Goal: Information Seeking & Learning: Learn about a topic

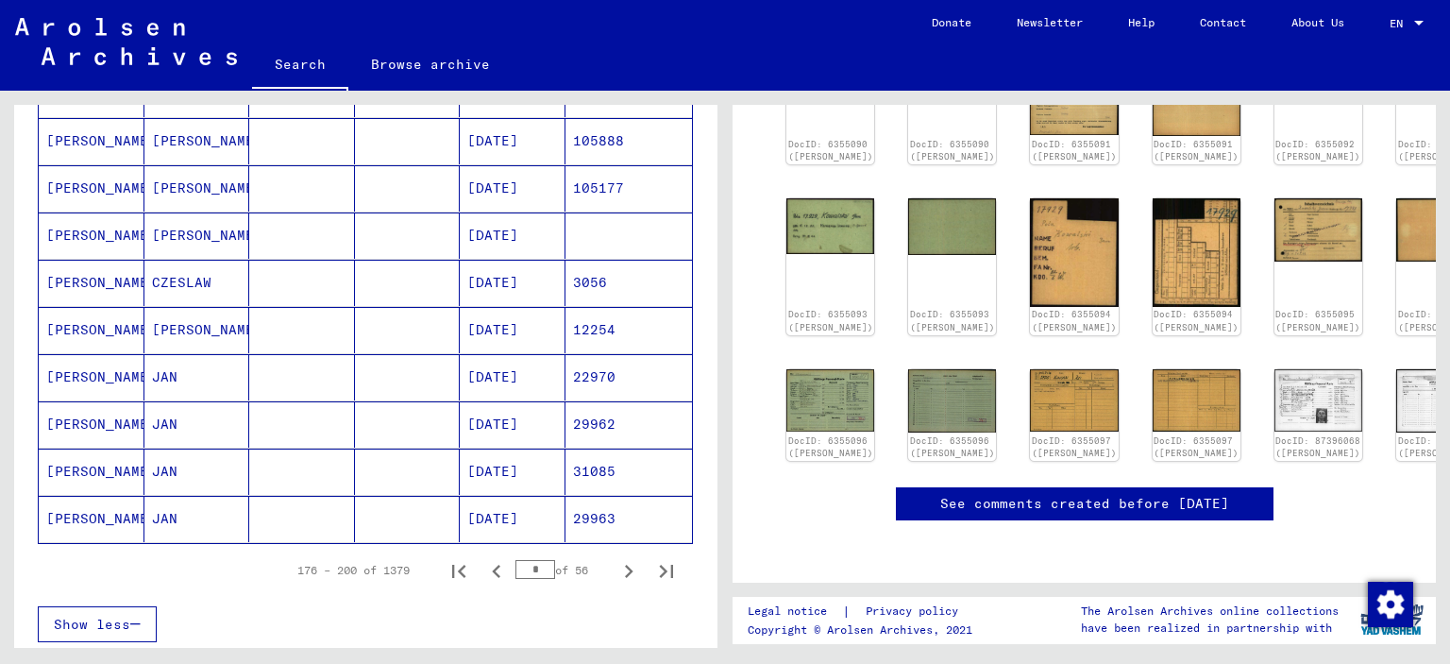
scroll to position [1050, 0]
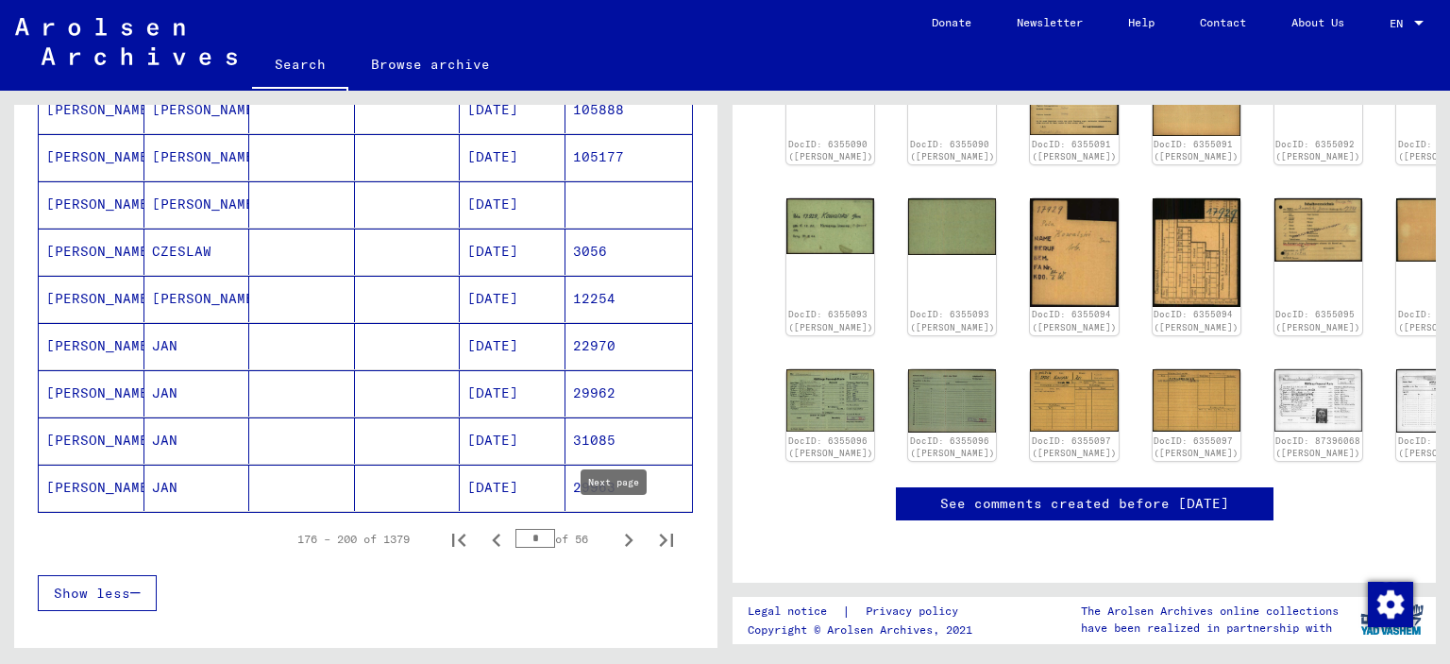
click at [615, 529] on icon "Next page" at bounding box center [628, 540] width 26 height 26
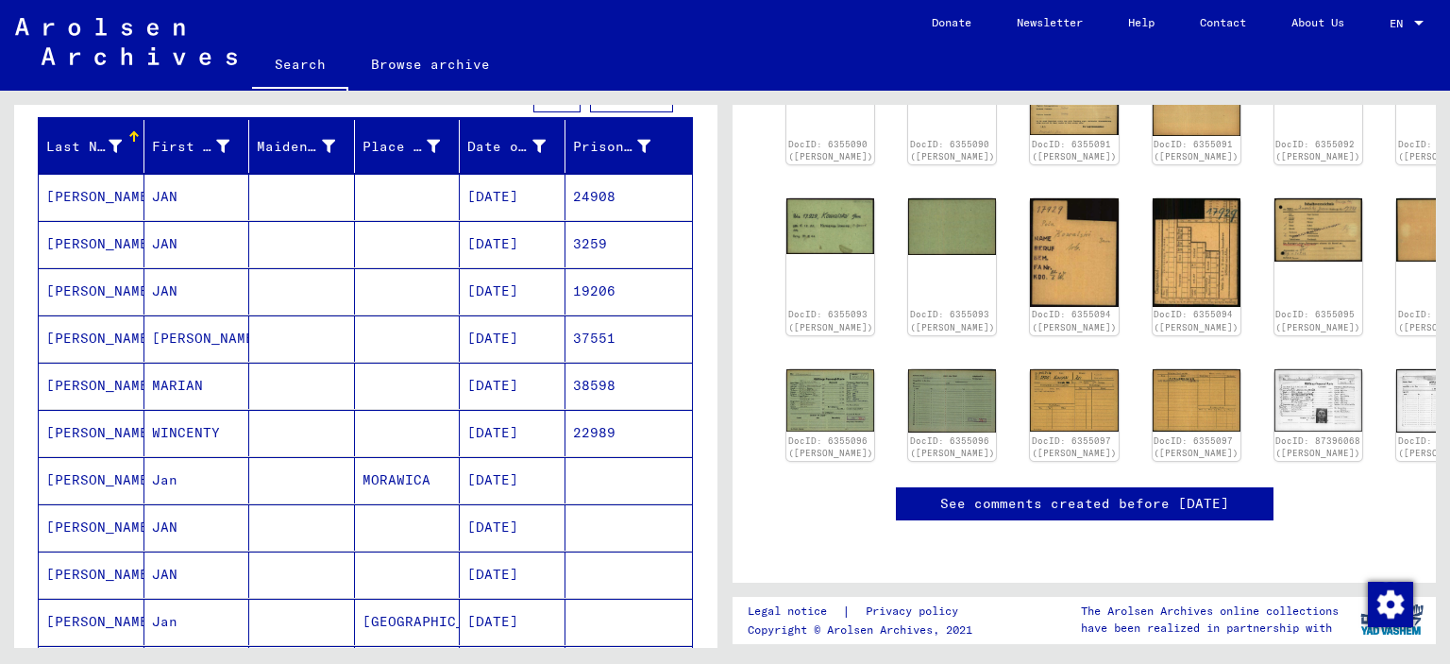
scroll to position [201, 0]
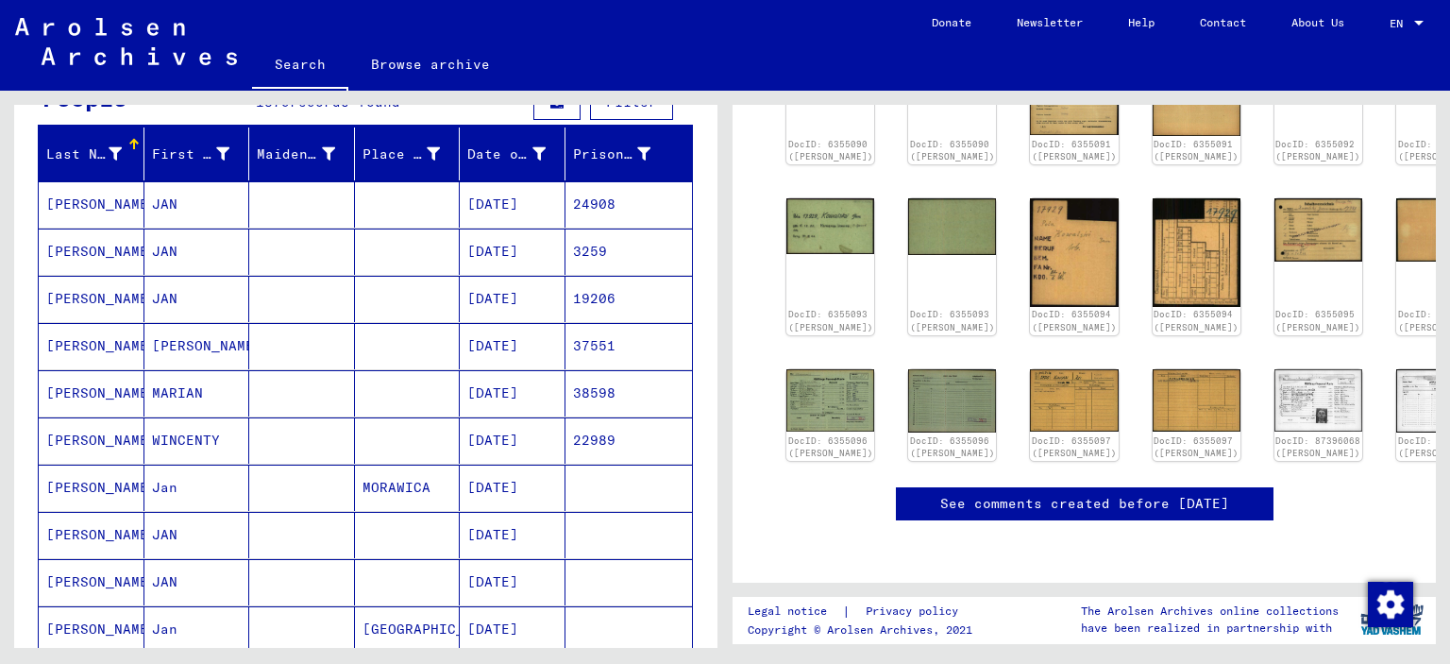
click at [526, 213] on mat-cell "[DATE]" at bounding box center [513, 204] width 106 height 46
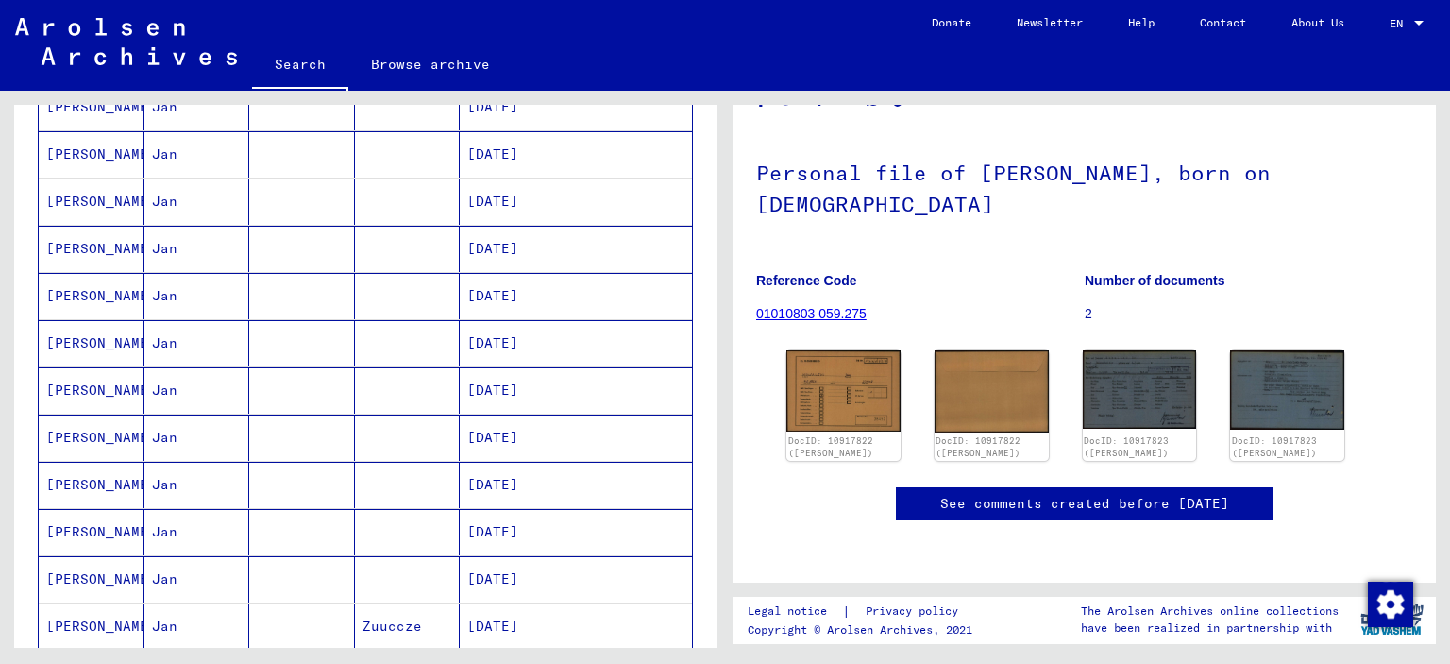
scroll to position [956, 0]
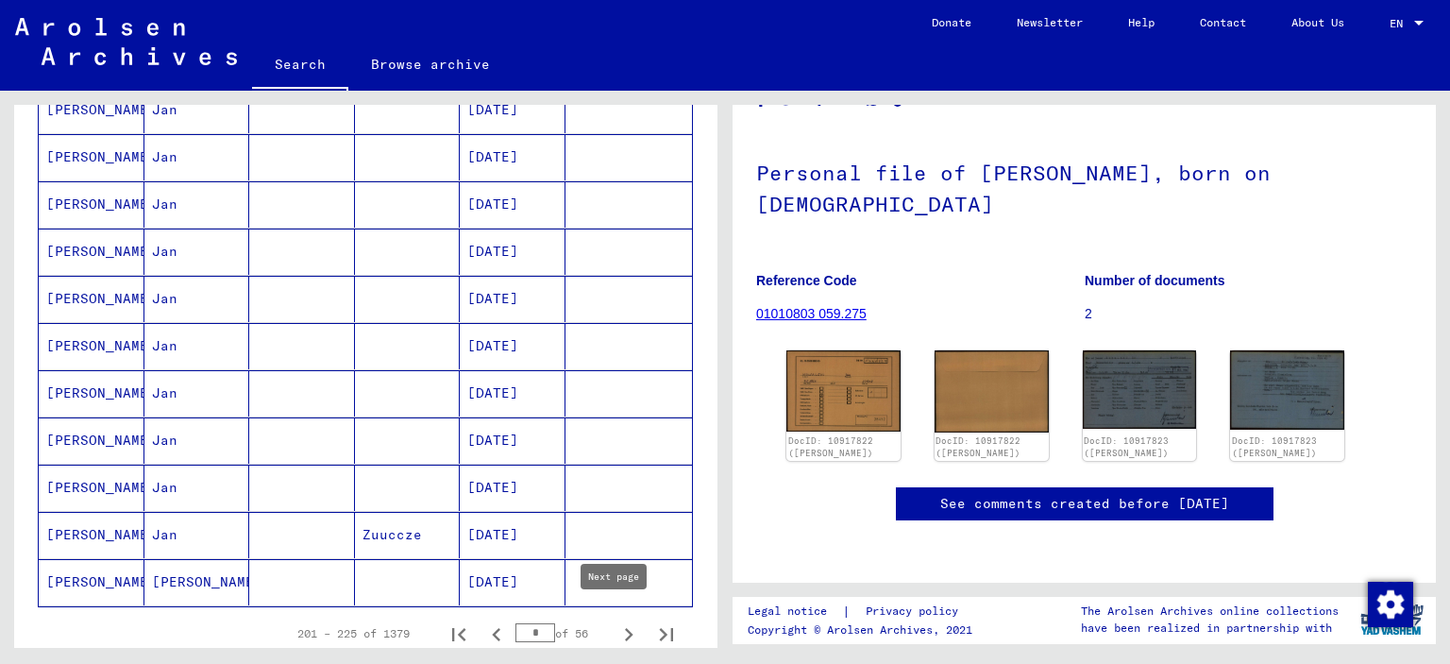
click at [615, 629] on icon "Next page" at bounding box center [628, 634] width 26 height 26
click at [615, 632] on icon "Next page" at bounding box center [628, 634] width 26 height 26
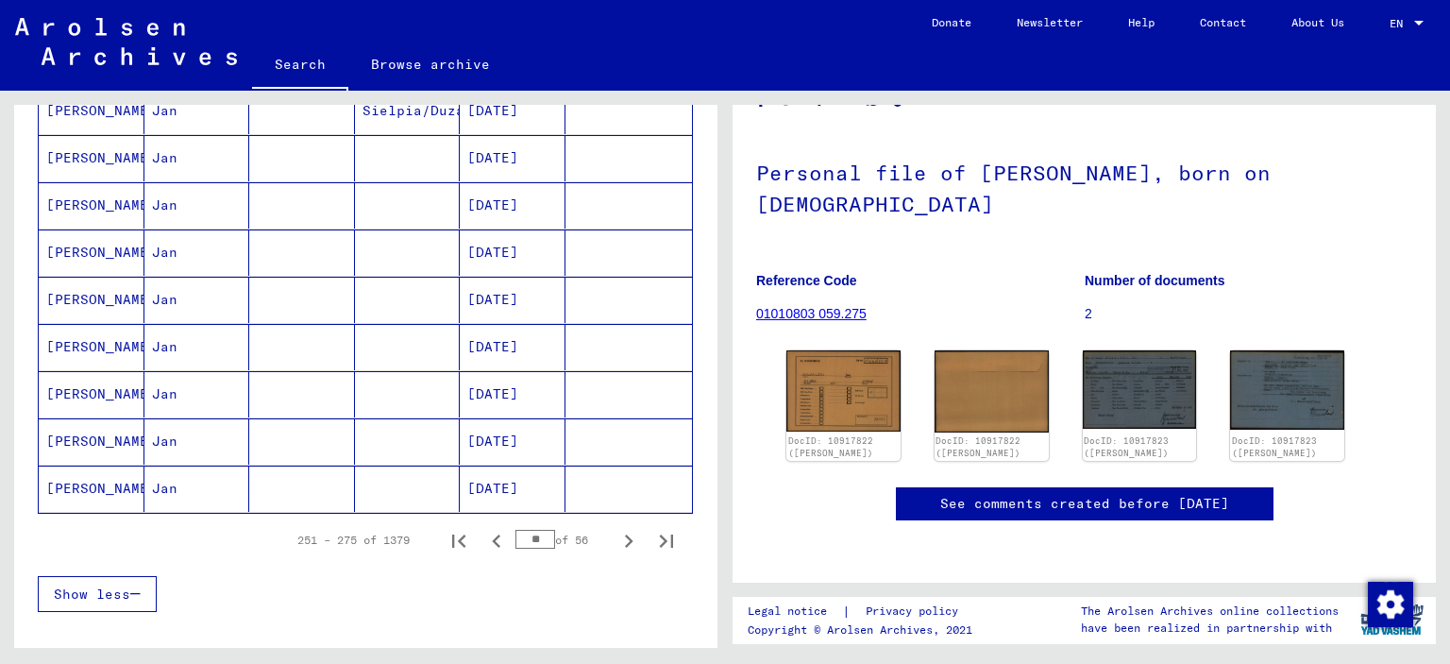
scroll to position [1050, 0]
click at [615, 531] on icon "Next page" at bounding box center [628, 540] width 26 height 26
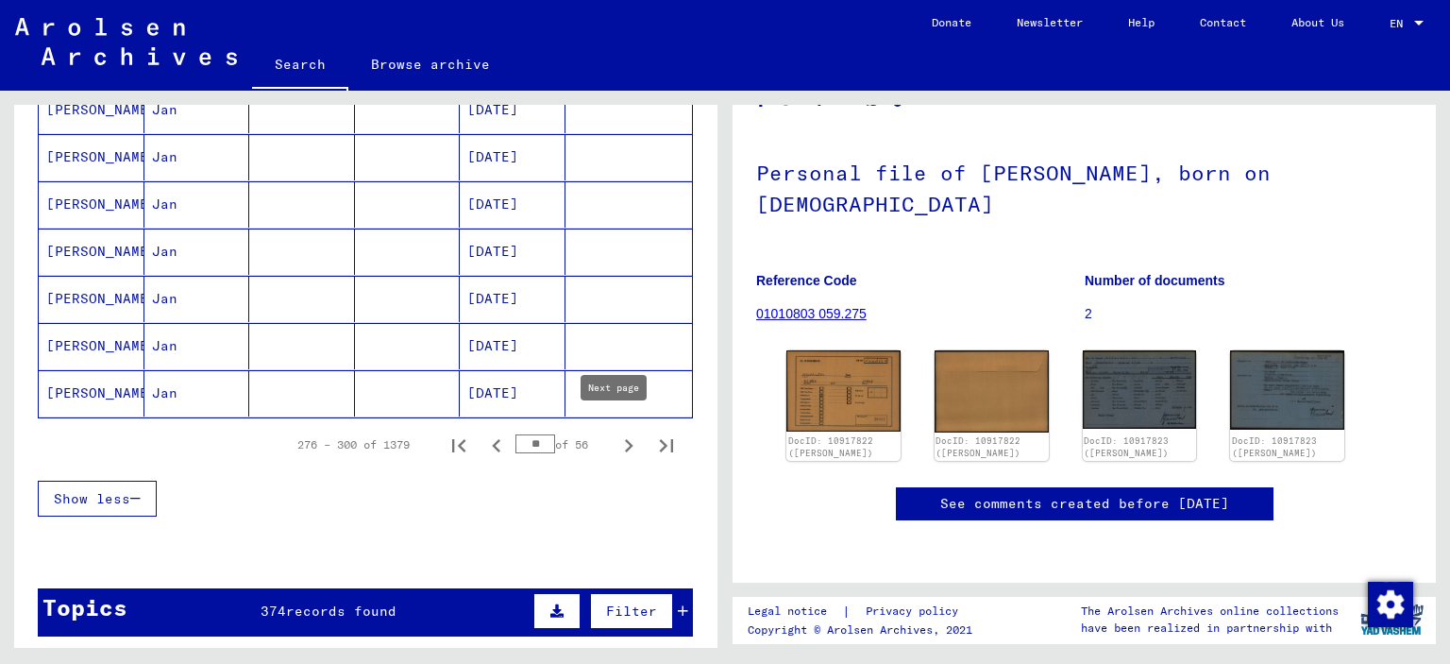
click at [618, 443] on icon "Next page" at bounding box center [628, 445] width 26 height 26
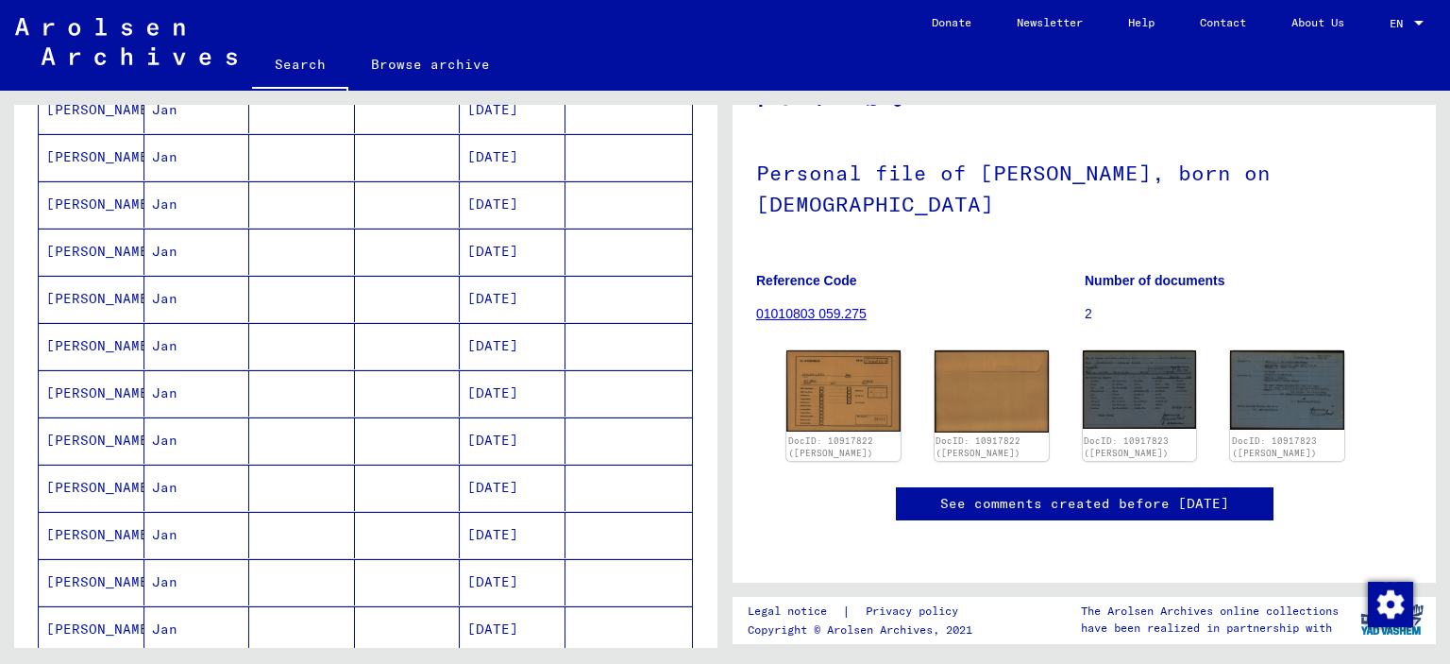
scroll to position [201, 0]
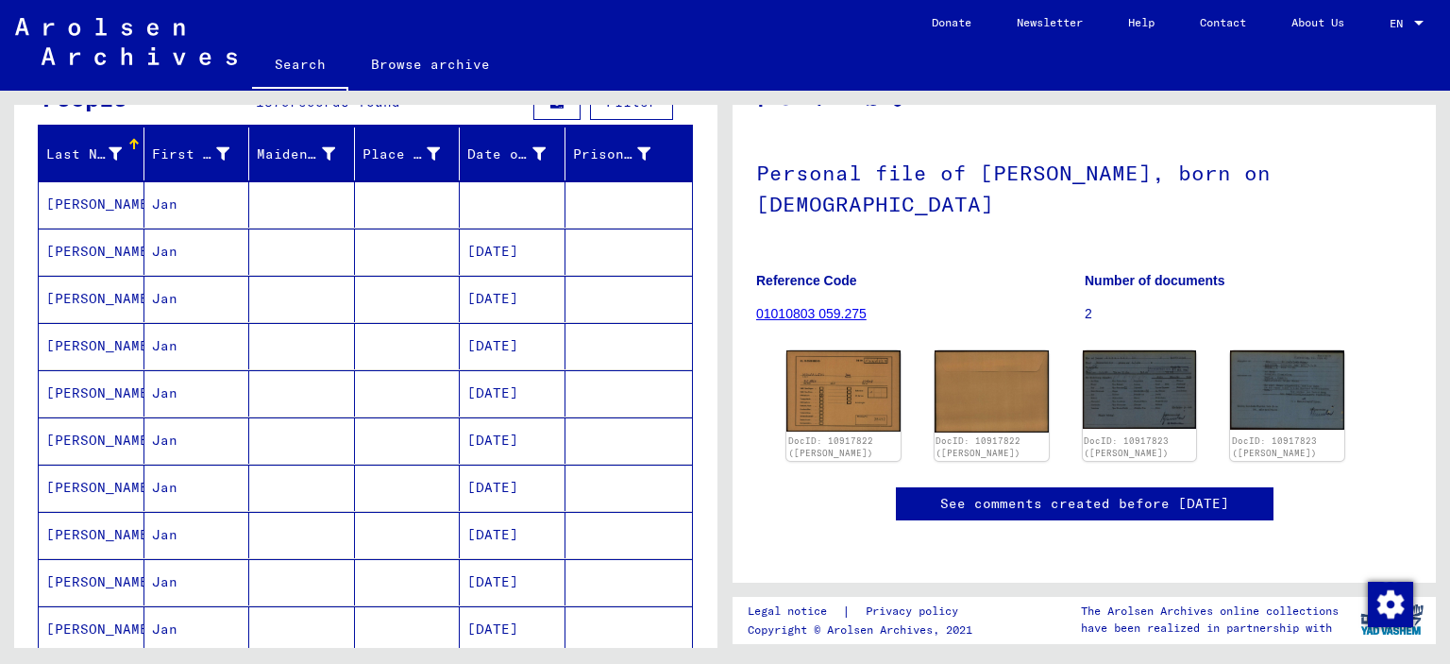
click at [166, 199] on mat-cell "Jan" at bounding box center [197, 204] width 106 height 46
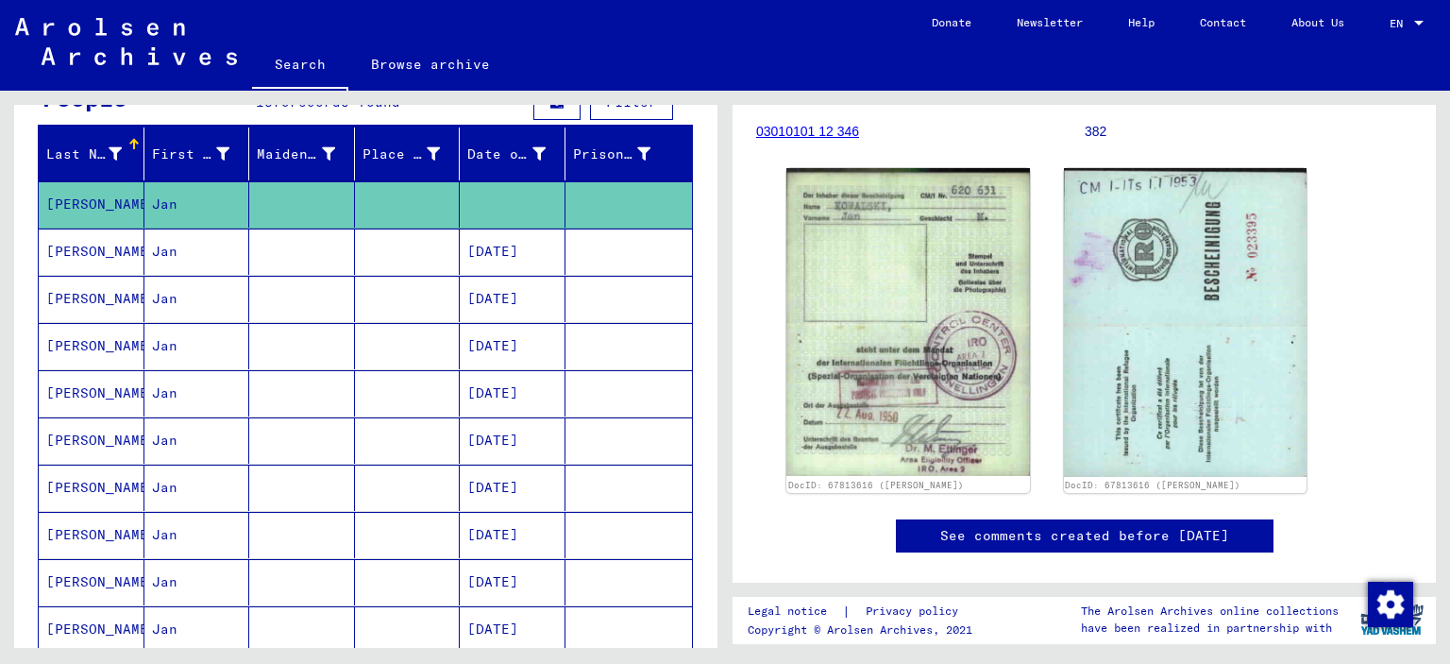
scroll to position [283, 0]
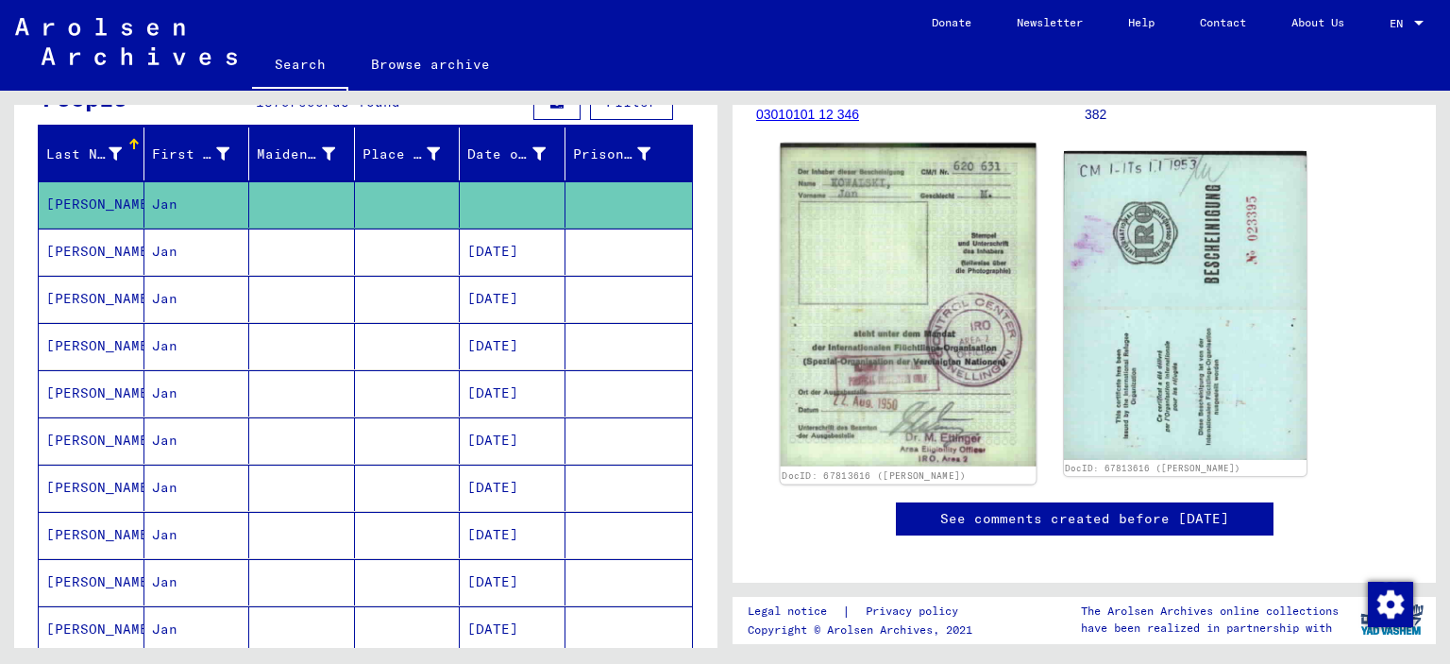
click at [909, 350] on img at bounding box center [908, 304] width 255 height 323
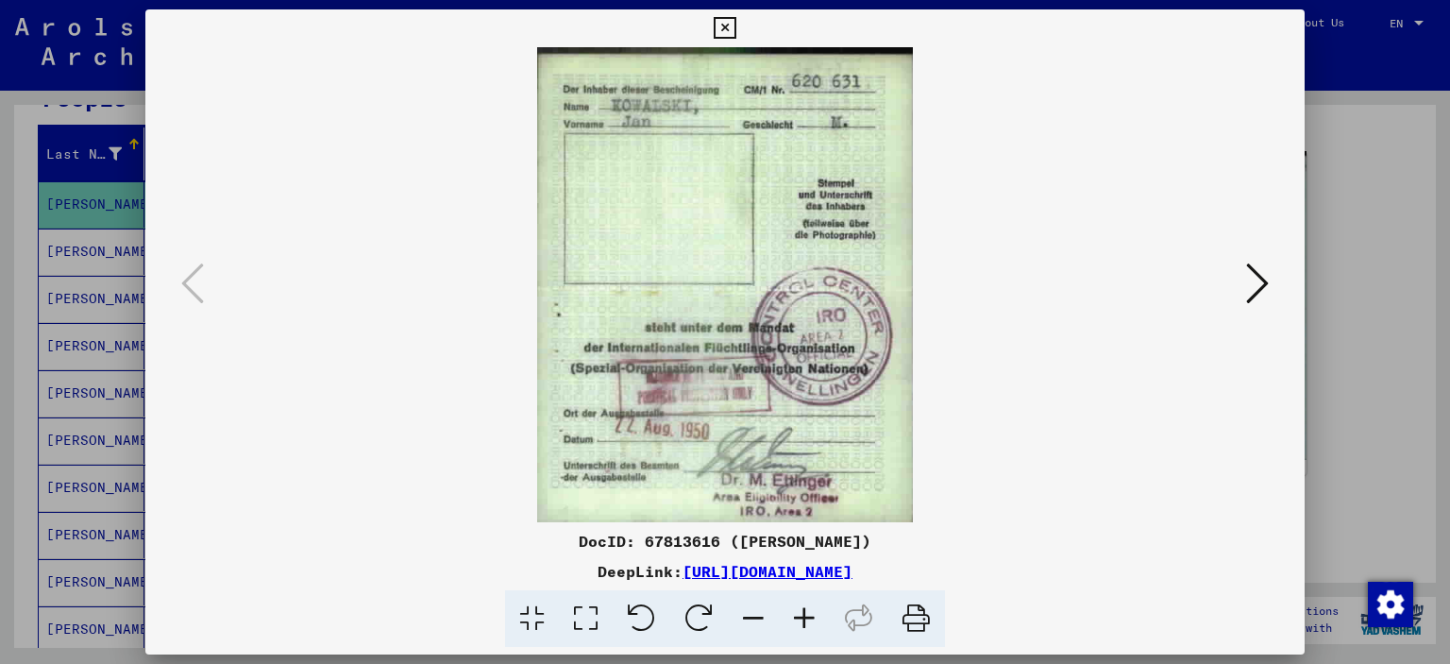
click at [1239, 302] on img at bounding box center [726, 284] width 1032 height 475
click at [1248, 309] on button at bounding box center [1257, 285] width 34 height 54
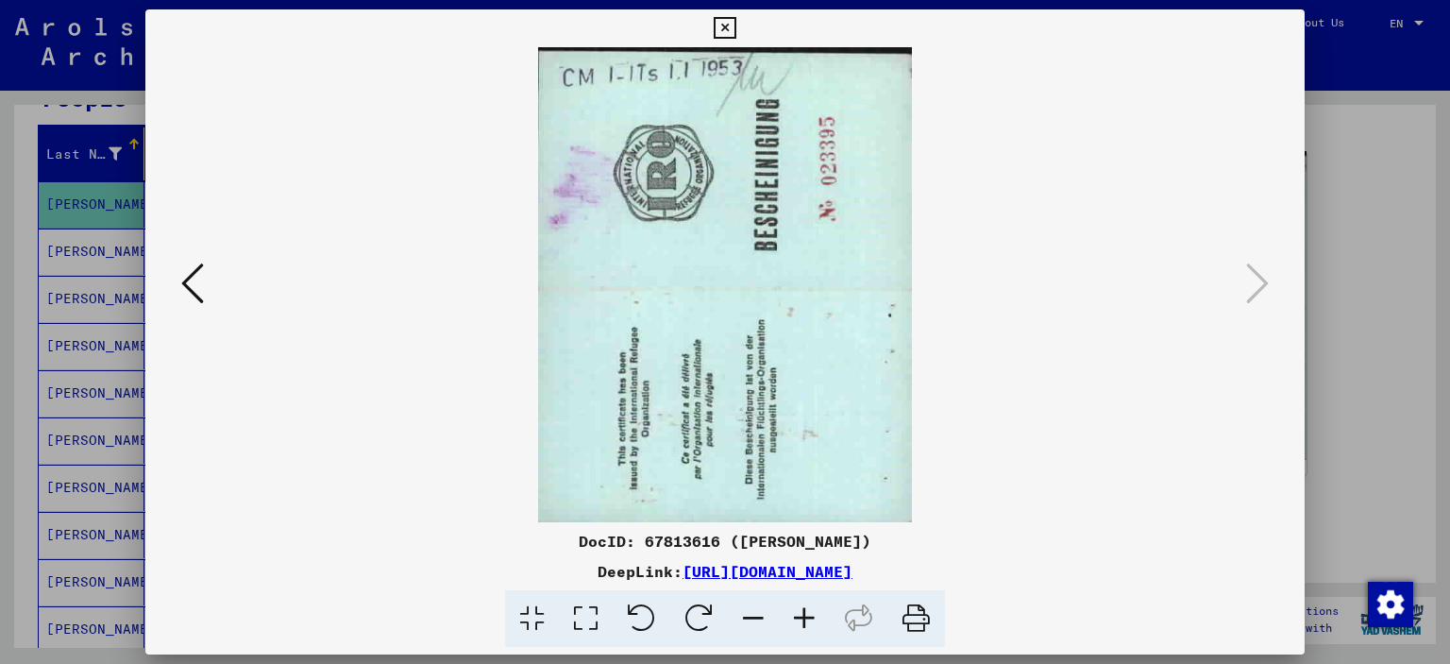
click at [725, 29] on icon at bounding box center [725, 28] width 22 height 23
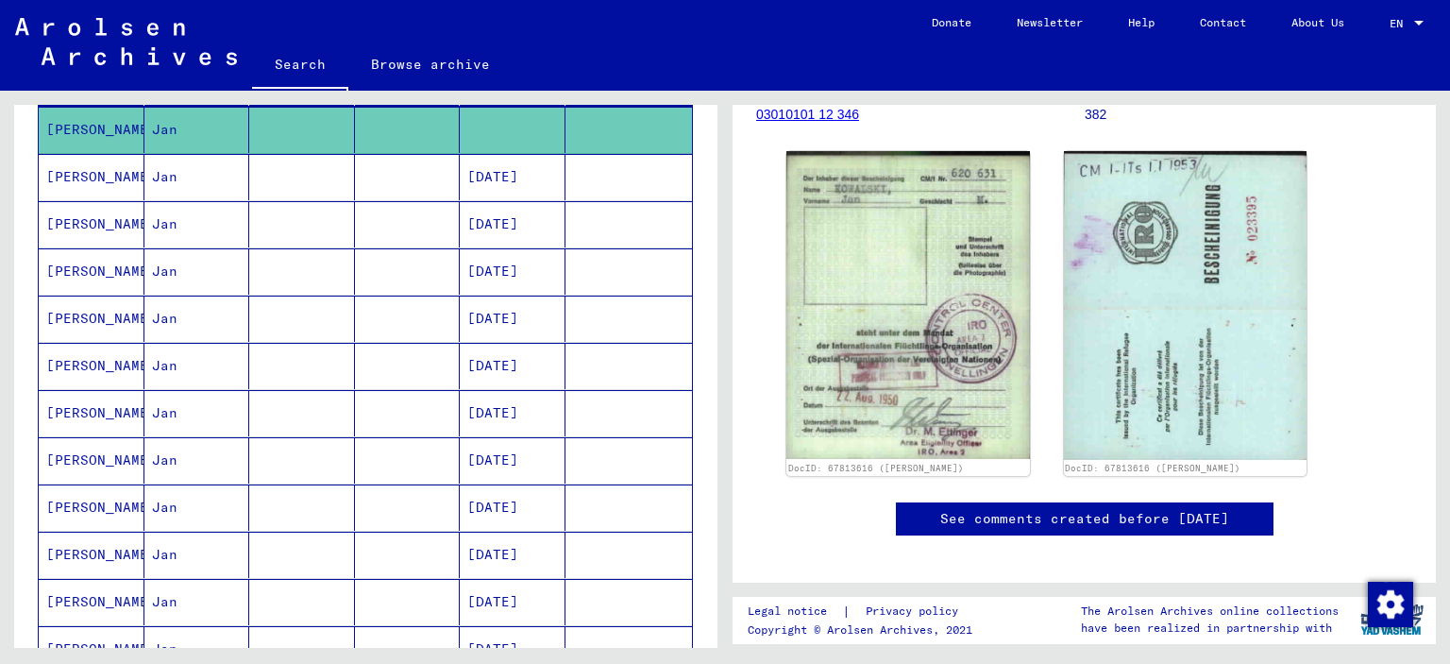
scroll to position [390, 0]
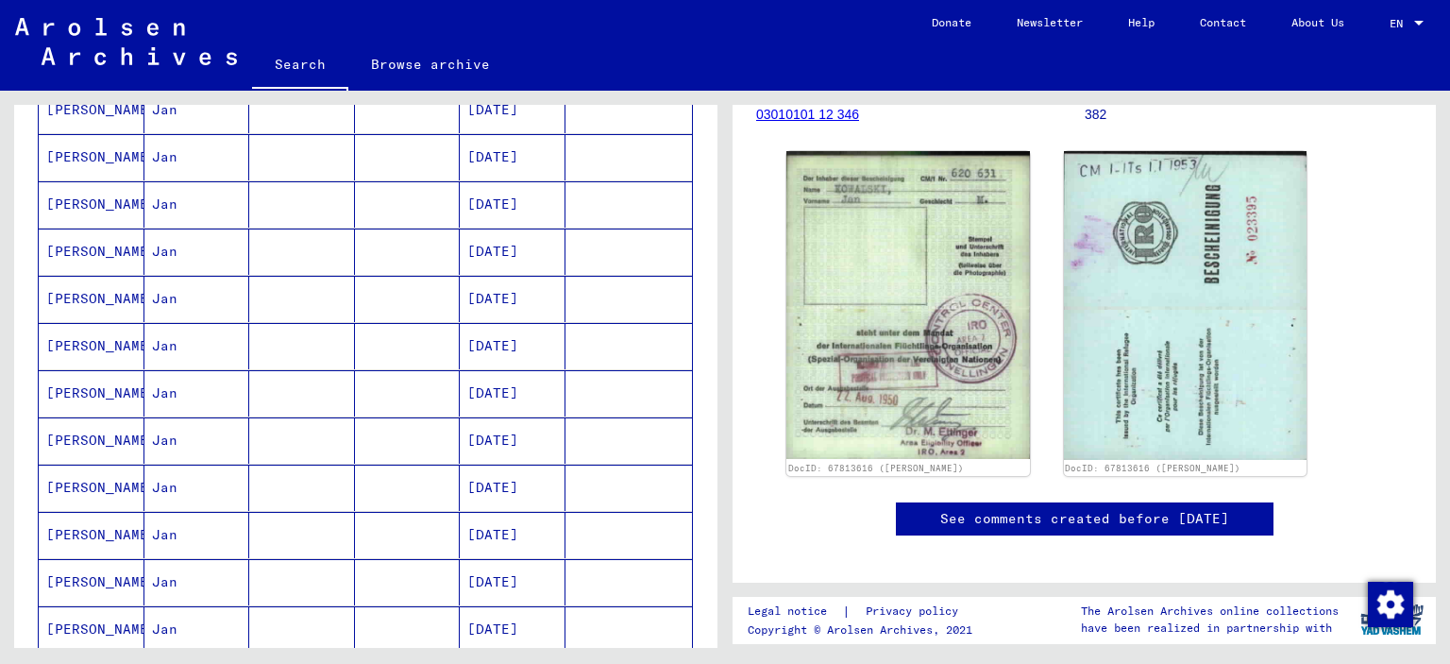
click at [510, 344] on mat-cell "[DATE]" at bounding box center [513, 346] width 106 height 46
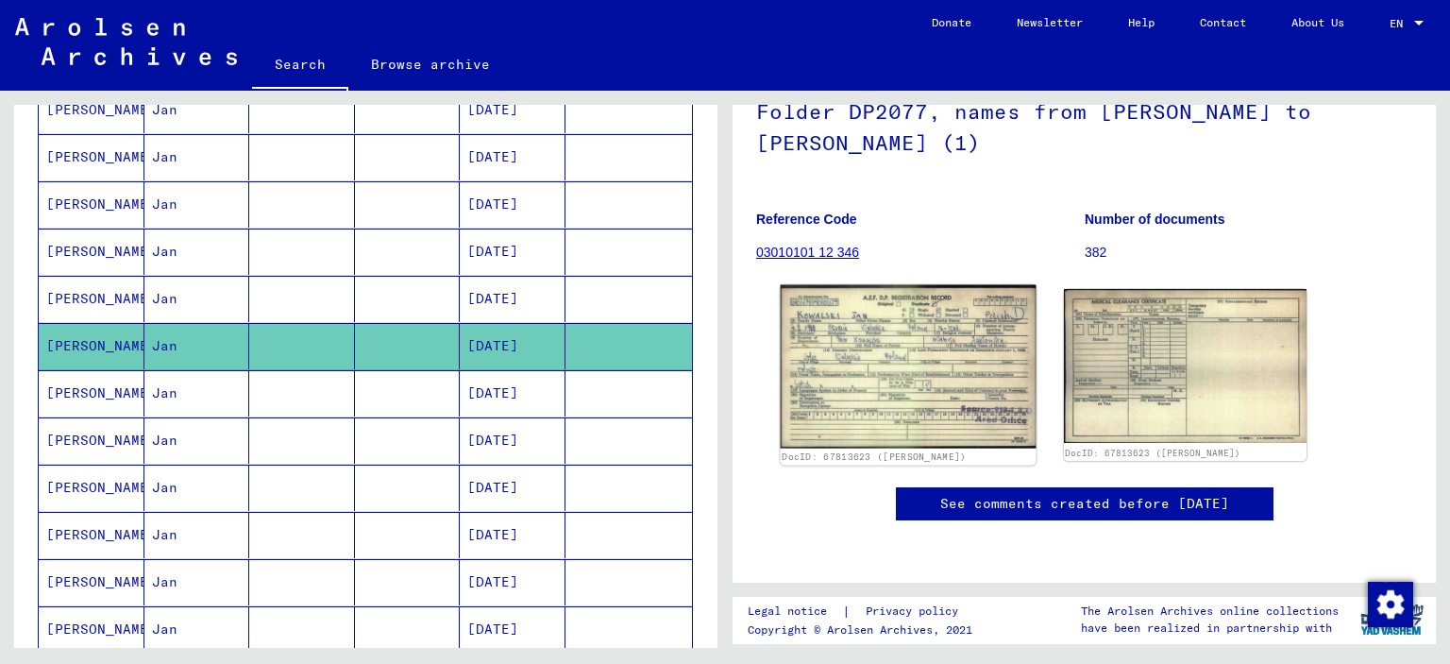
scroll to position [189, 0]
click at [875, 312] on img at bounding box center [908, 367] width 255 height 164
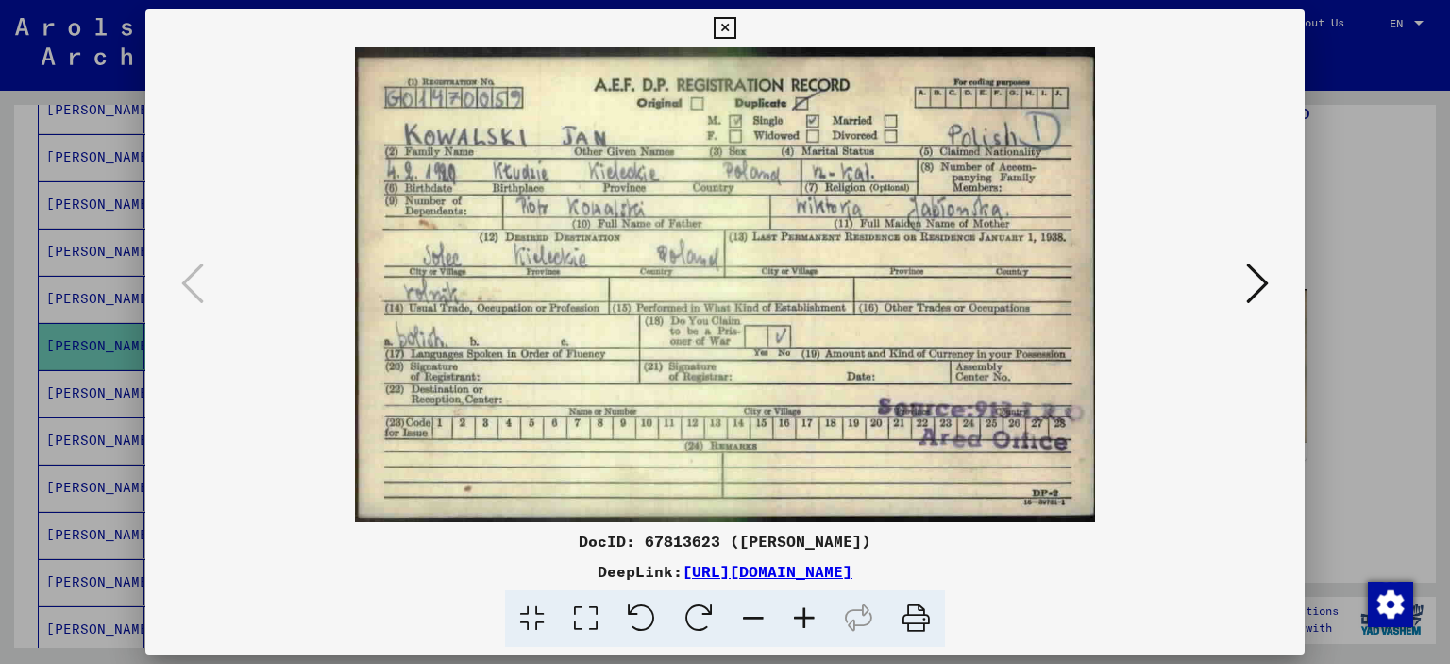
click at [722, 20] on icon at bounding box center [725, 28] width 22 height 23
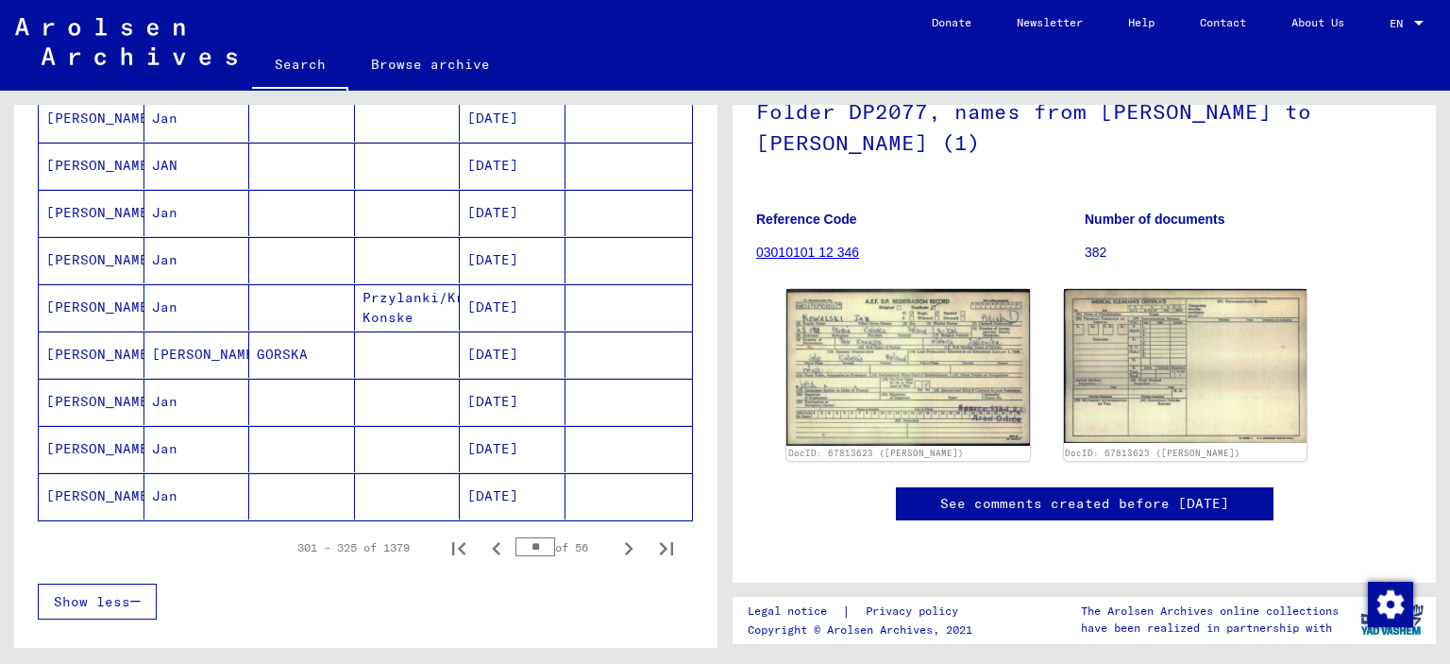
scroll to position [1050, 0]
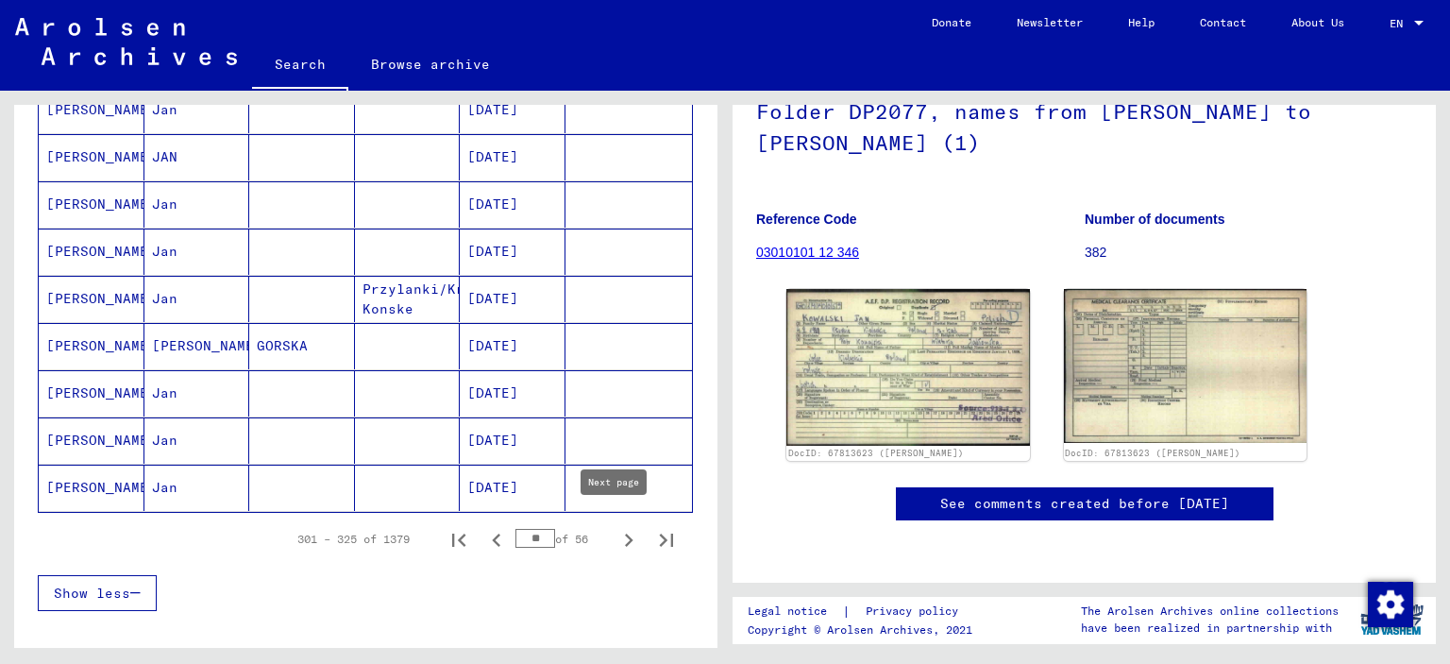
click at [615, 531] on icon "Next page" at bounding box center [628, 540] width 26 height 26
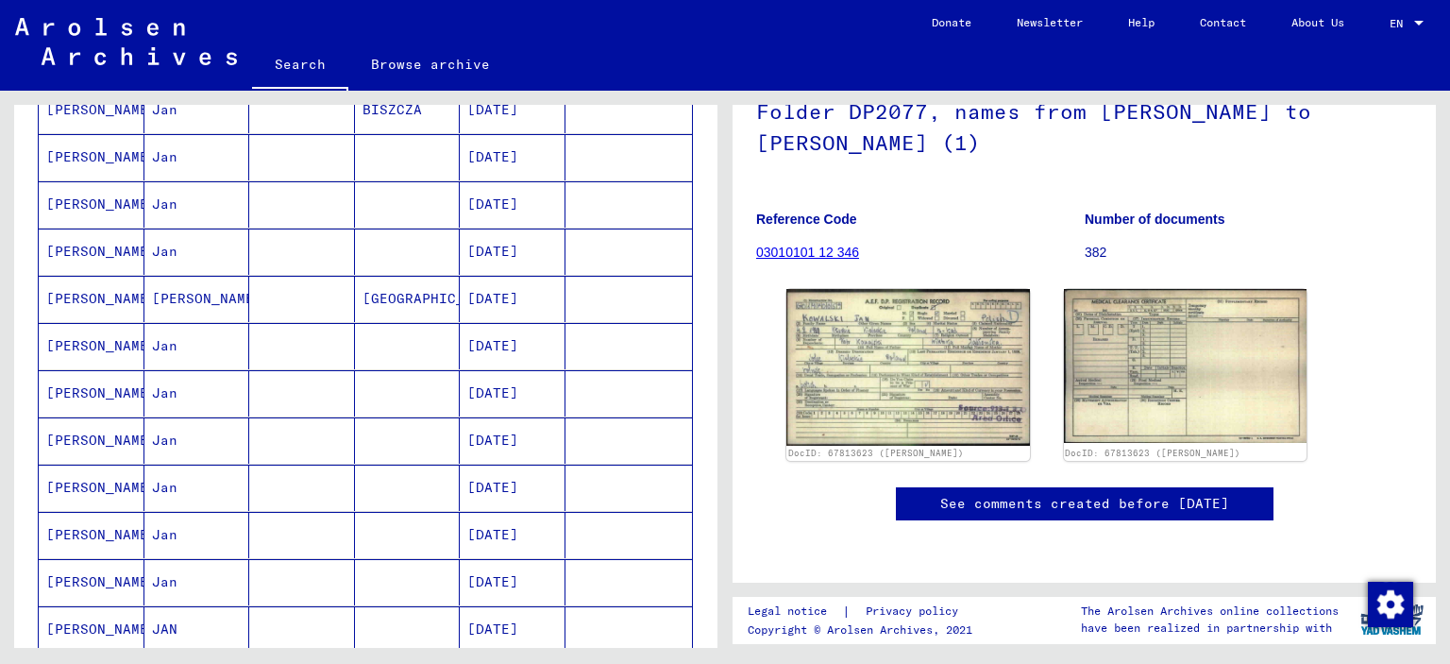
scroll to position [201, 0]
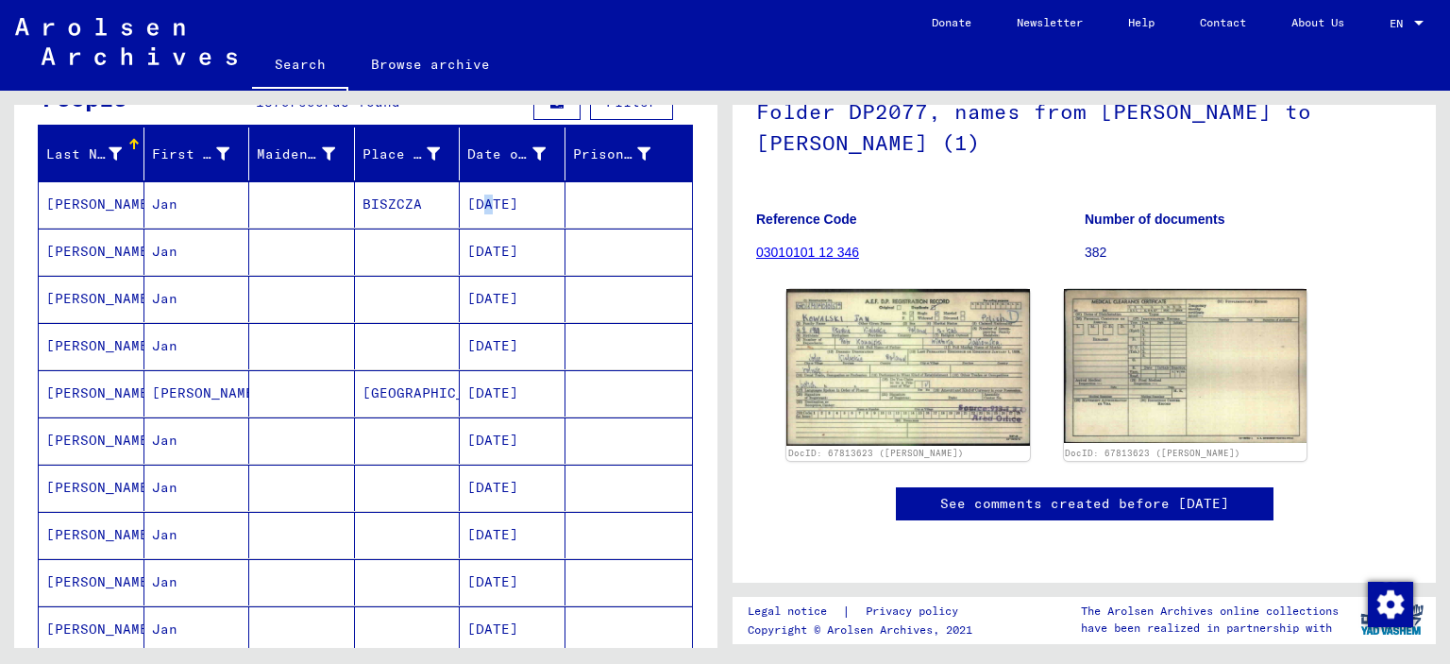
click at [470, 205] on mat-cell "[DATE]" at bounding box center [513, 204] width 106 height 46
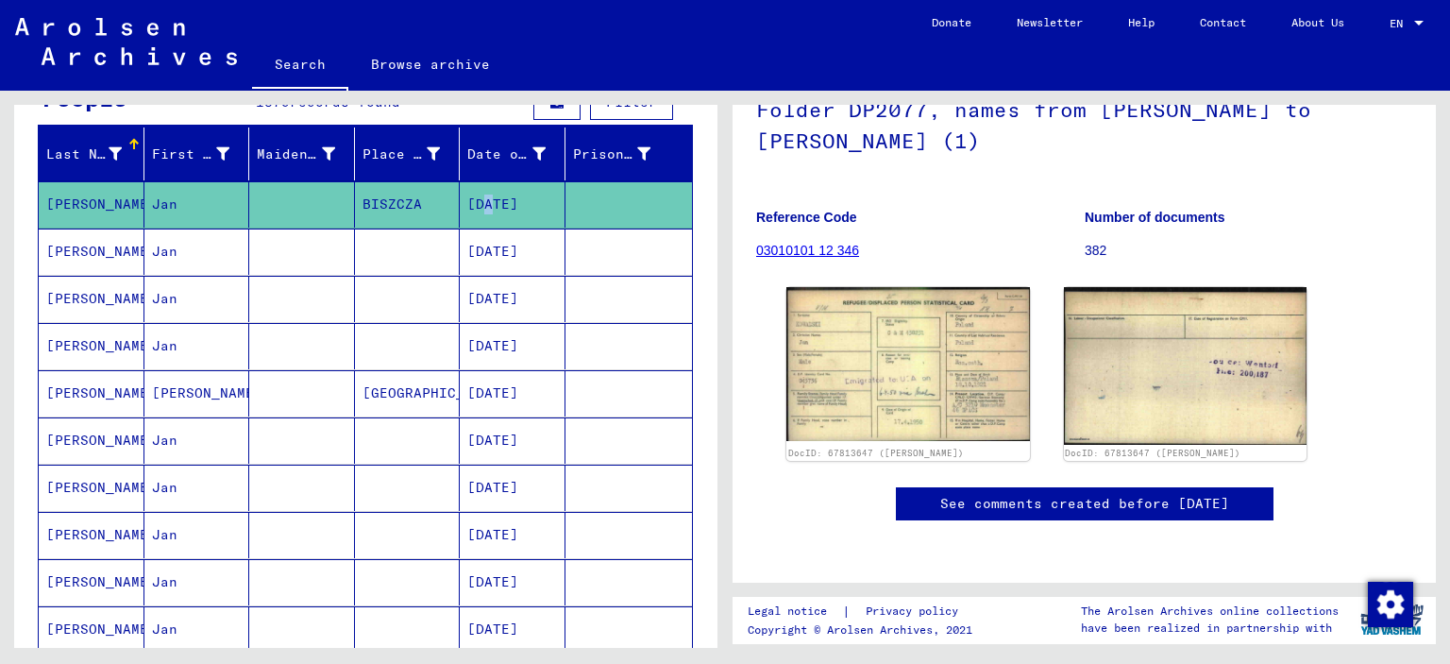
scroll to position [283, 0]
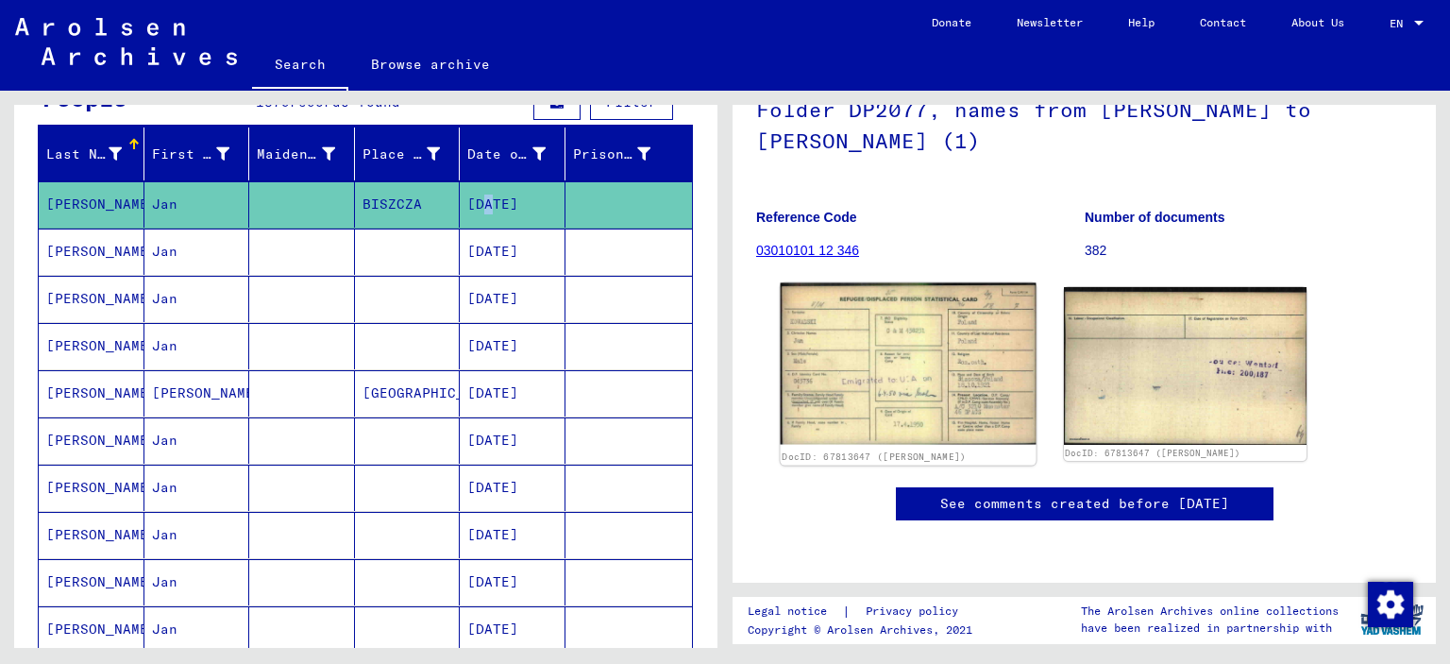
click at [882, 283] on img at bounding box center [908, 363] width 255 height 161
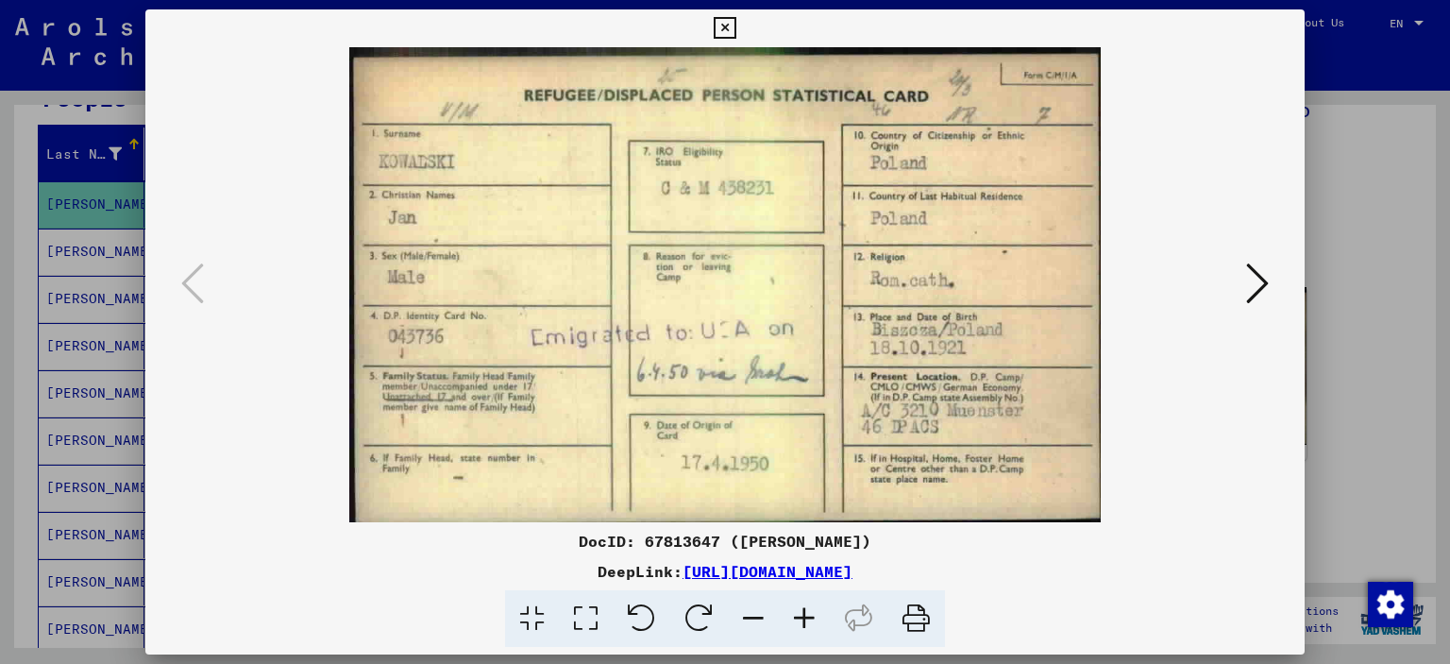
click at [715, 24] on icon at bounding box center [725, 28] width 22 height 23
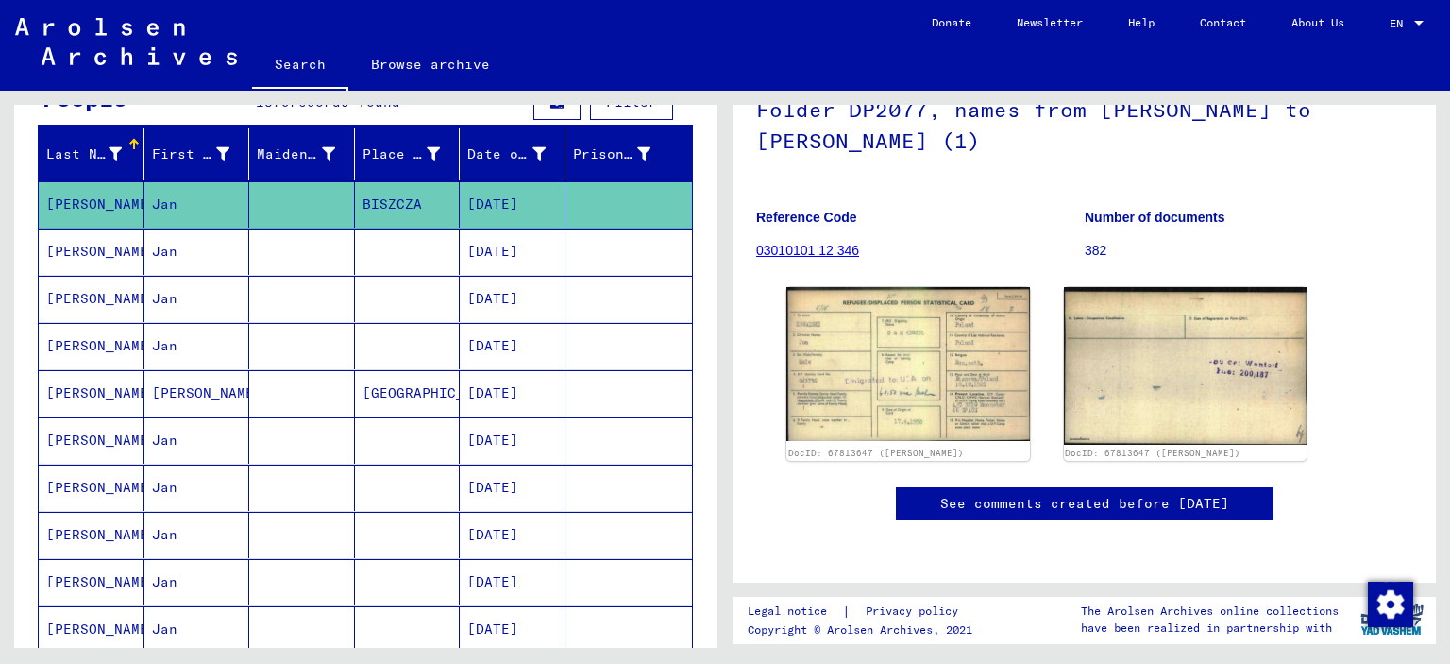
click at [200, 340] on mat-cell "Jan" at bounding box center [197, 346] width 106 height 46
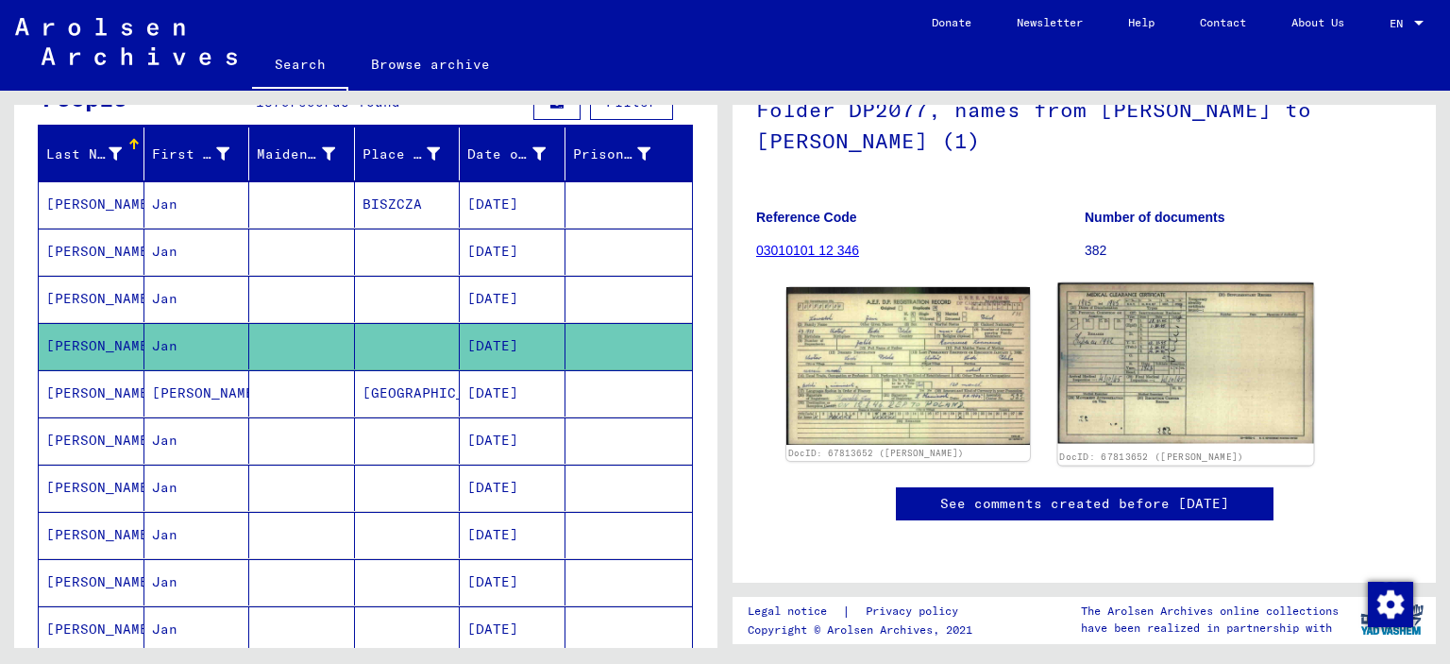
scroll to position [189, 0]
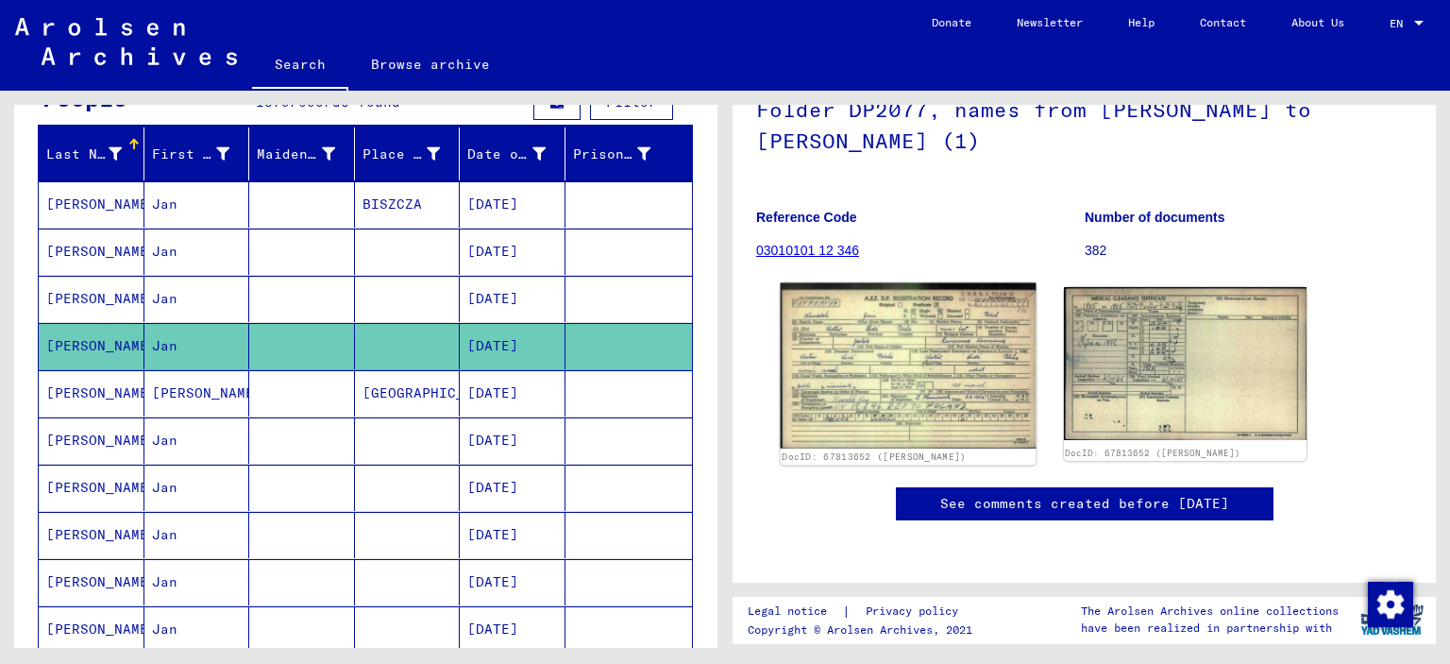
click at [980, 324] on img at bounding box center [908, 365] width 255 height 165
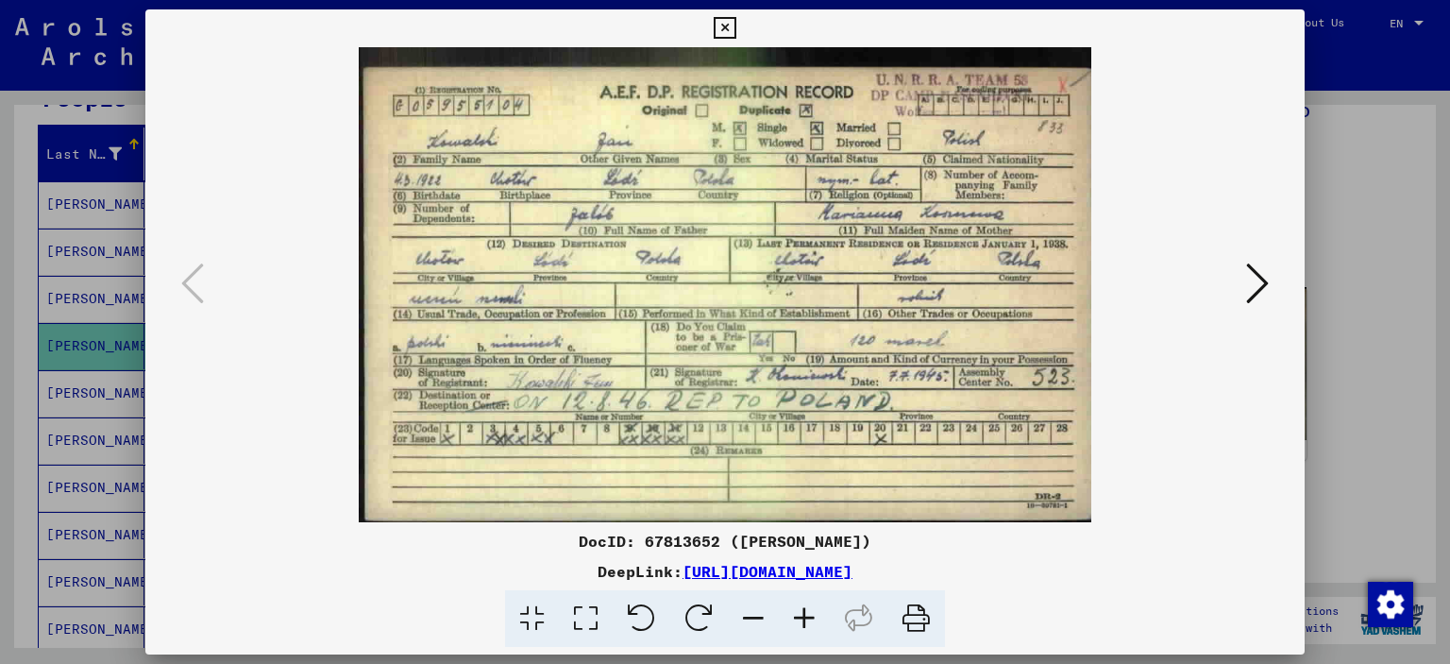
click at [804, 614] on icon at bounding box center [804, 619] width 51 height 58
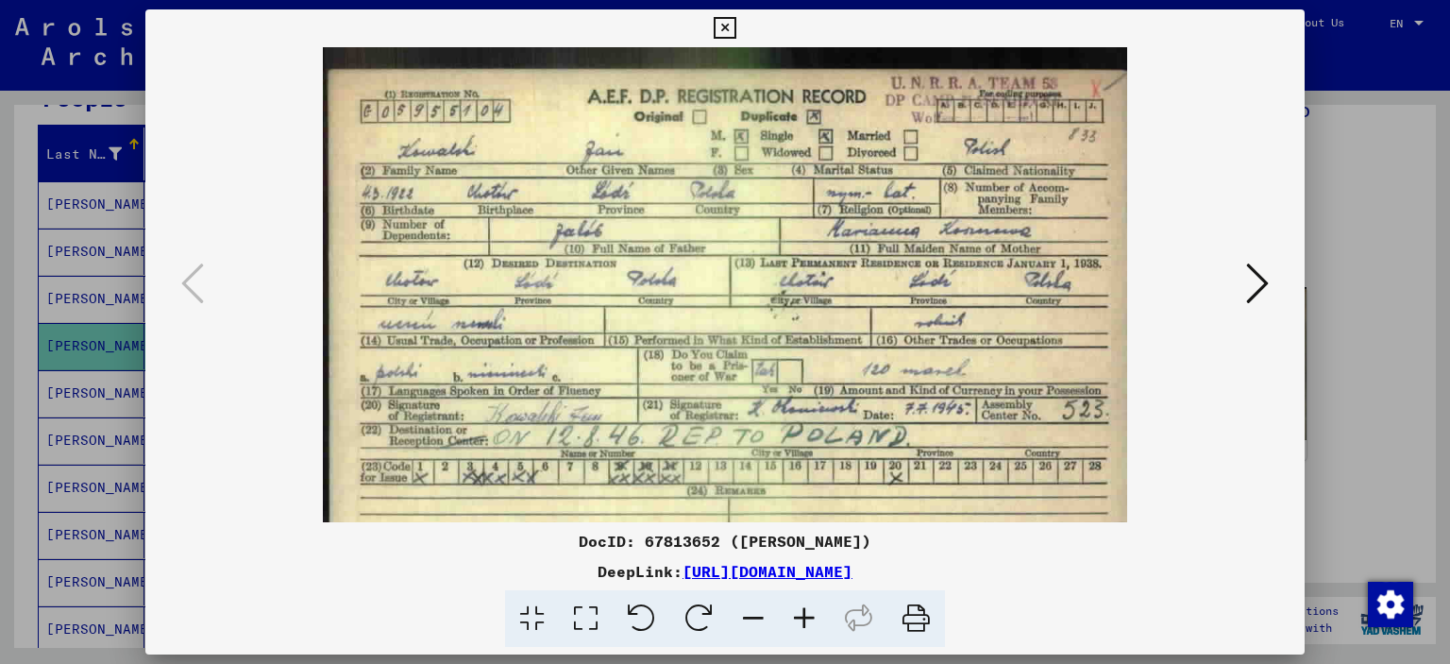
click at [804, 614] on icon at bounding box center [804, 619] width 51 height 58
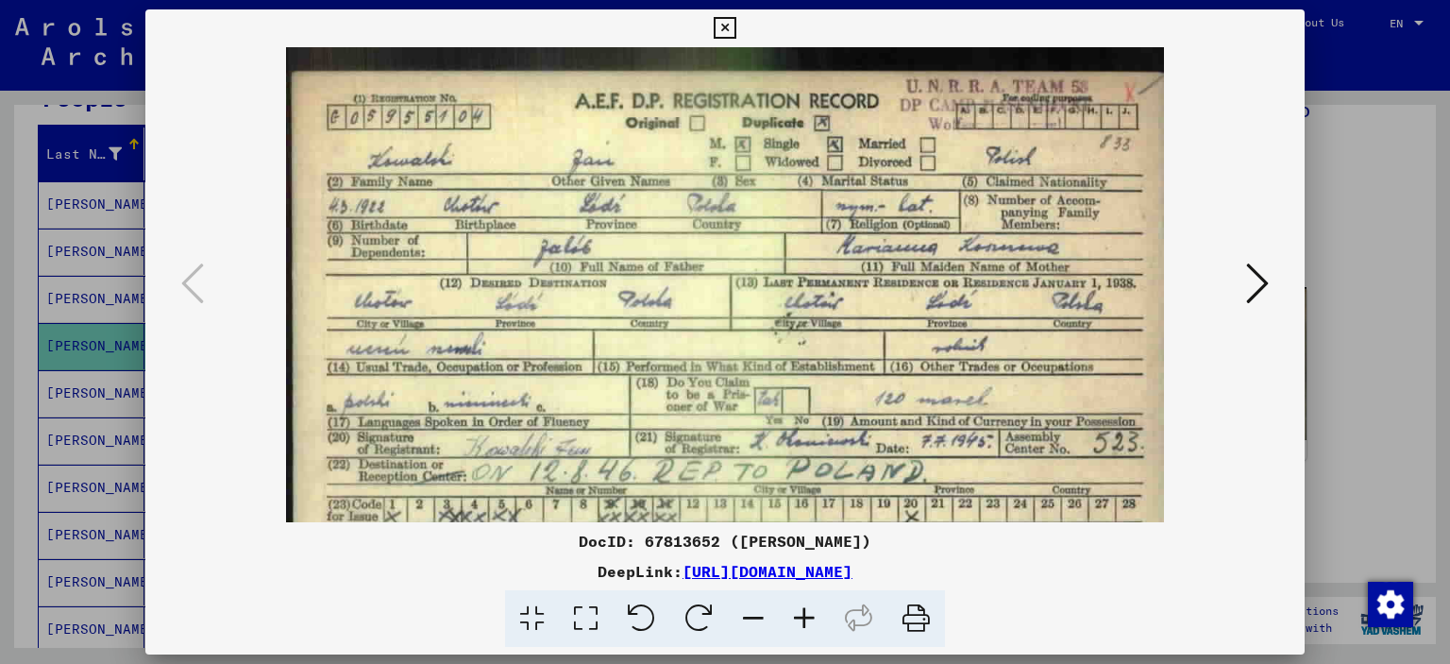
click at [804, 614] on icon at bounding box center [804, 619] width 51 height 58
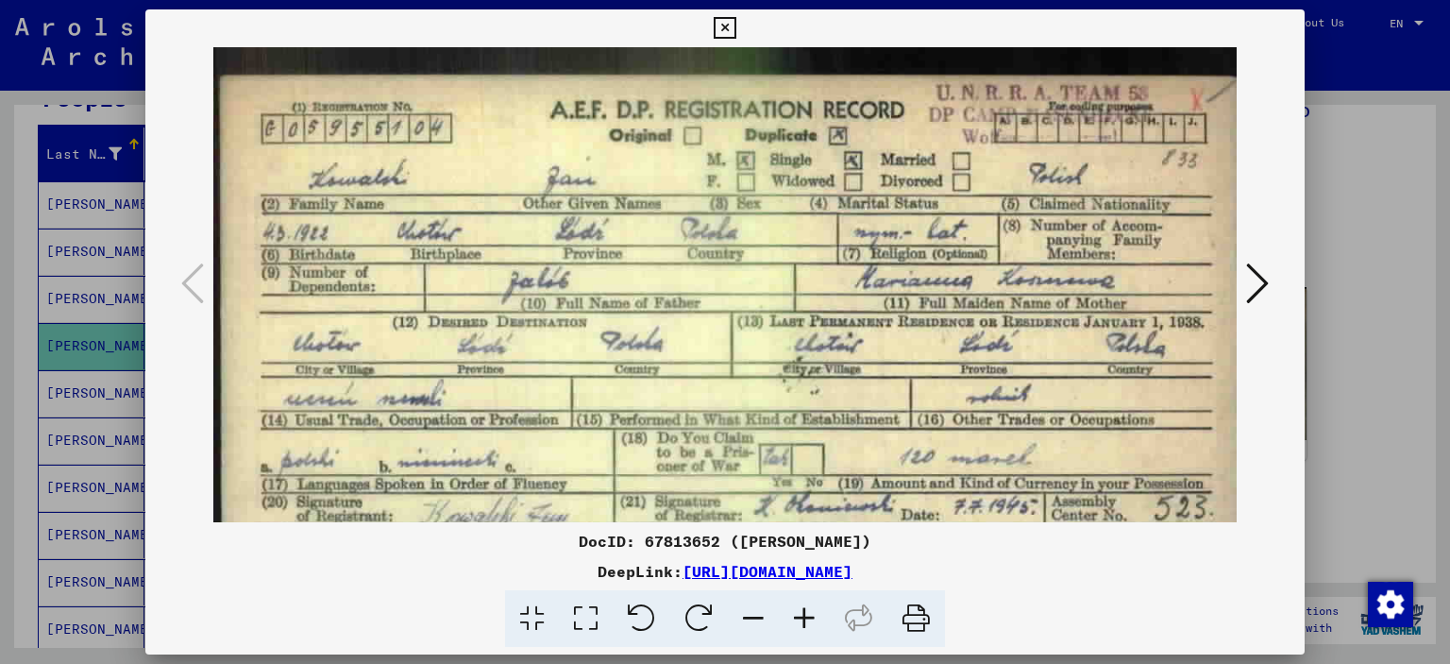
click at [804, 614] on icon at bounding box center [804, 619] width 51 height 58
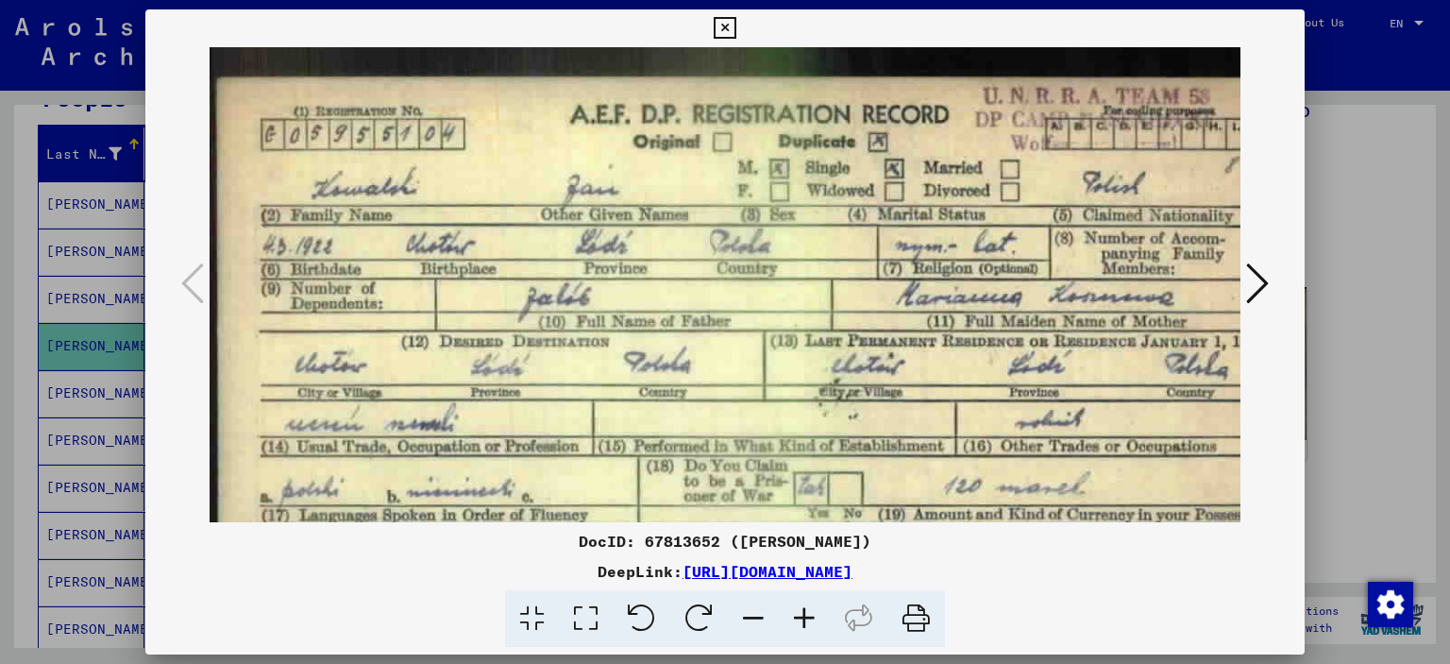
click at [804, 613] on icon at bounding box center [804, 619] width 51 height 58
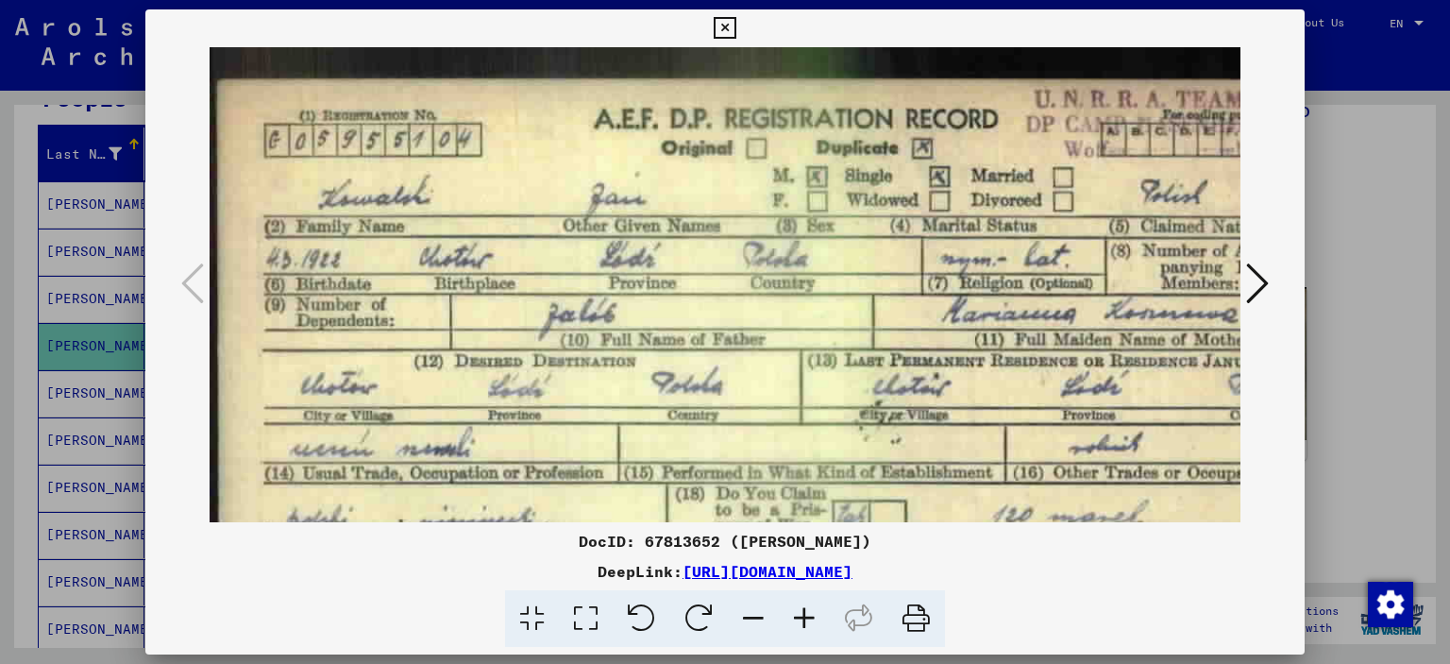
click at [804, 612] on icon at bounding box center [804, 619] width 51 height 58
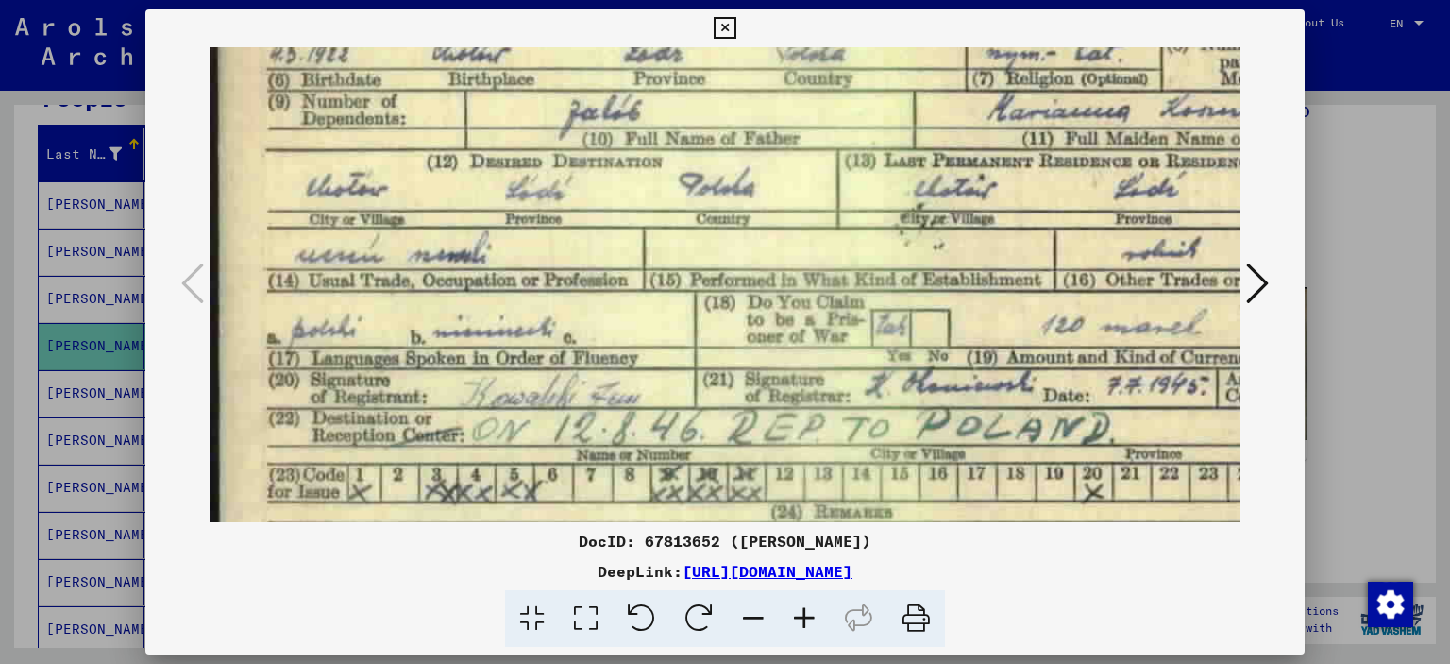
drag, startPoint x: 771, startPoint y: 373, endPoint x: 782, endPoint y: 169, distance: 204.2
click at [782, 169] on img at bounding box center [830, 230] width 1240 height 805
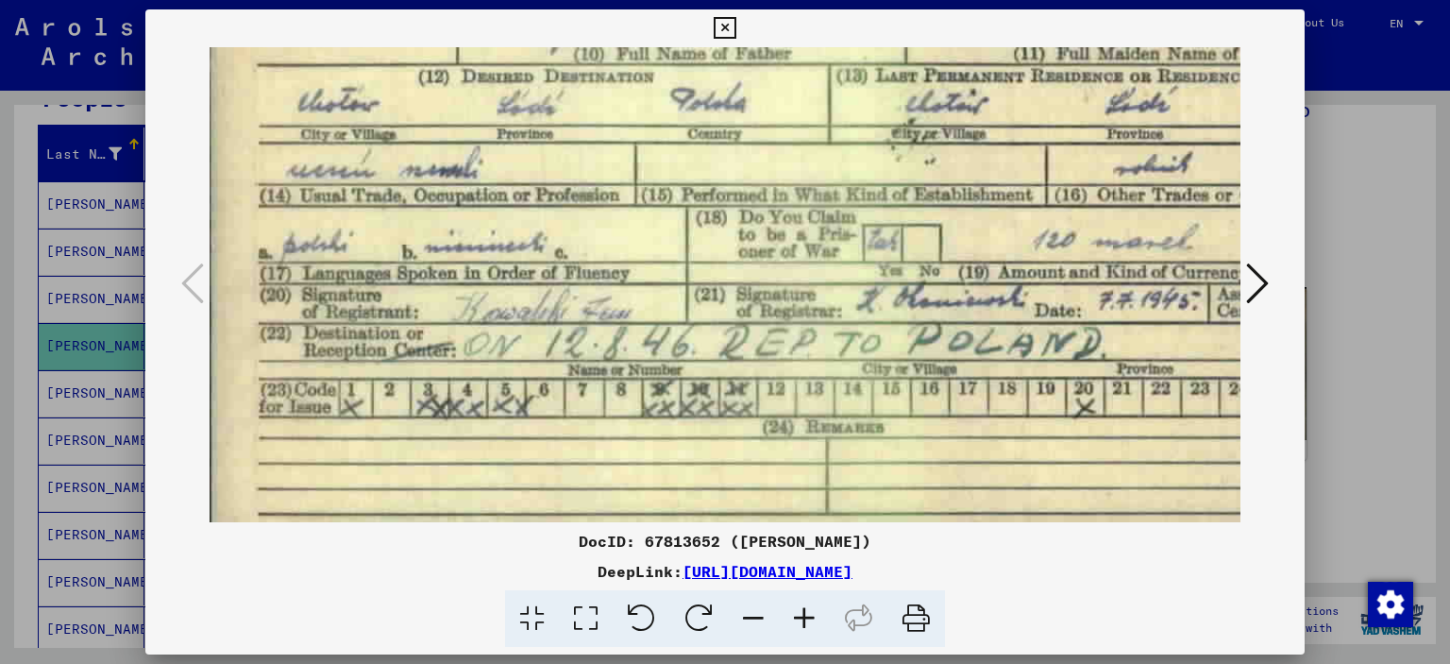
scroll to position [329, 10]
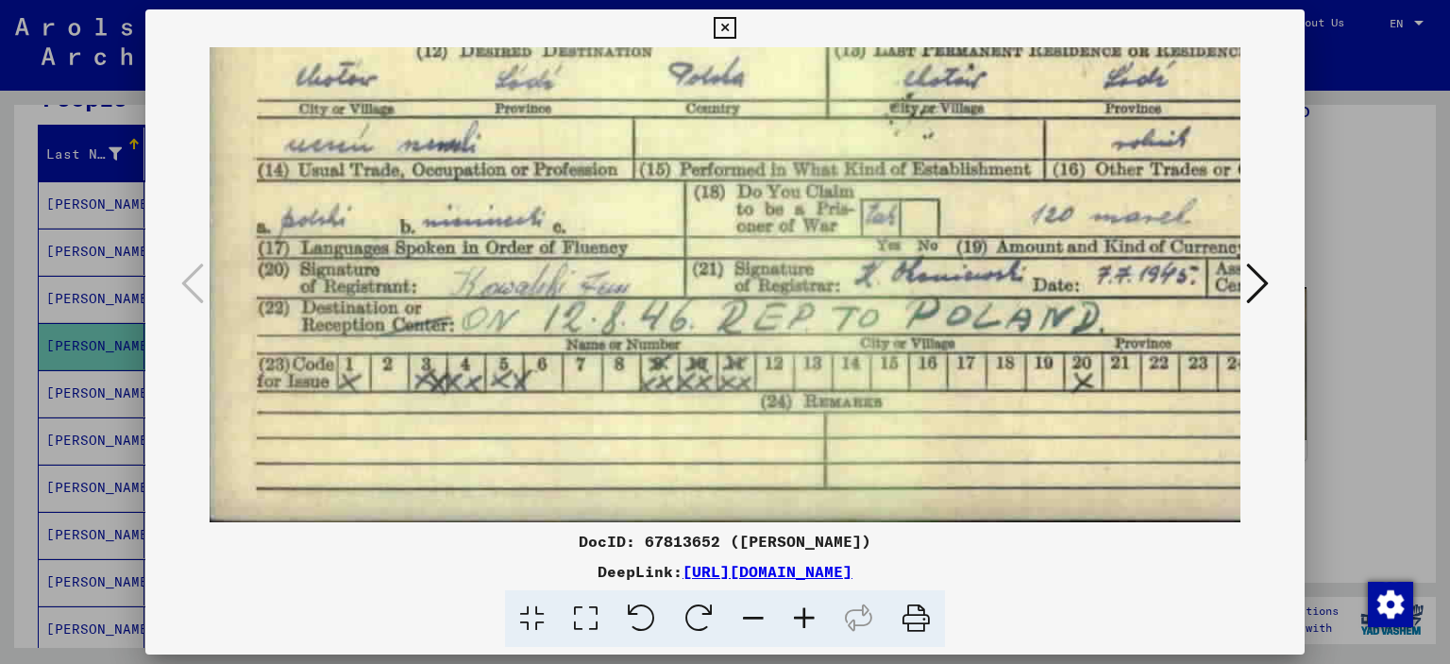
drag, startPoint x: 788, startPoint y: 244, endPoint x: 786, endPoint y: 209, distance: 35.9
click at [786, 209] on img at bounding box center [819, 120] width 1240 height 805
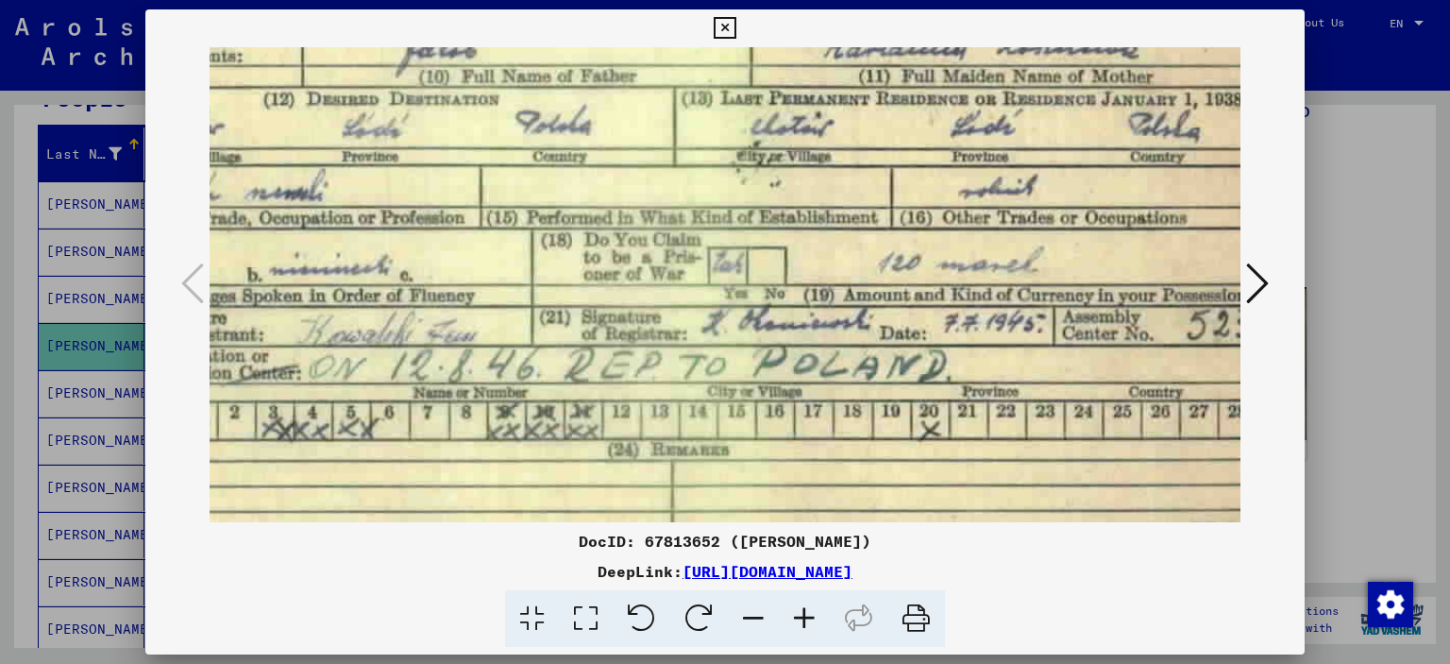
drag, startPoint x: 882, startPoint y: 316, endPoint x: 731, endPoint y: 365, distance: 158.8
click at [731, 365] on img at bounding box center [666, 168] width 1240 height 805
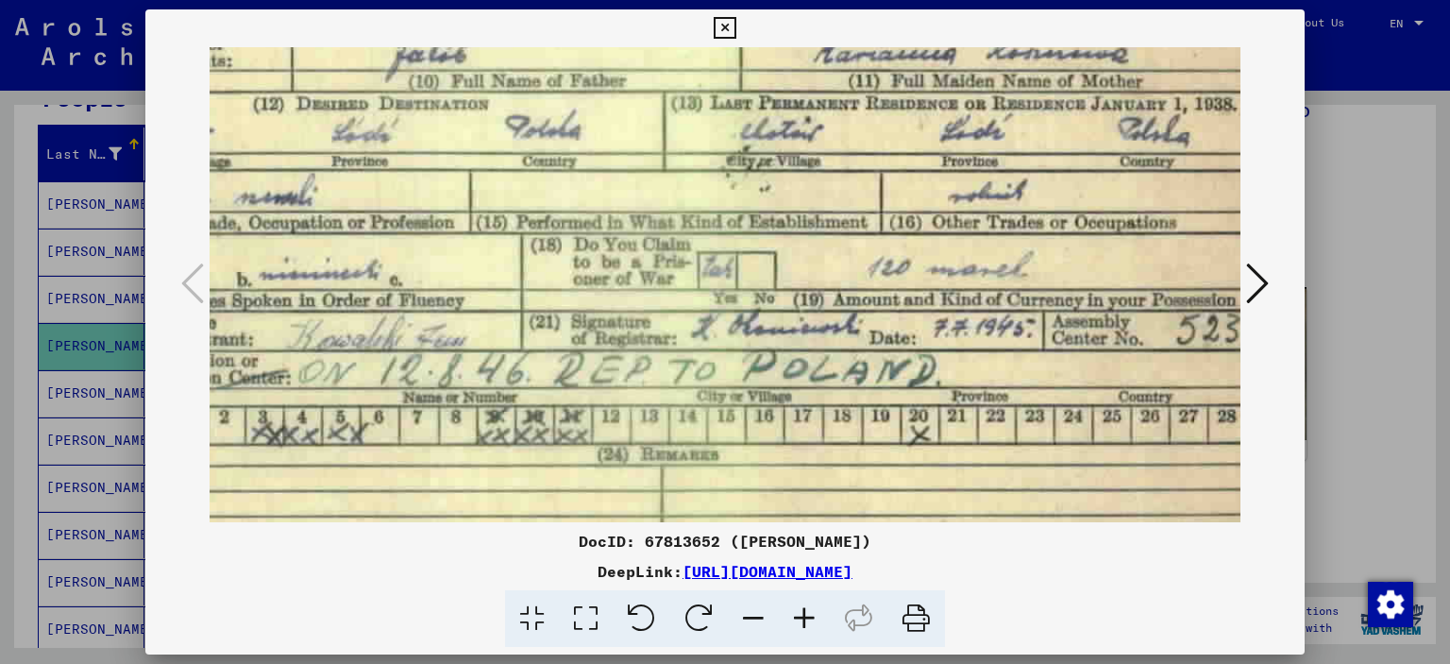
scroll to position [277, 209]
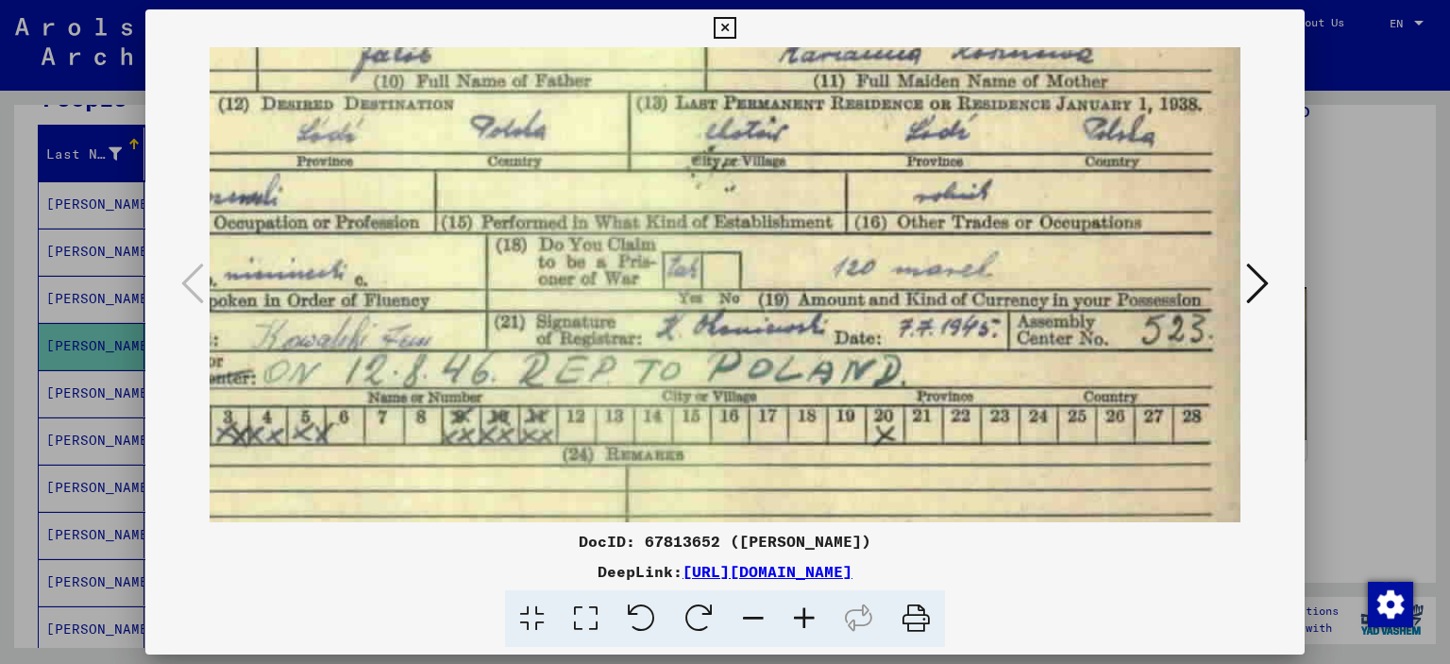
drag, startPoint x: 902, startPoint y: 297, endPoint x: 839, endPoint y: 305, distance: 63.7
click at [839, 305] on img at bounding box center [621, 173] width 1240 height 805
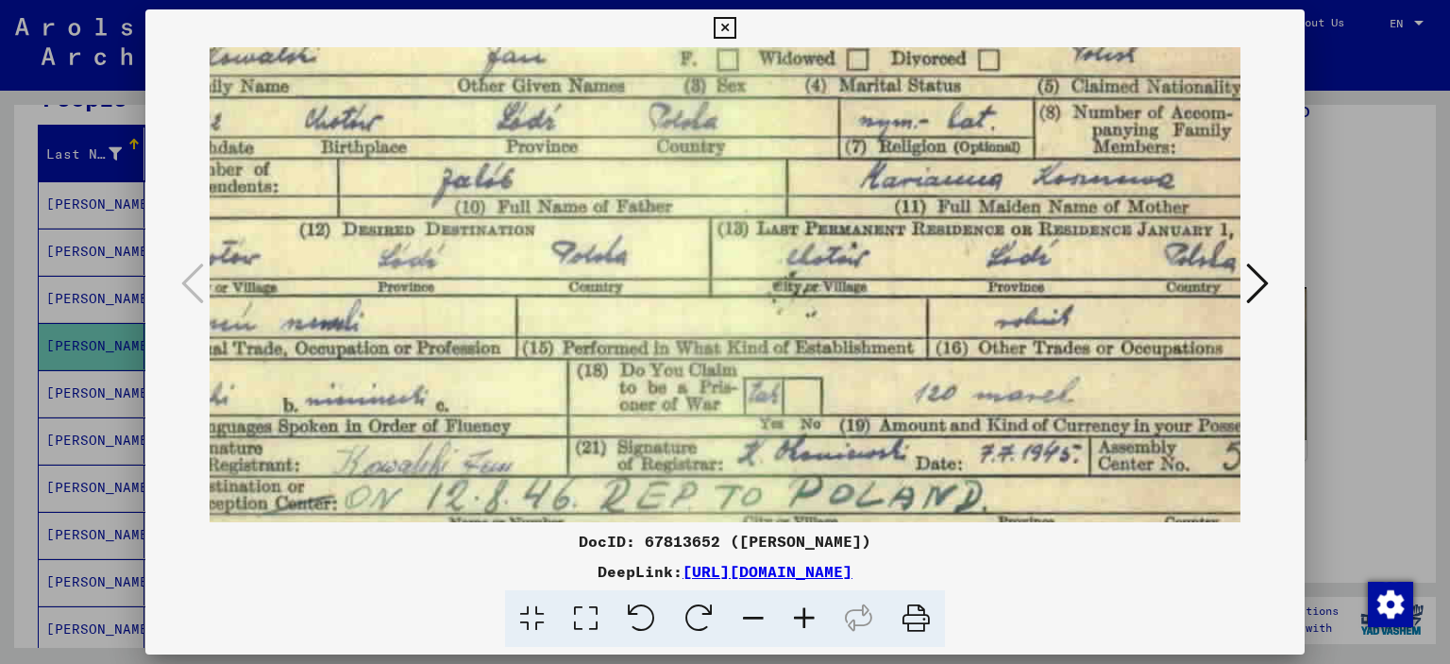
drag, startPoint x: 839, startPoint y: 305, endPoint x: 921, endPoint y: 427, distance: 146.9
click at [922, 429] on img at bounding box center [702, 298] width 1240 height 805
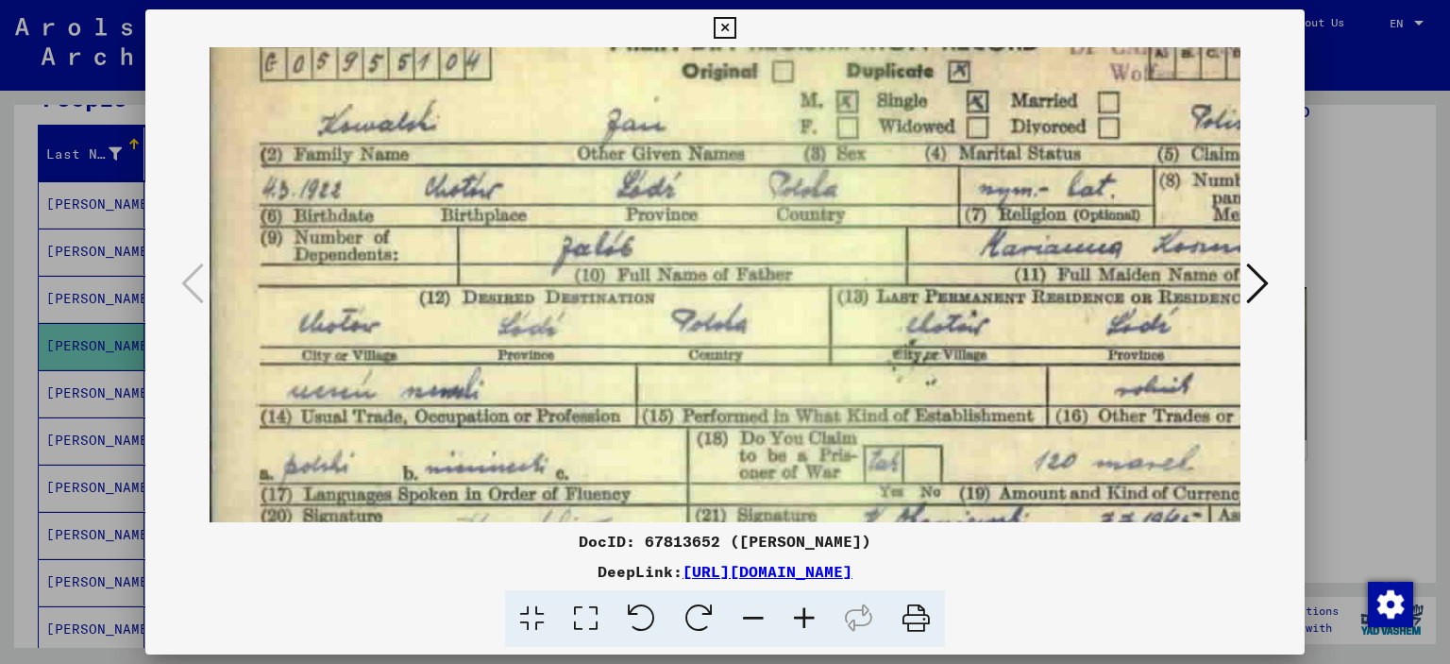
scroll to position [64, 0]
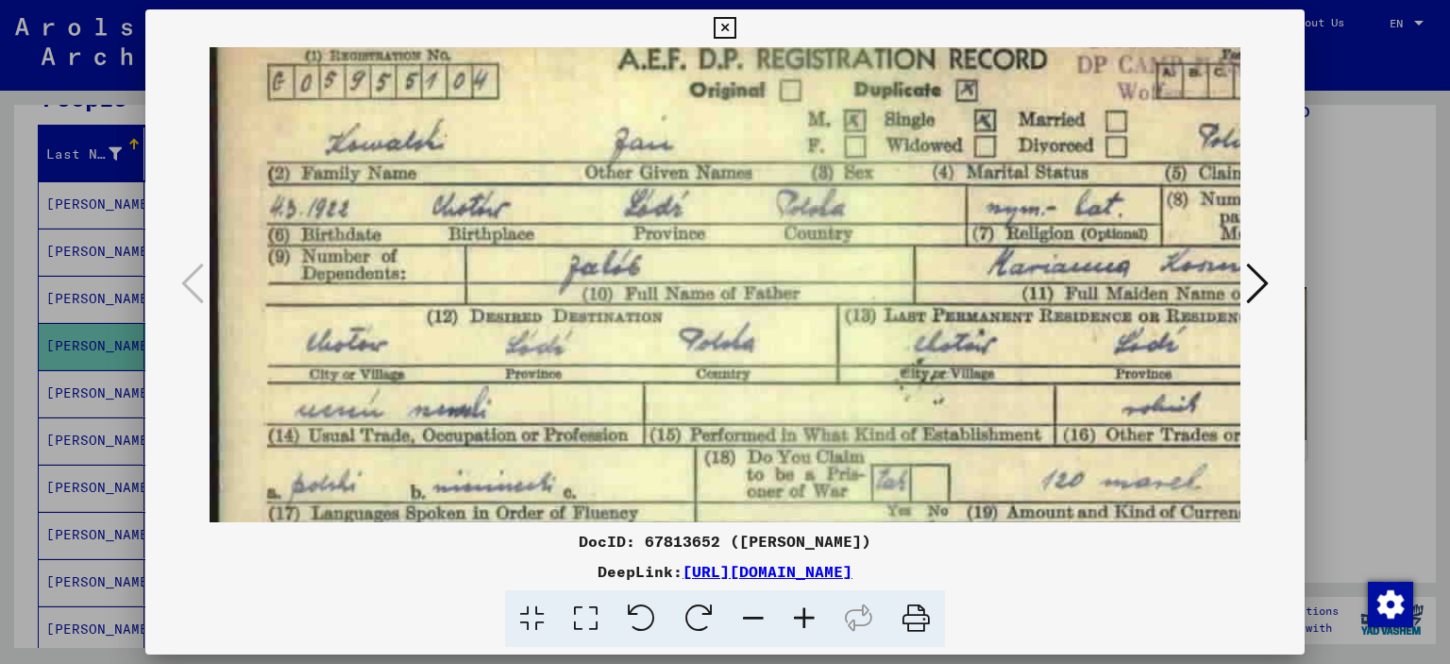
drag, startPoint x: 683, startPoint y: 169, endPoint x: 854, endPoint y: 262, distance: 194.7
click at [854, 262] on img at bounding box center [830, 385] width 1240 height 805
click at [717, 31] on icon at bounding box center [725, 28] width 22 height 23
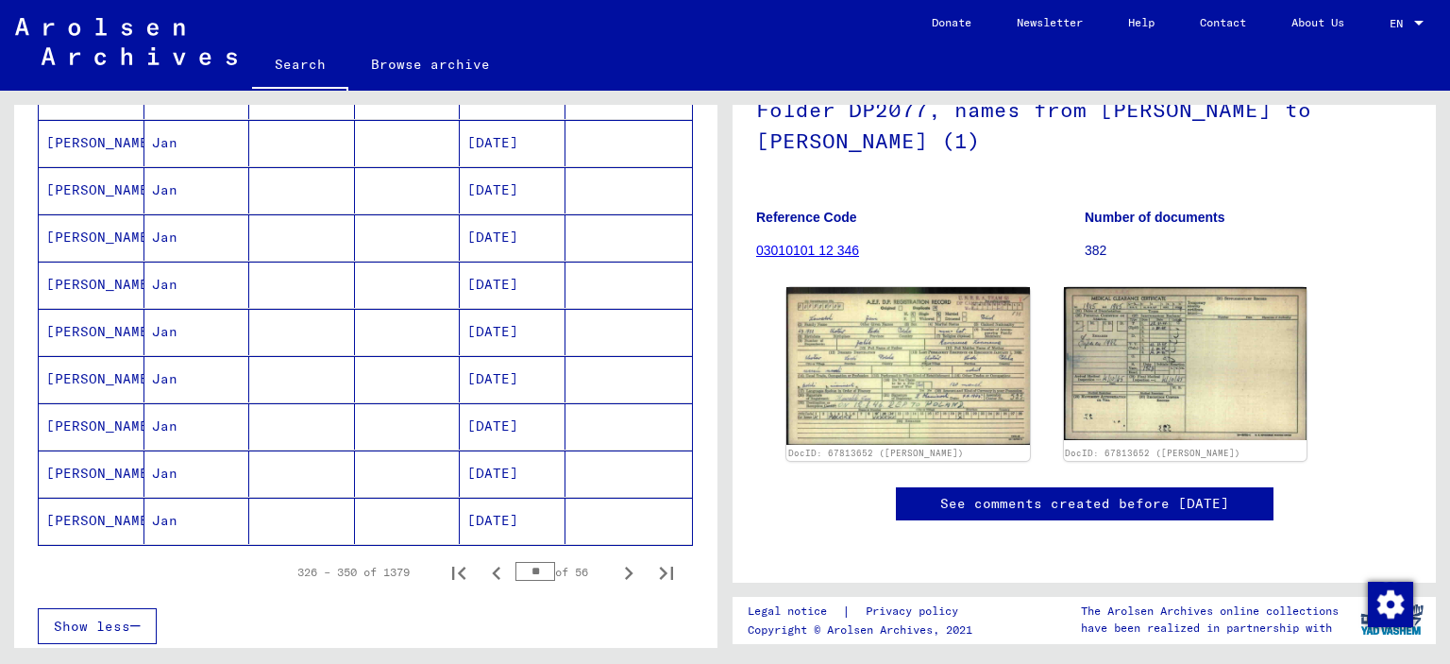
scroll to position [1050, 0]
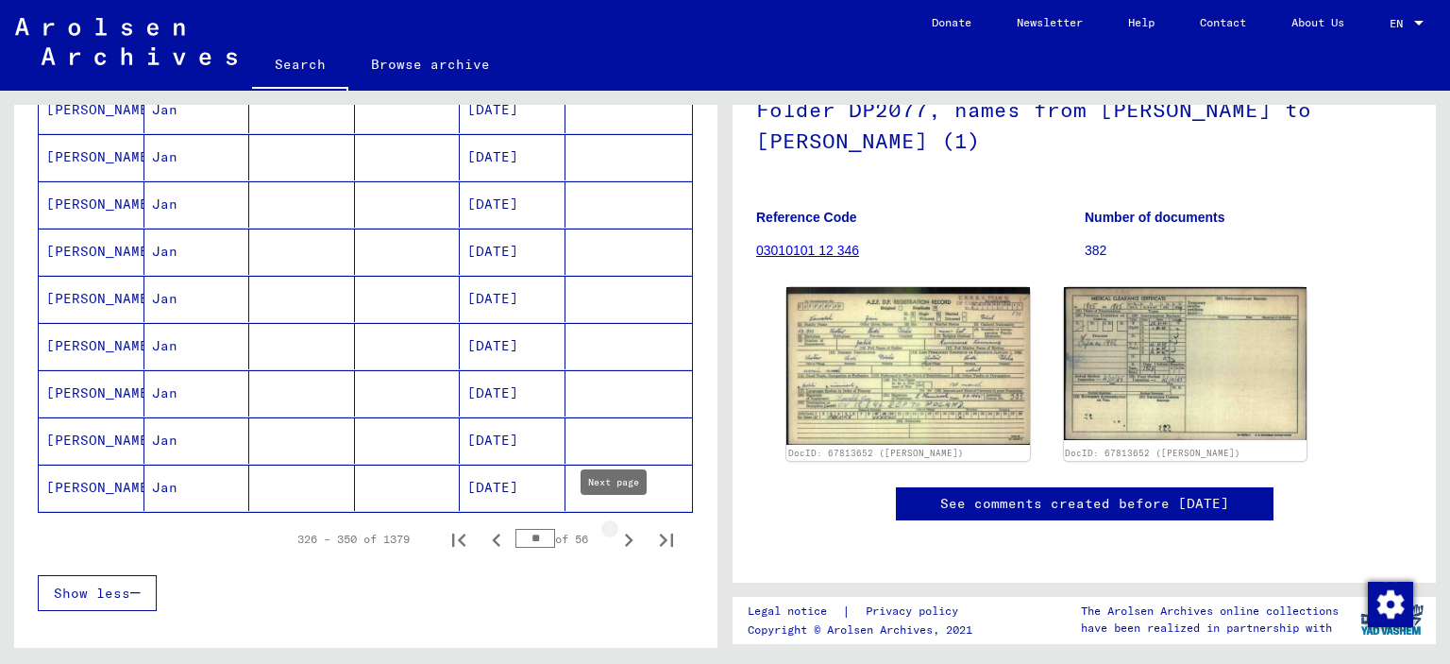
click at [615, 532] on icon "Next page" at bounding box center [628, 540] width 26 height 26
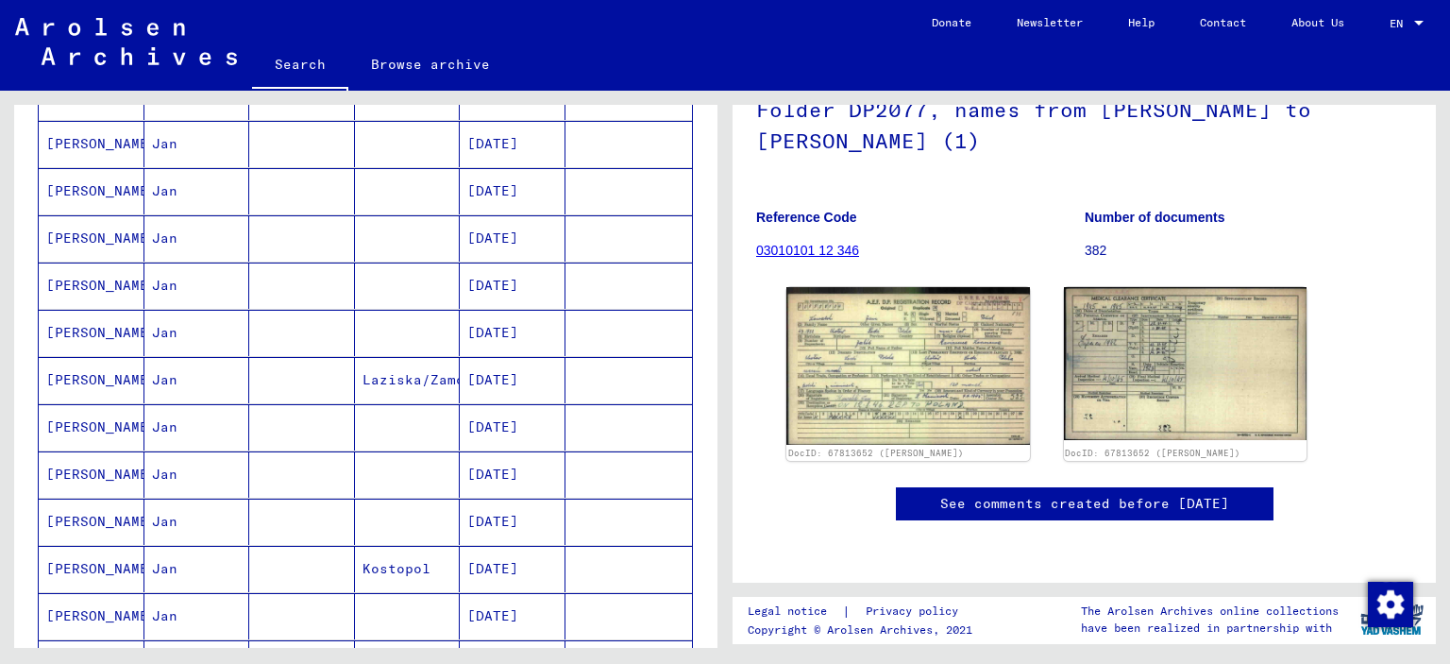
scroll to position [1239, 0]
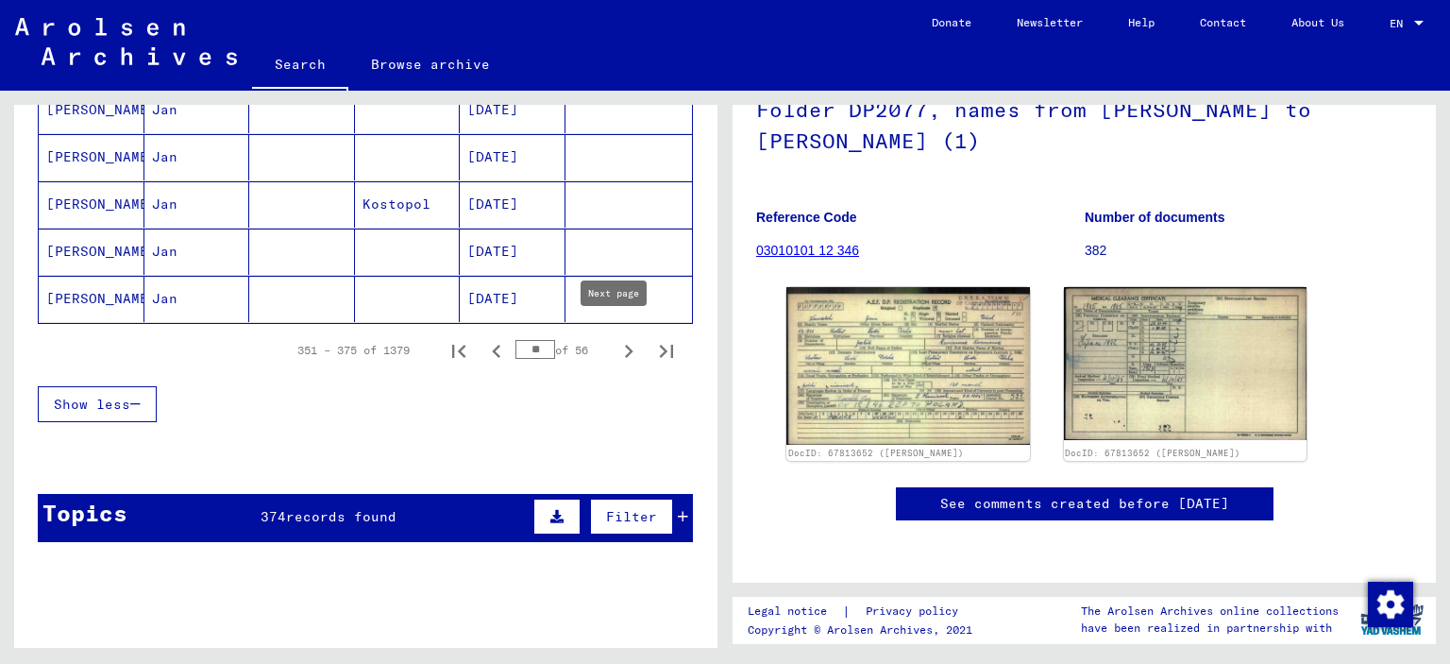
click at [618, 343] on icon "Next page" at bounding box center [628, 351] width 26 height 26
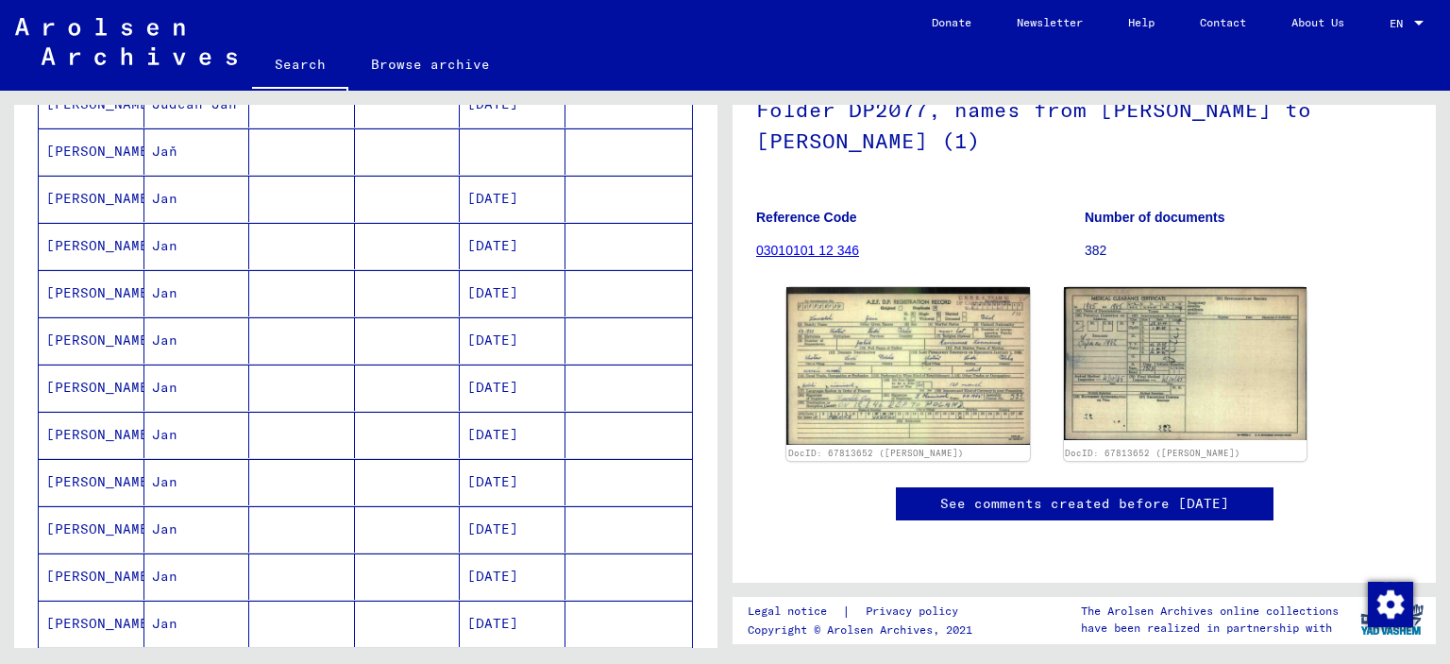
scroll to position [295, 0]
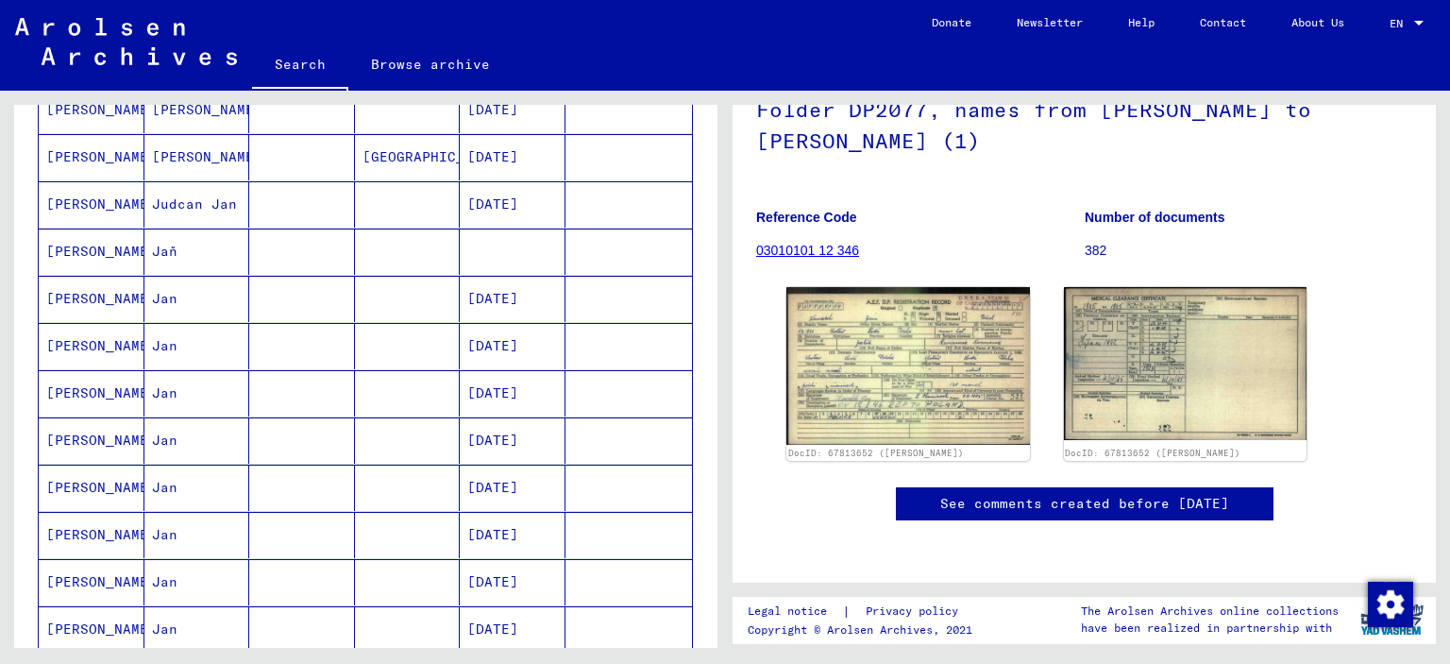
click at [271, 259] on mat-cell at bounding box center [302, 251] width 106 height 46
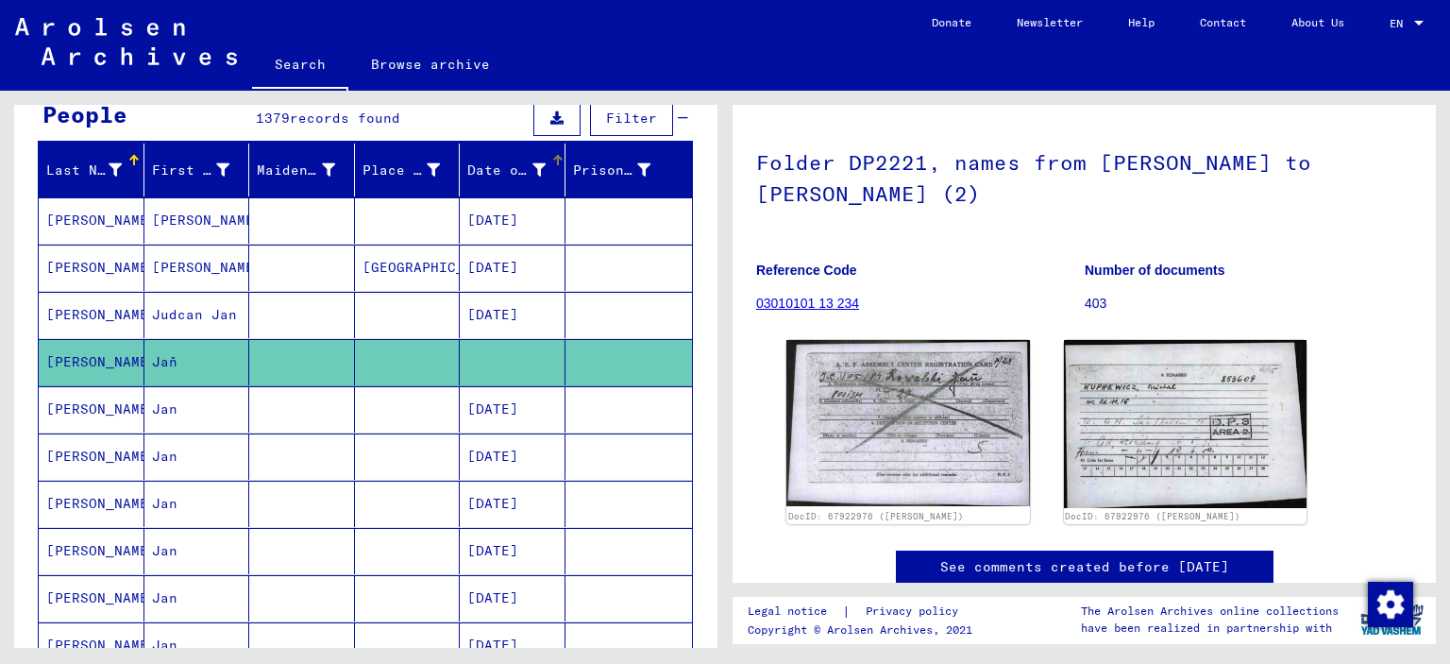
scroll to position [189, 0]
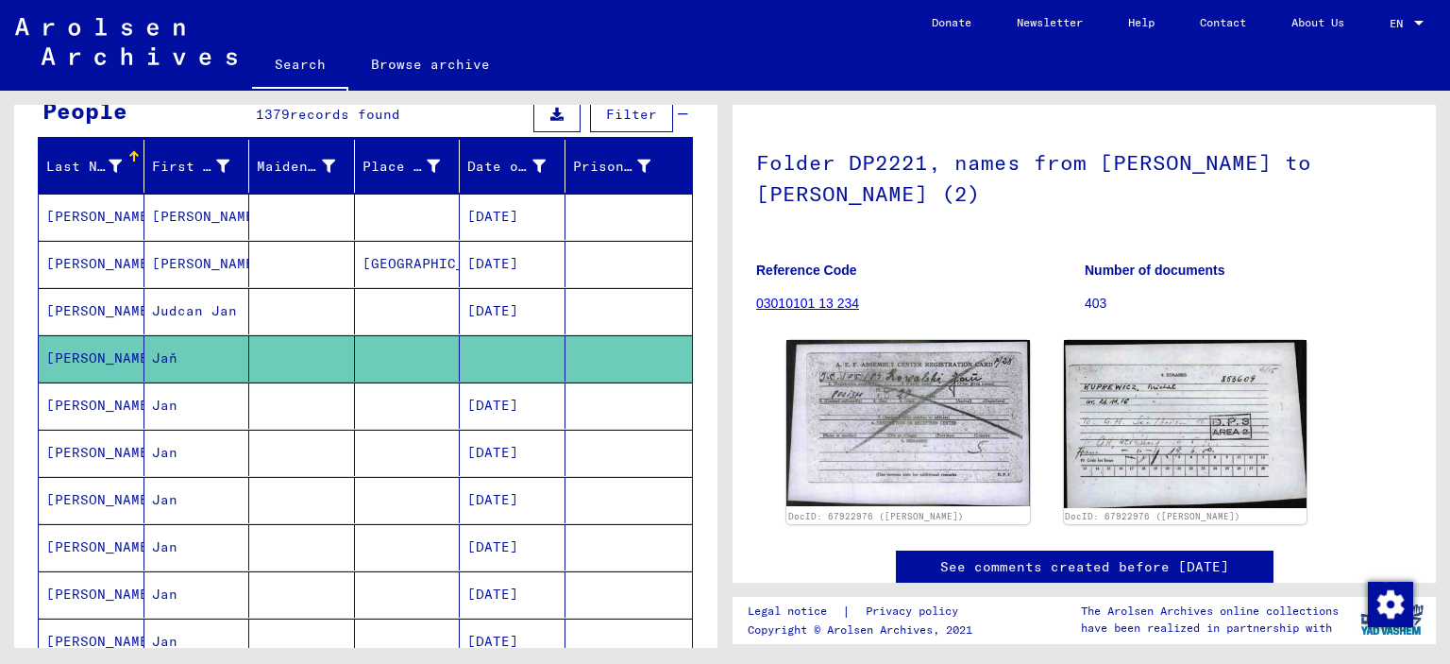
click at [480, 260] on mat-cell "[DATE]" at bounding box center [513, 264] width 106 height 46
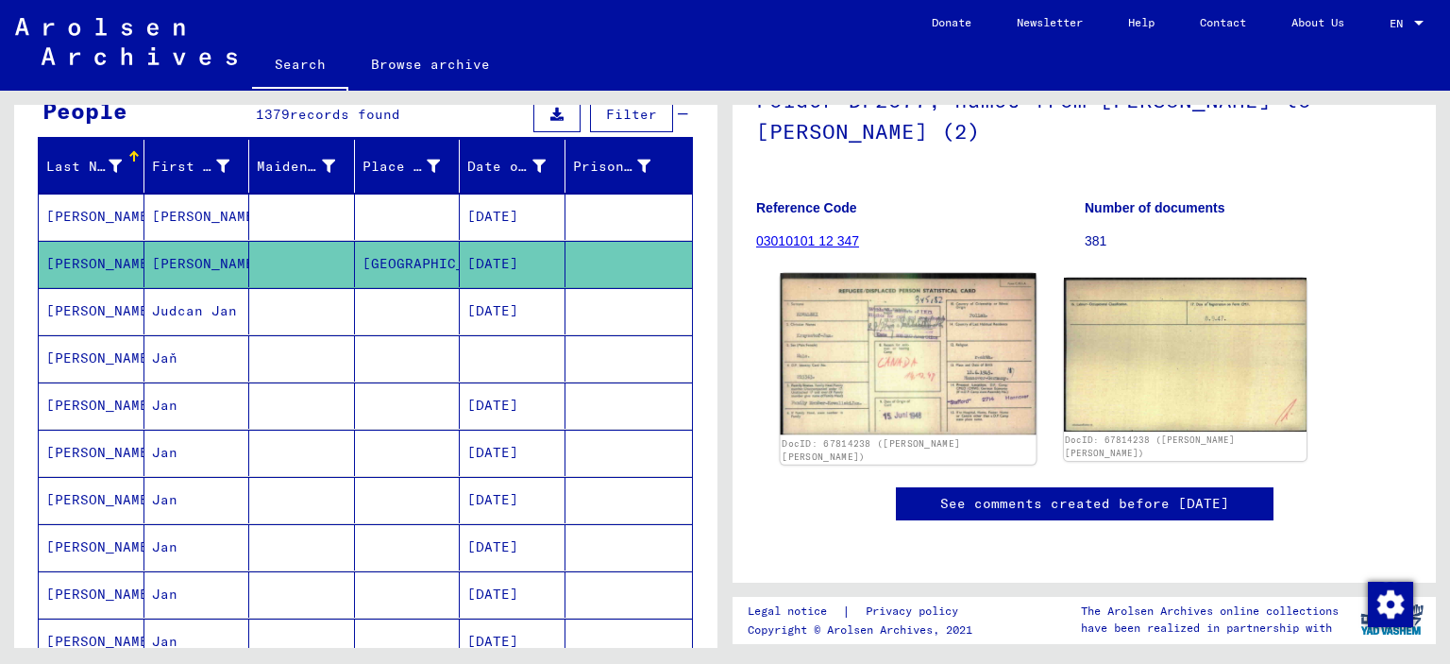
scroll to position [283, 0]
click at [904, 275] on img at bounding box center [908, 353] width 255 height 161
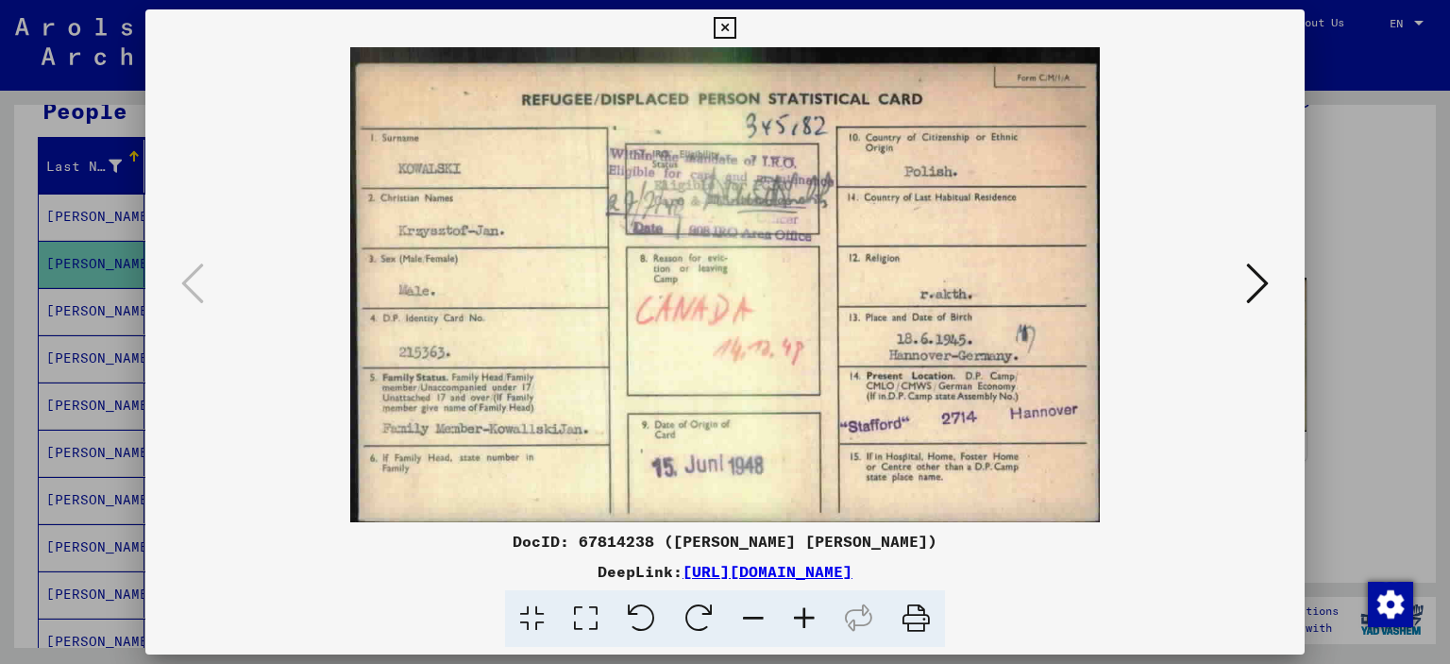
click at [730, 29] on icon at bounding box center [725, 28] width 22 height 23
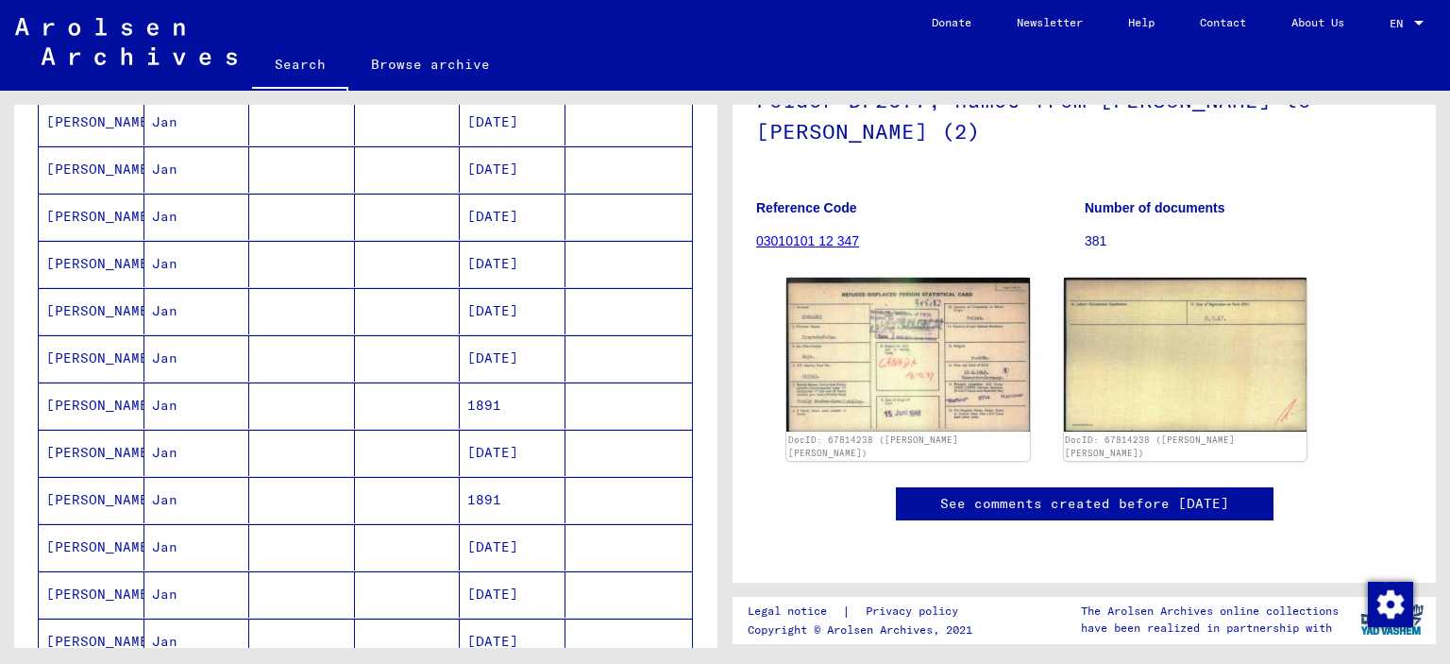
scroll to position [1133, 0]
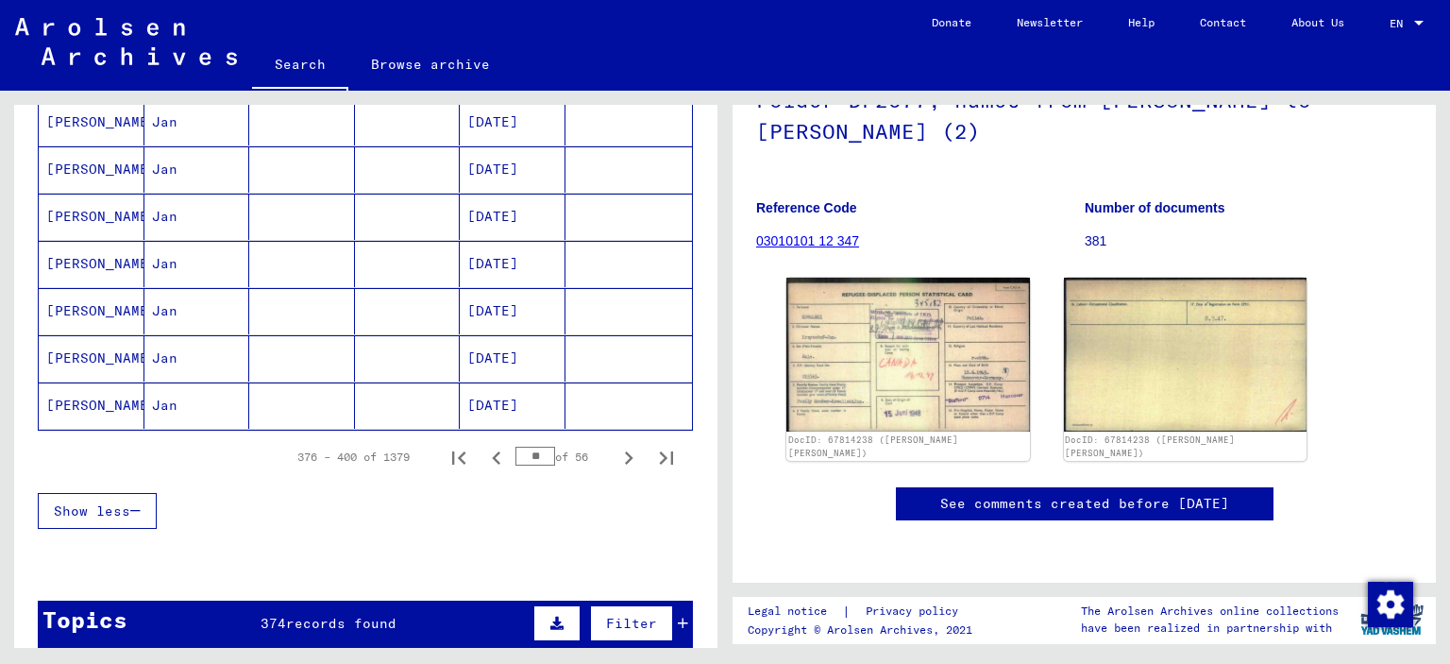
click at [589, 452] on div "** of 56" at bounding box center [562, 456] width 94 height 18
click at [604, 463] on div "376 – 400 of 1379 ** of 56" at bounding box center [365, 456] width 655 height 53
click at [610, 460] on button "Next page" at bounding box center [629, 457] width 38 height 38
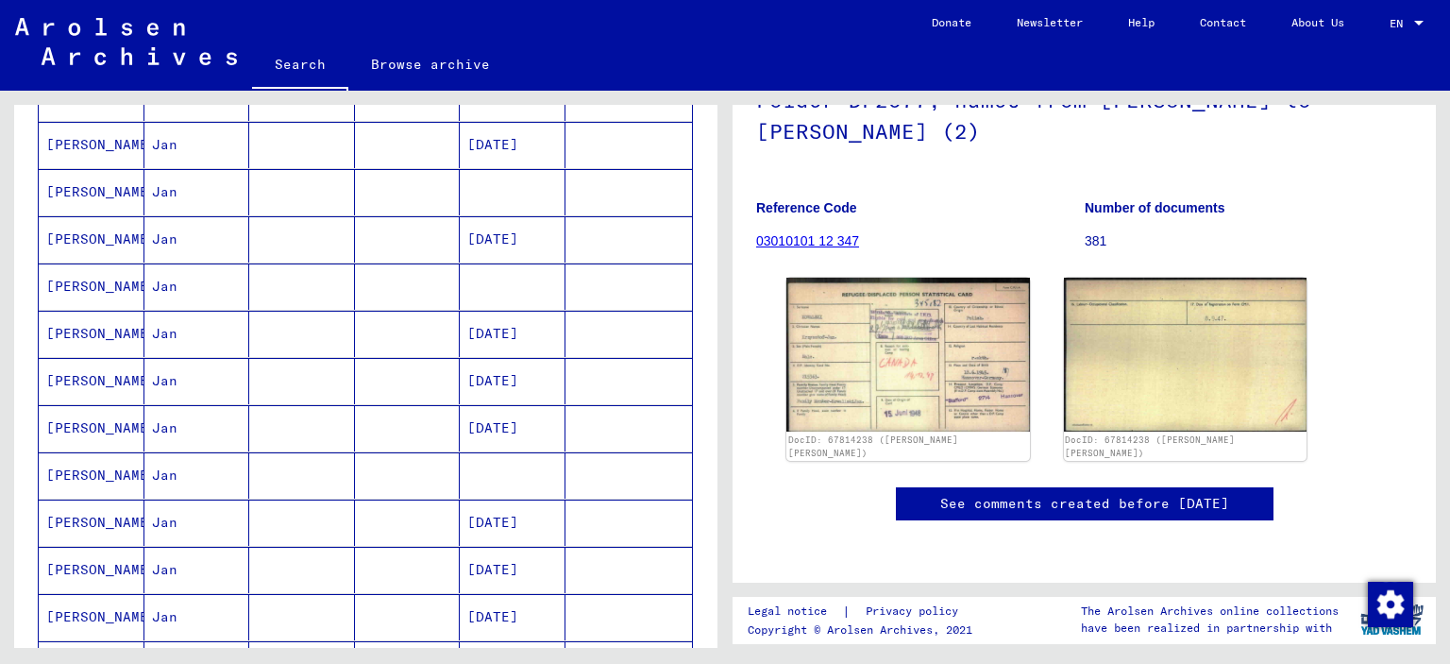
scroll to position [661, 0]
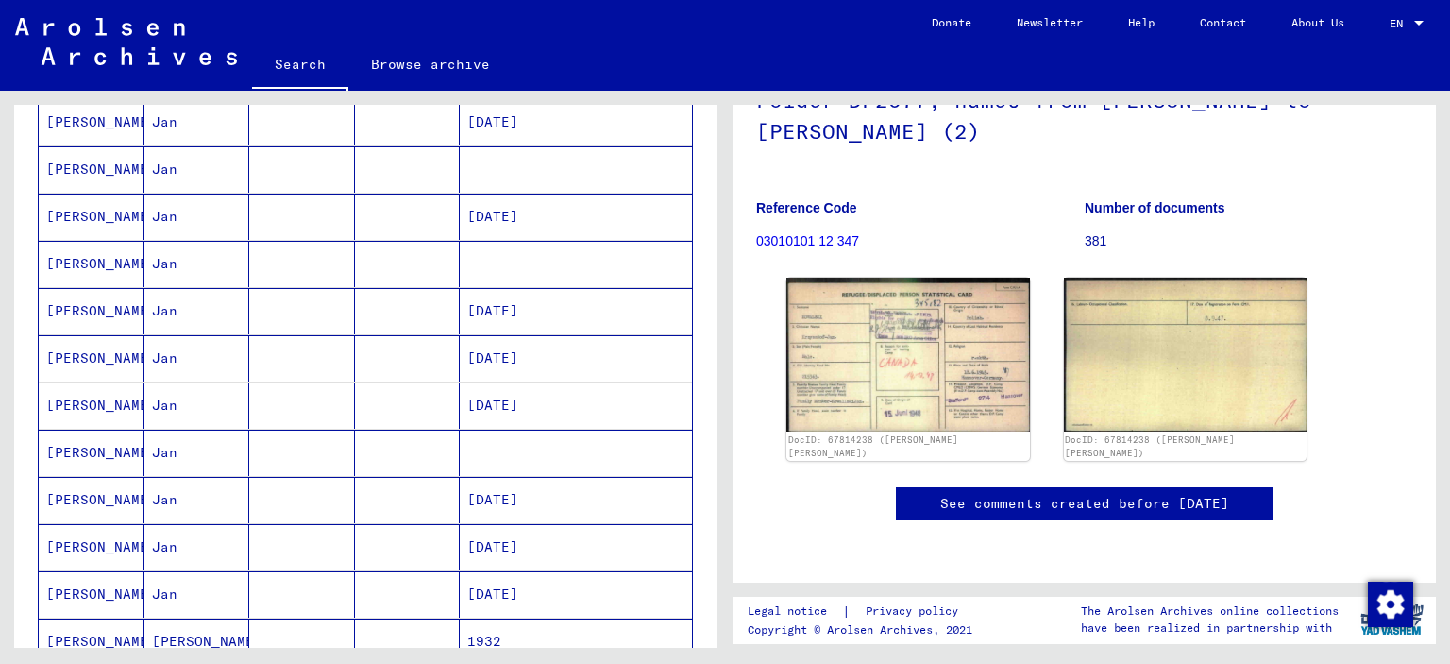
click at [334, 244] on mat-cell at bounding box center [302, 264] width 106 height 46
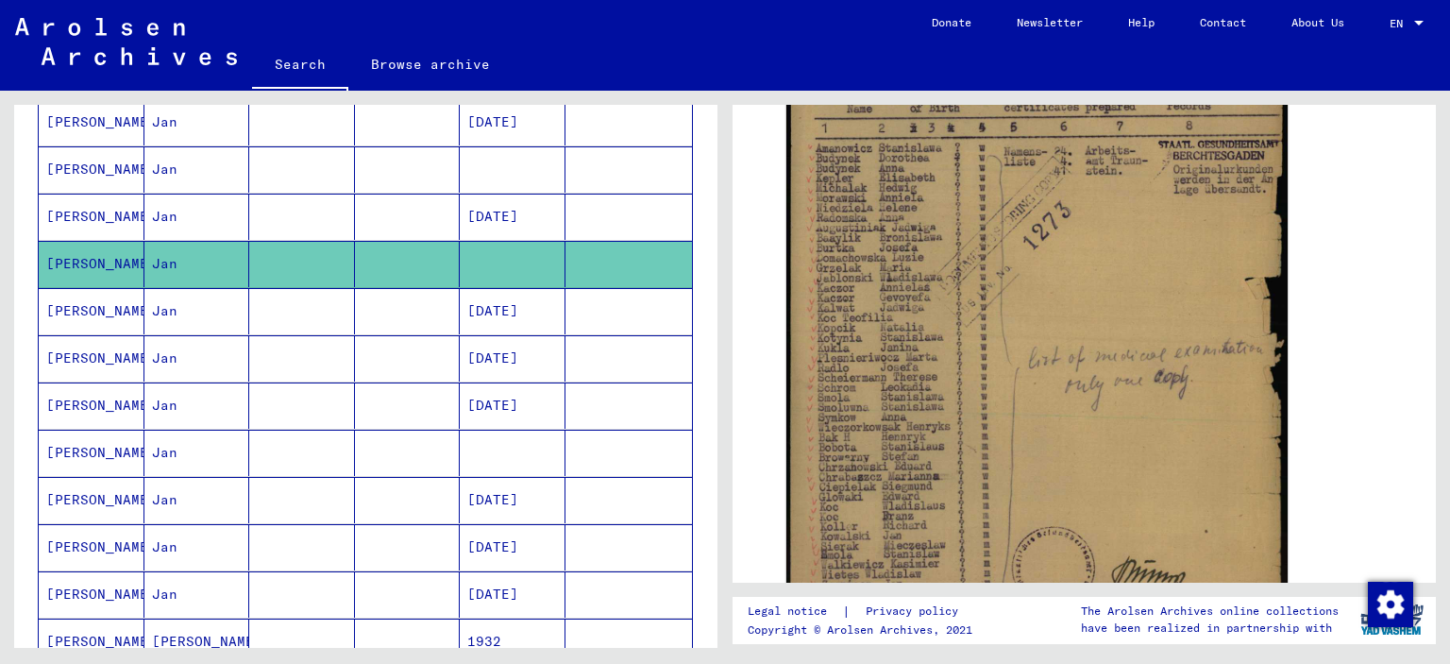
scroll to position [566, 0]
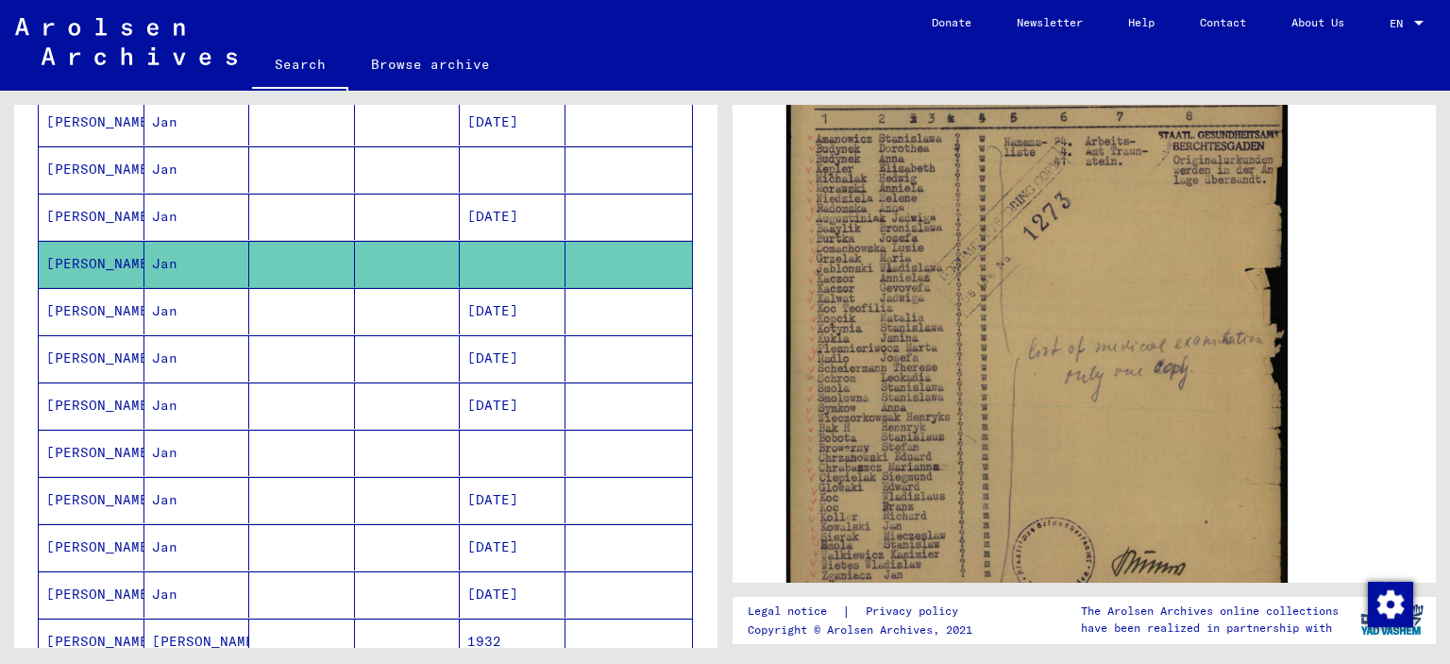
click at [517, 459] on mat-cell at bounding box center [513, 452] width 106 height 46
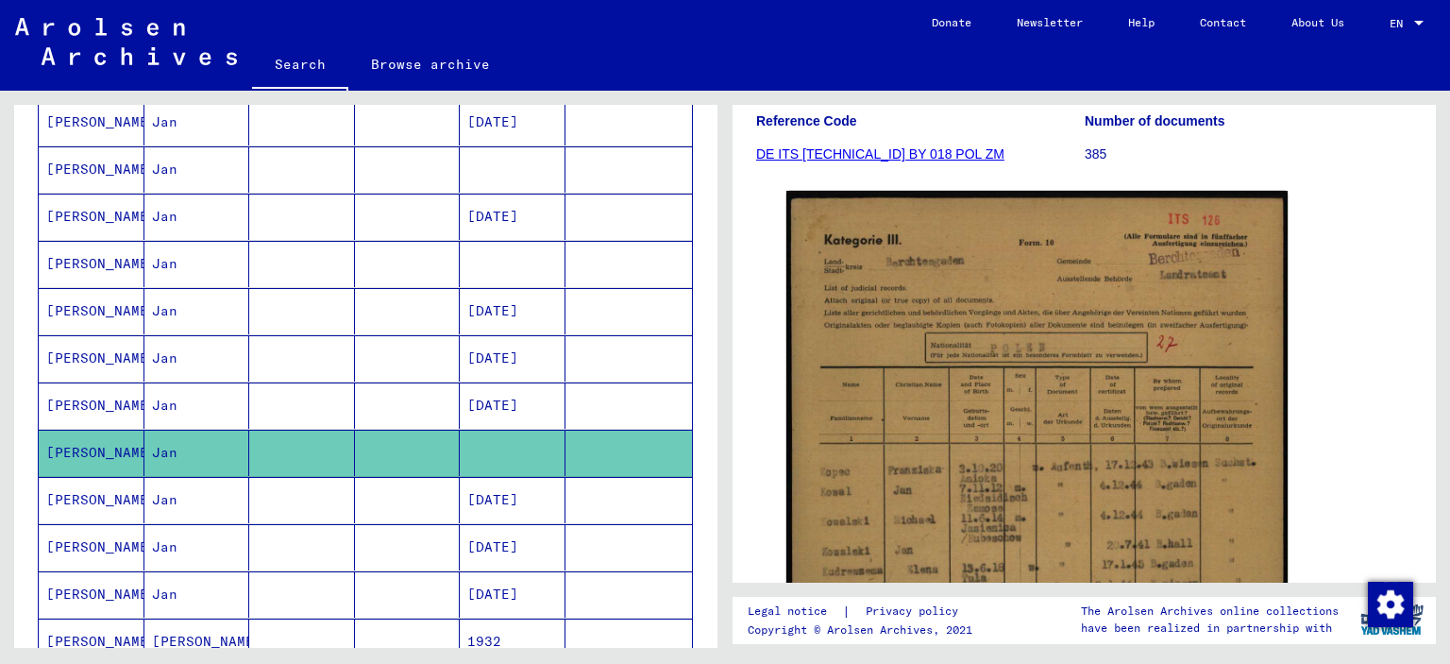
click at [468, 169] on mat-cell at bounding box center [513, 169] width 106 height 46
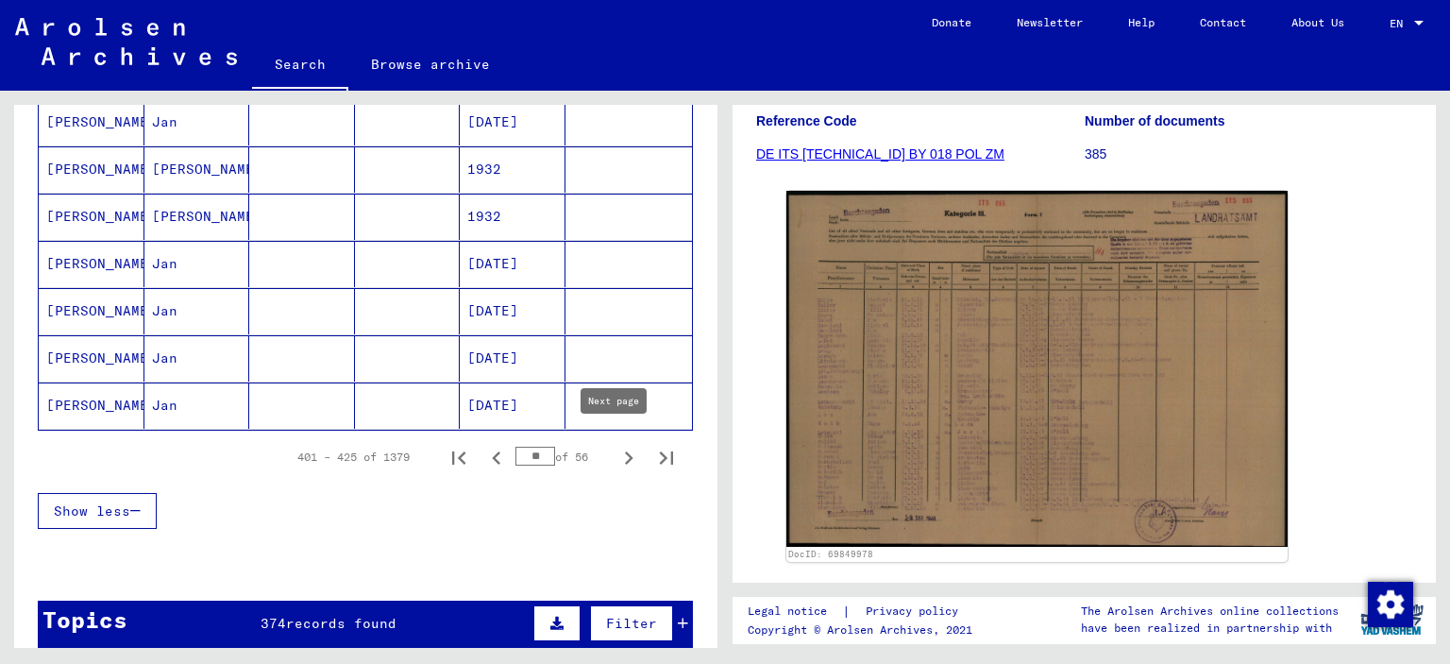
click at [615, 450] on icon "Next page" at bounding box center [628, 458] width 26 height 26
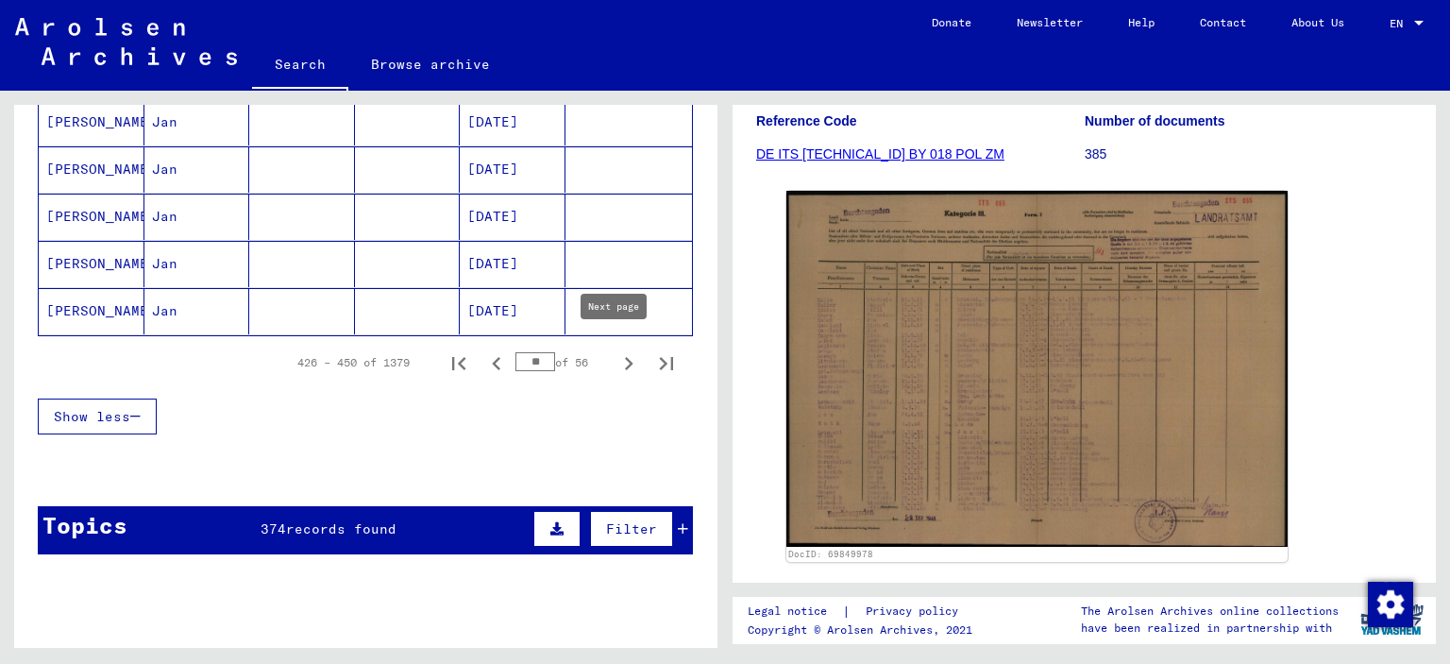
click at [615, 360] on icon "Next page" at bounding box center [628, 363] width 26 height 26
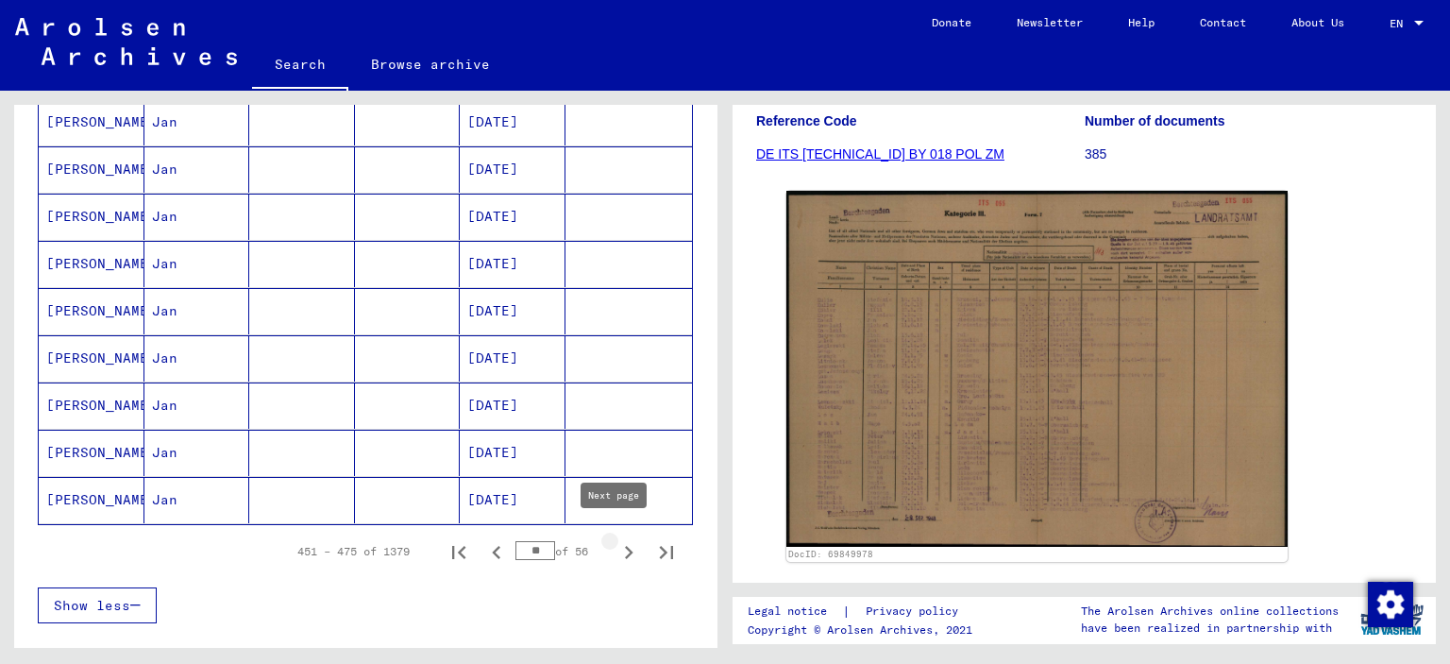
click at [625, 546] on icon "Next page" at bounding box center [629, 552] width 8 height 13
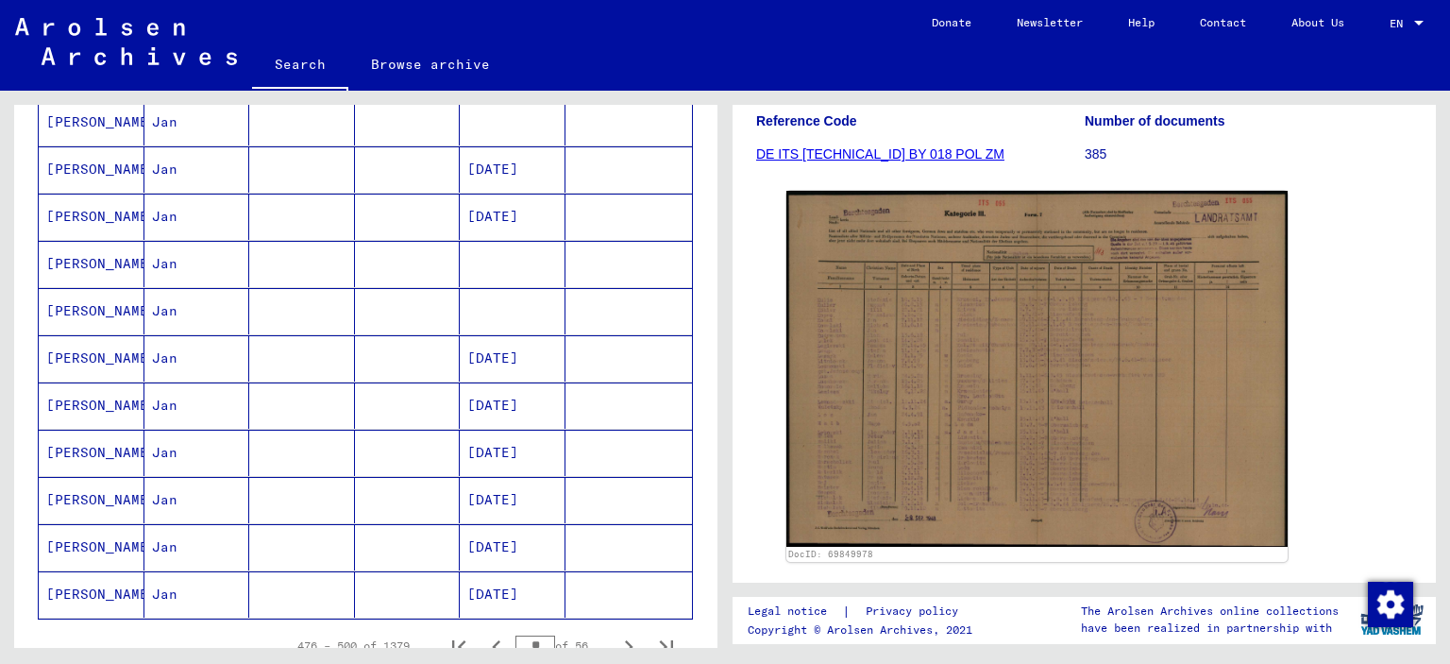
click at [154, 264] on mat-cell "Jan" at bounding box center [197, 264] width 106 height 46
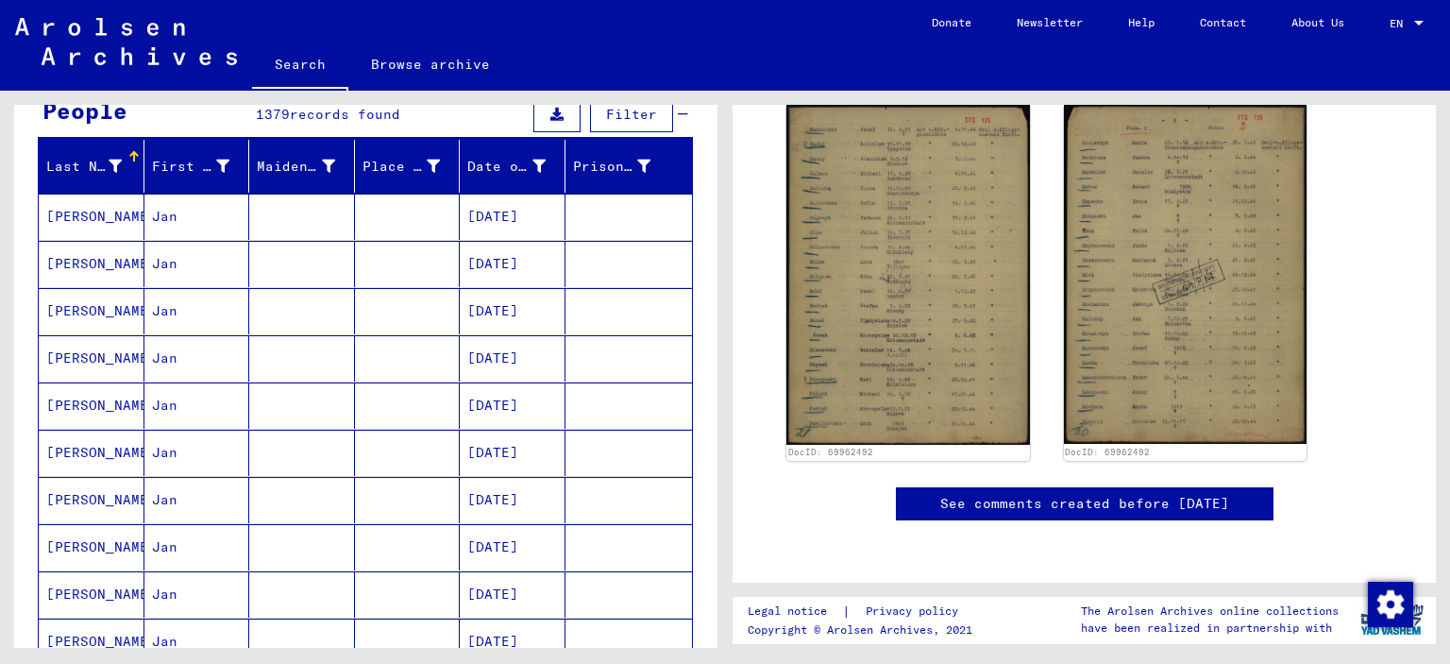
click at [520, 222] on mat-cell "[DATE]" at bounding box center [513, 216] width 106 height 46
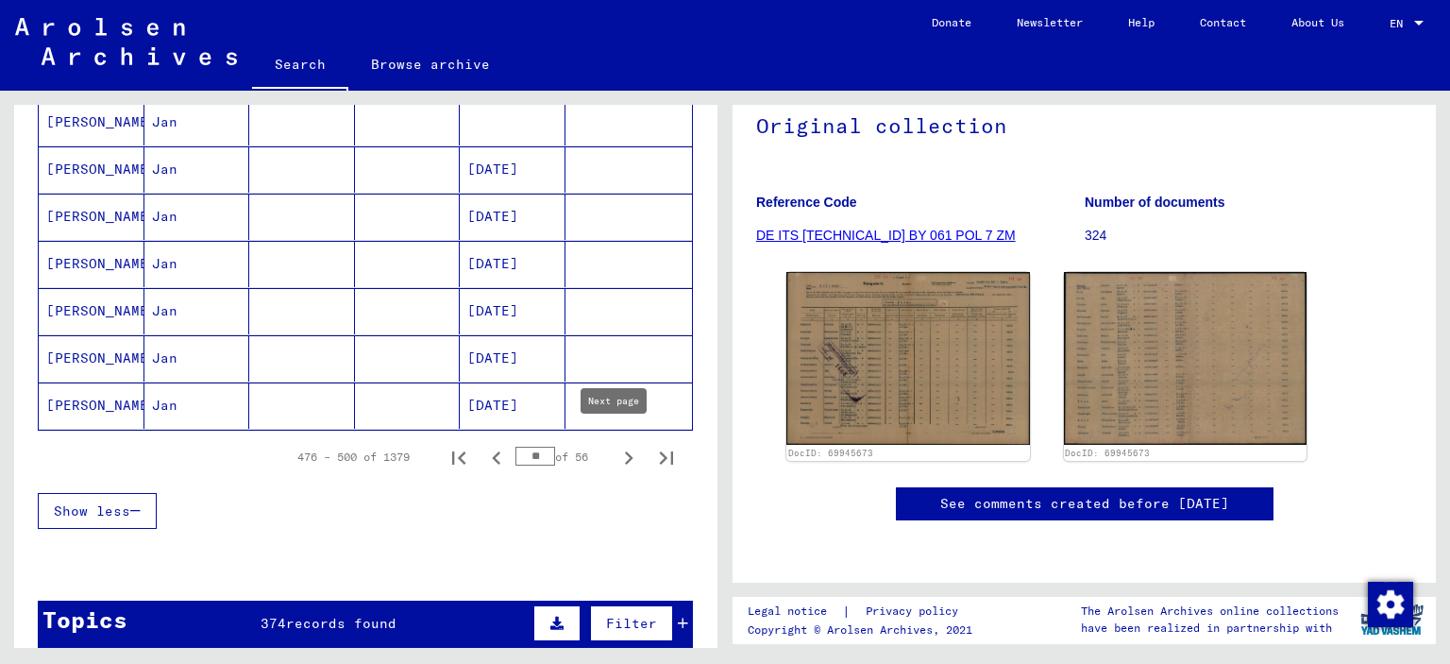
click at [615, 460] on button "Next page" at bounding box center [629, 457] width 38 height 38
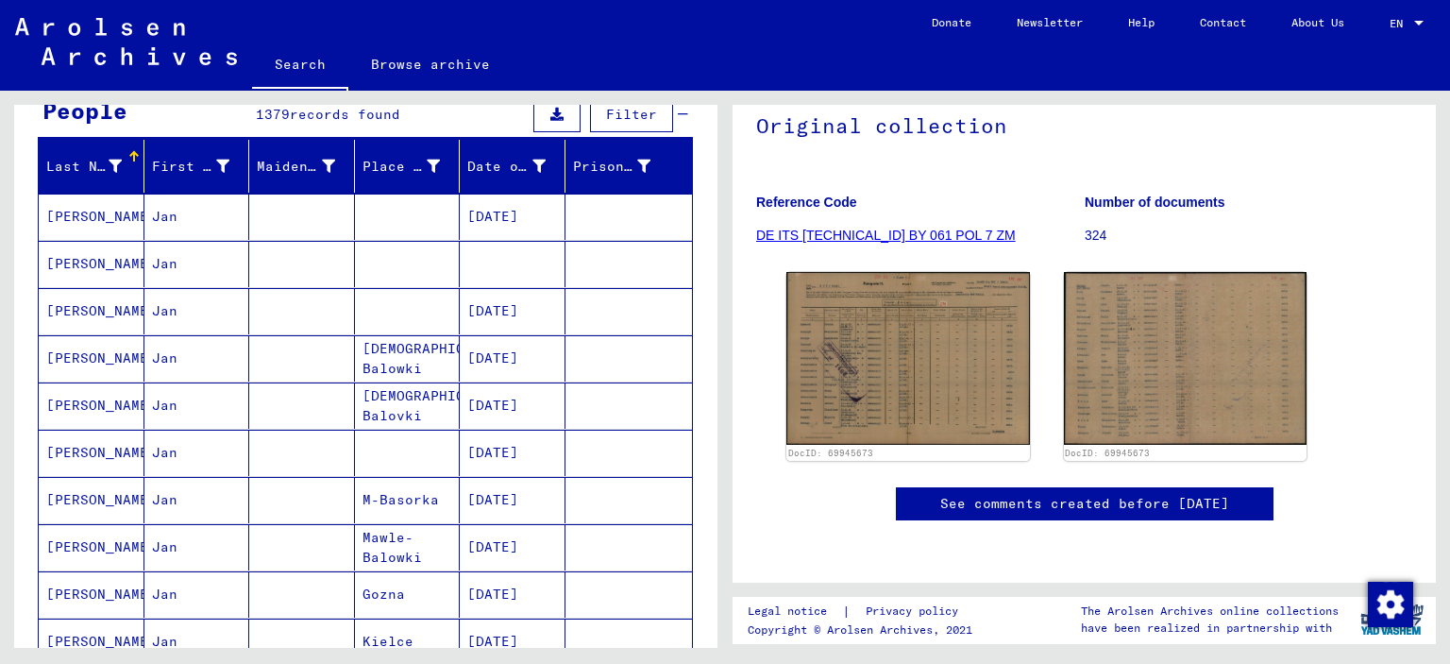
click at [425, 252] on mat-cell at bounding box center [408, 264] width 106 height 46
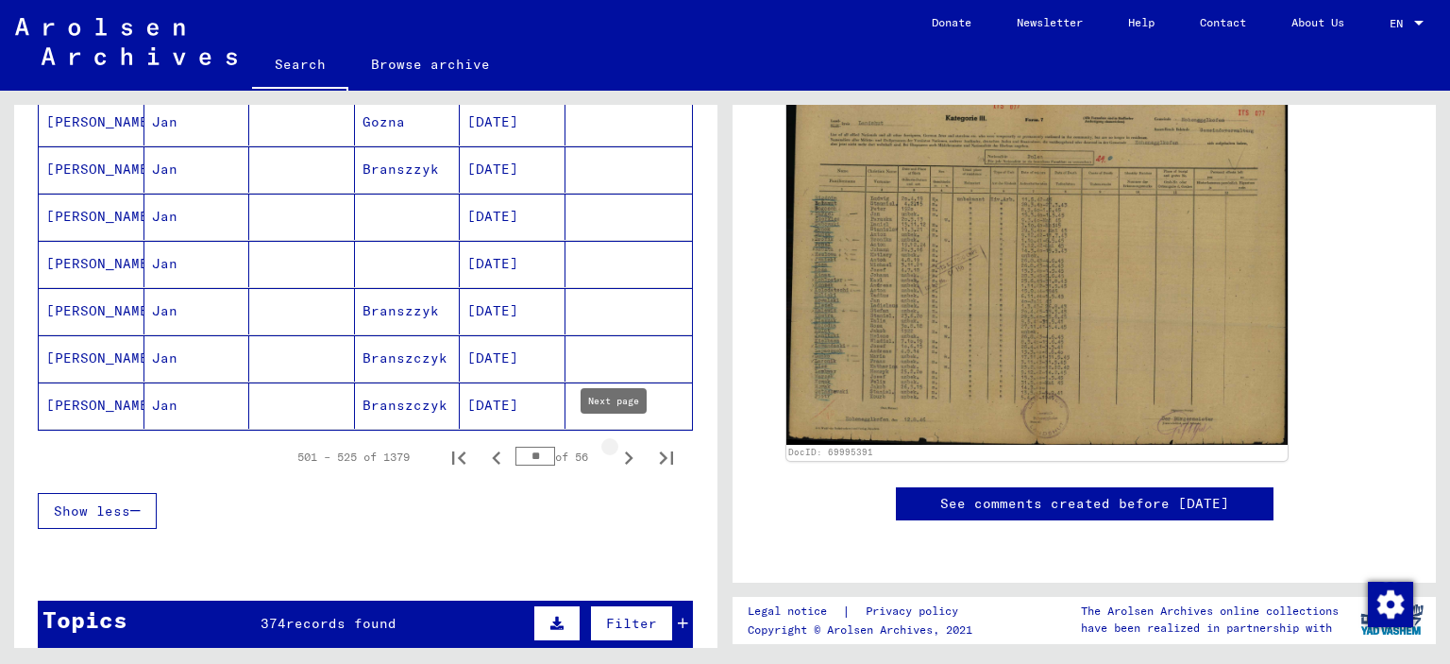
click at [615, 448] on icon "Next page" at bounding box center [628, 458] width 26 height 26
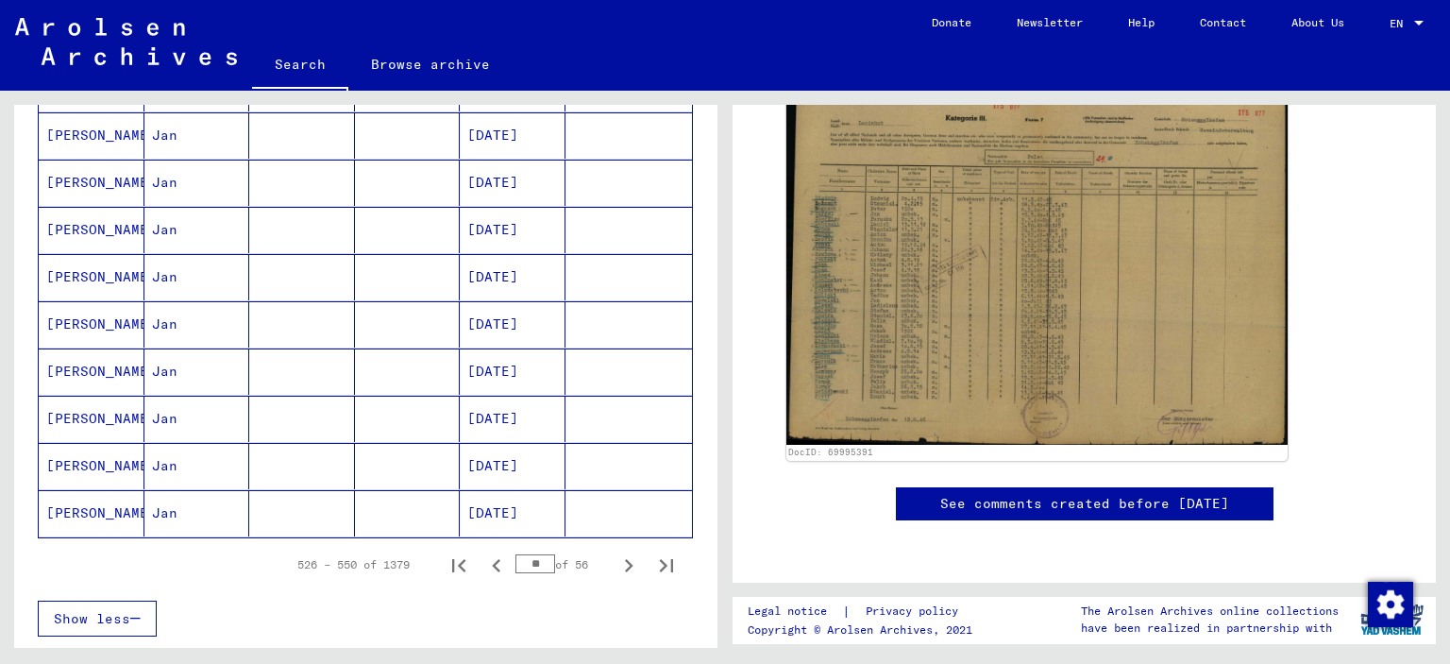
scroll to position [1227, 0]
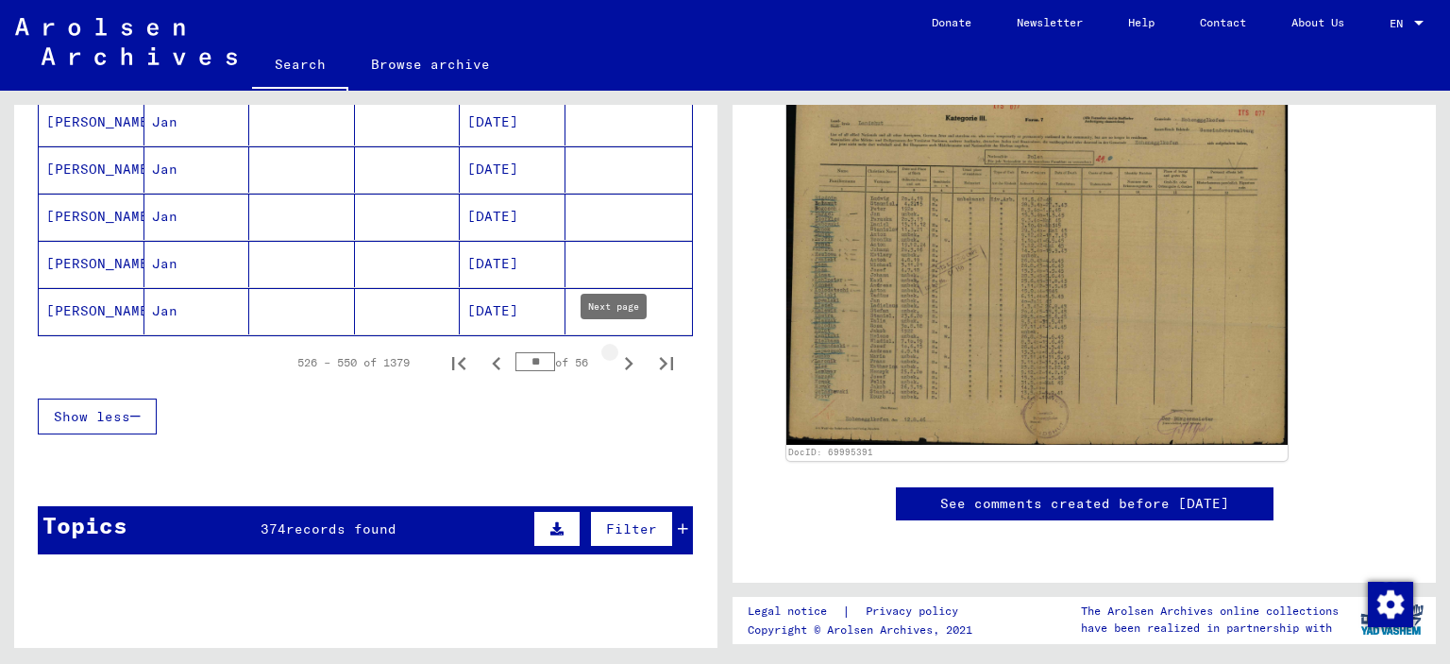
click at [615, 350] on icon "Next page" at bounding box center [628, 363] width 26 height 26
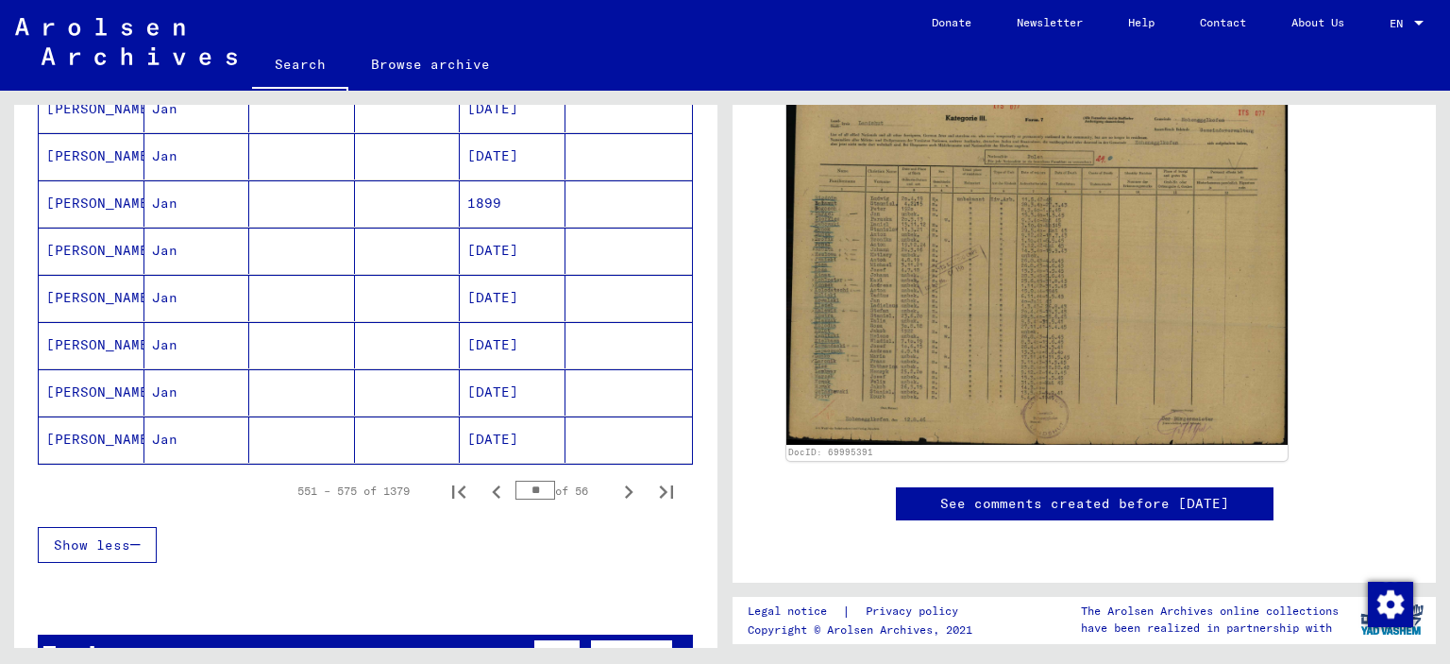
scroll to position [1133, 0]
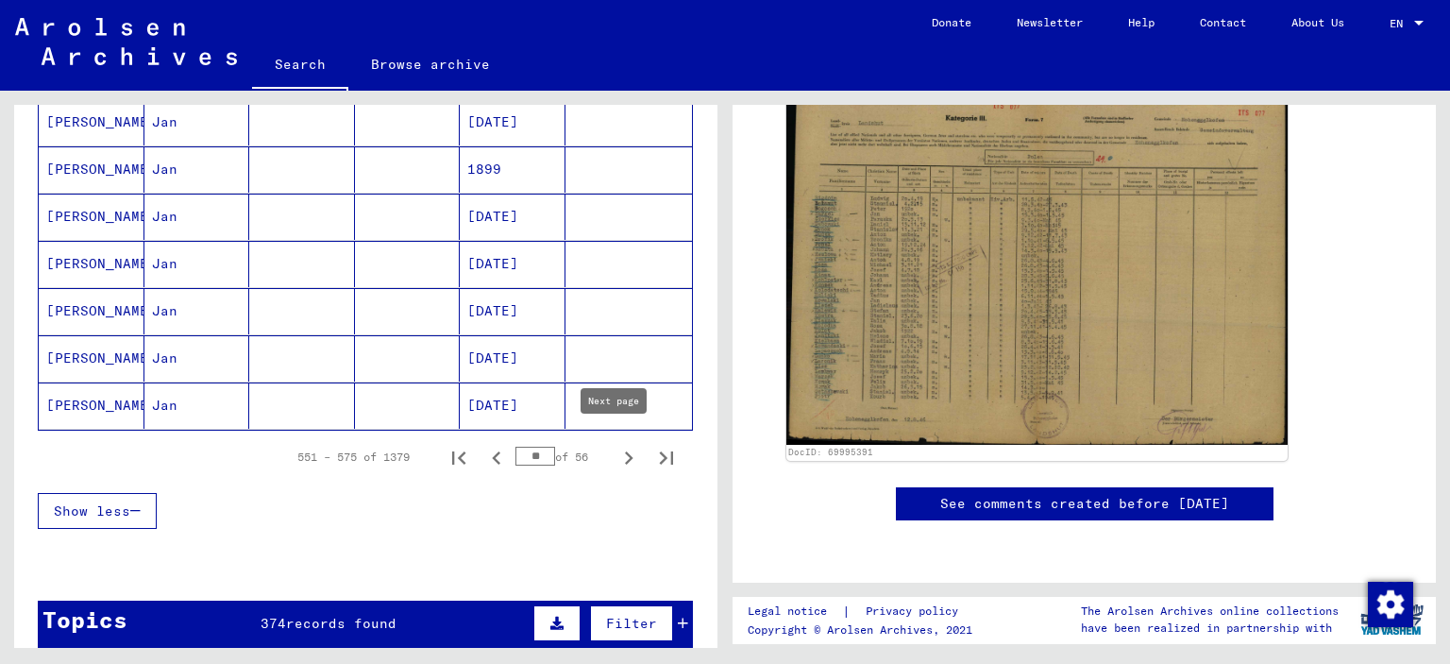
click at [615, 445] on icon "Next page" at bounding box center [628, 458] width 26 height 26
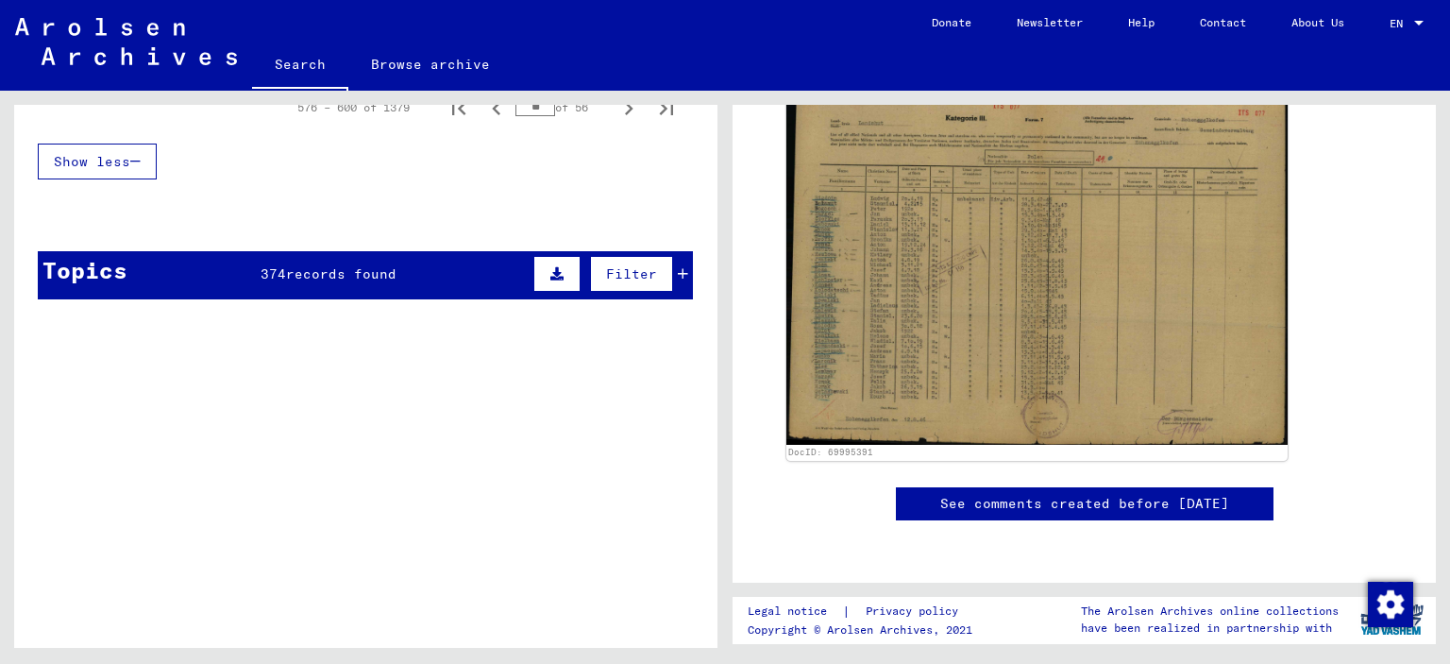
scroll to position [1321, 0]
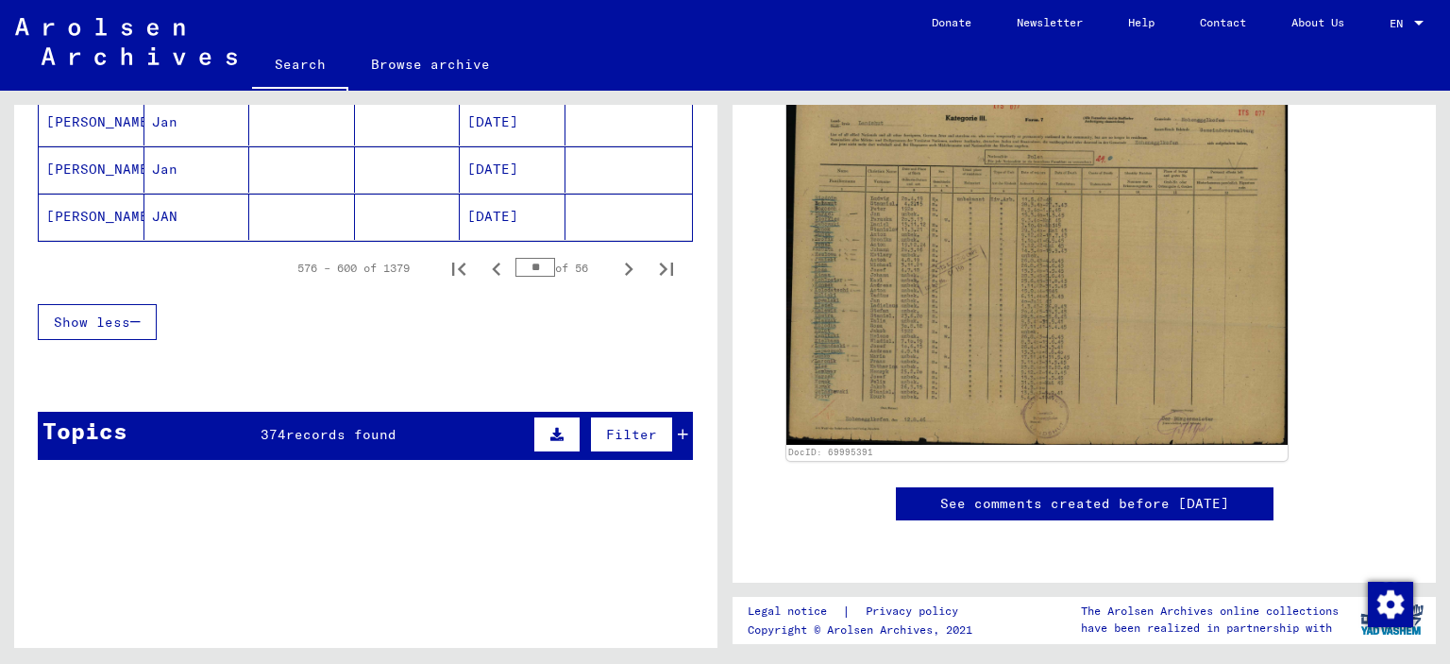
click at [594, 259] on div "** of 56" at bounding box center [562, 268] width 94 height 18
click at [615, 261] on icon "Next page" at bounding box center [628, 269] width 26 height 26
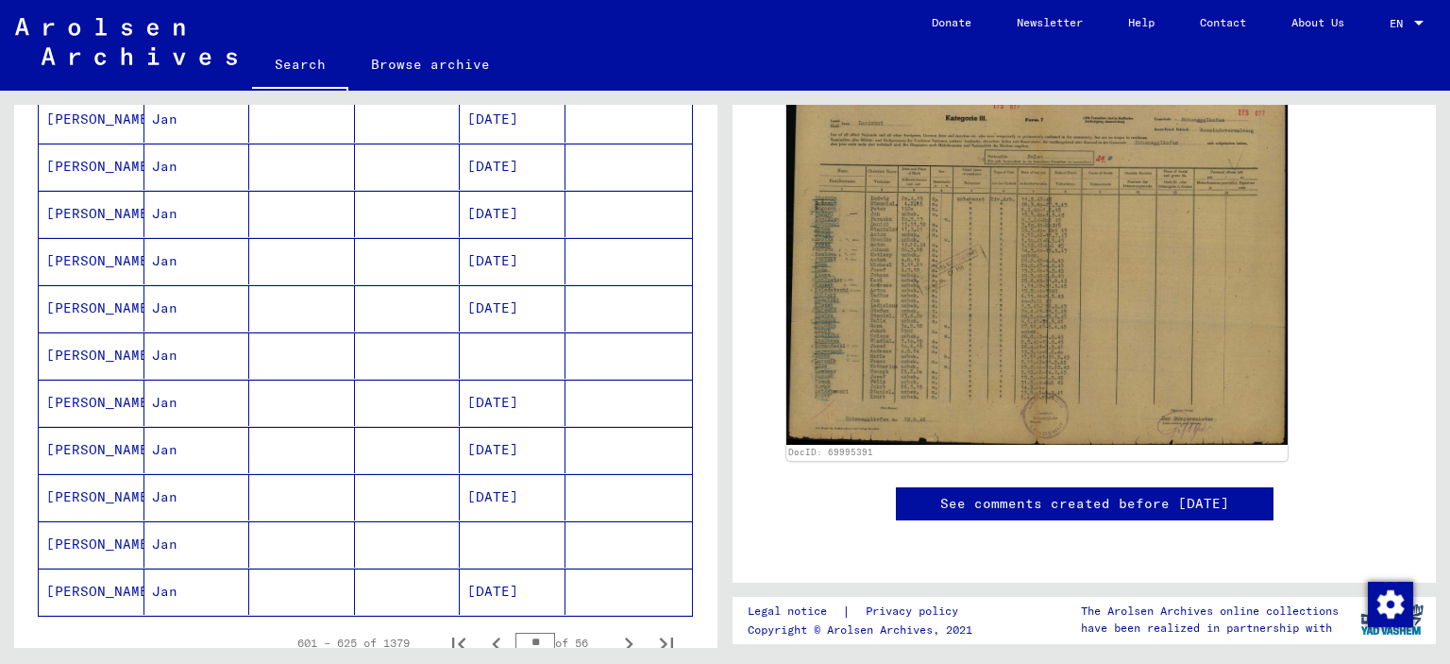
scroll to position [944, 0]
click at [510, 261] on mat-cell "[DATE]" at bounding box center [513, 264] width 106 height 46
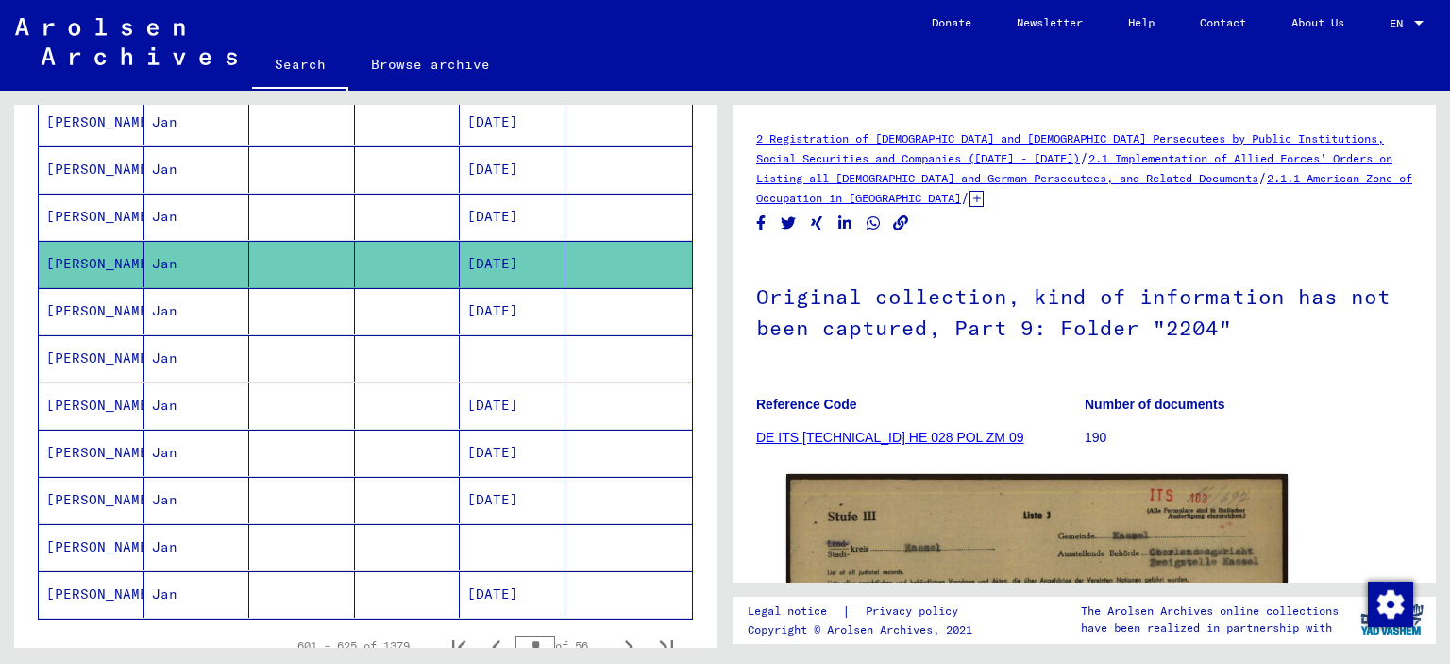
scroll to position [283, 0]
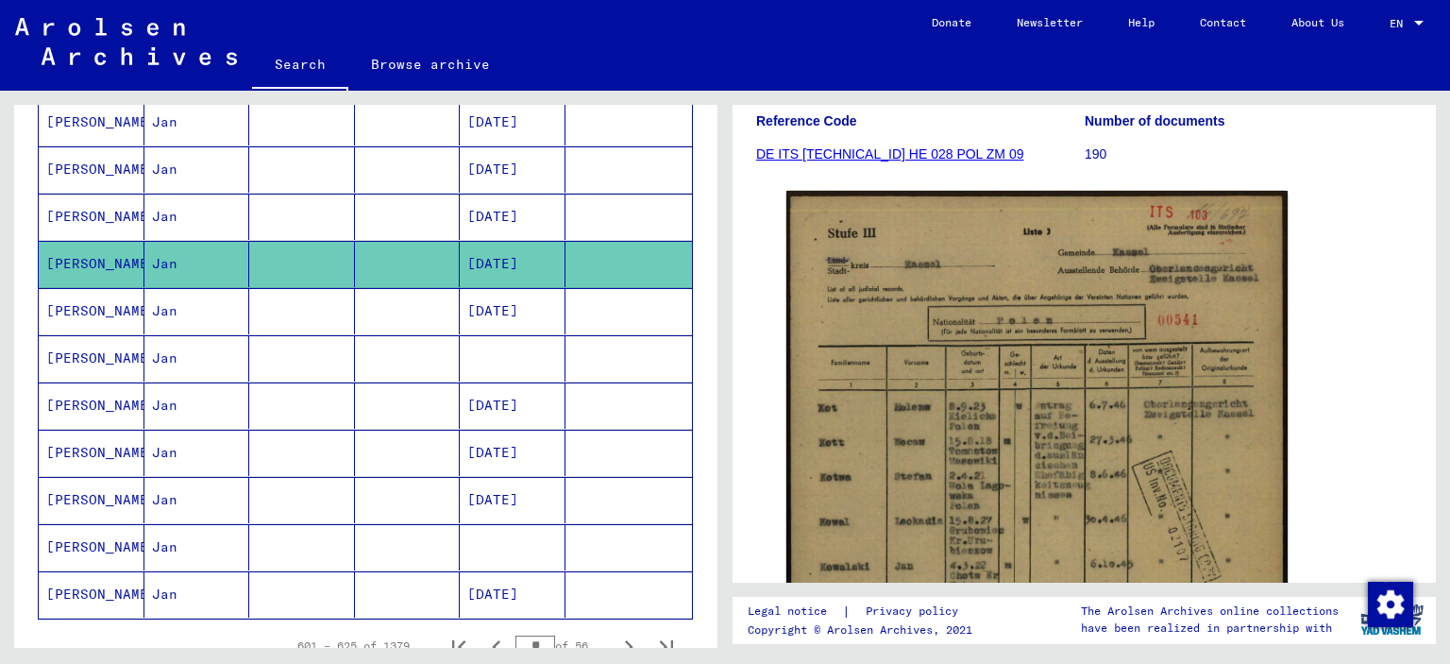
click at [506, 154] on mat-cell "[DATE]" at bounding box center [513, 169] width 106 height 46
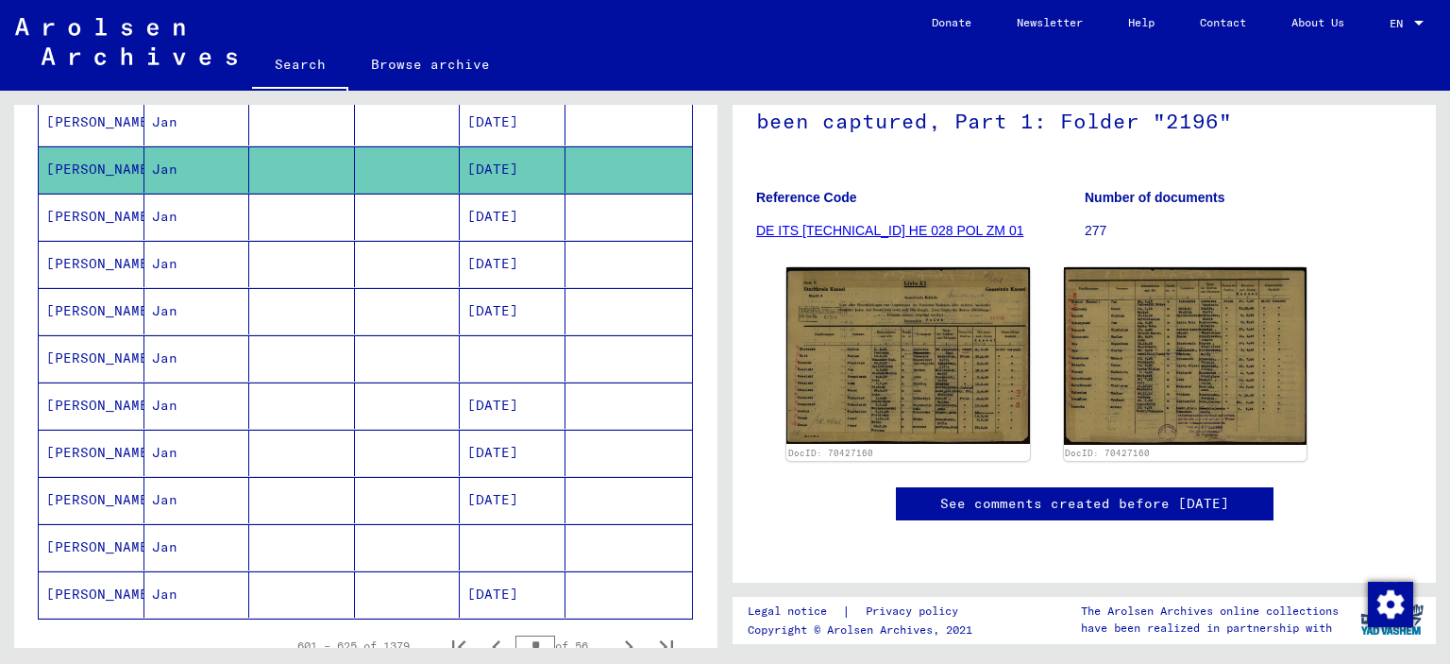
scroll to position [283, 0]
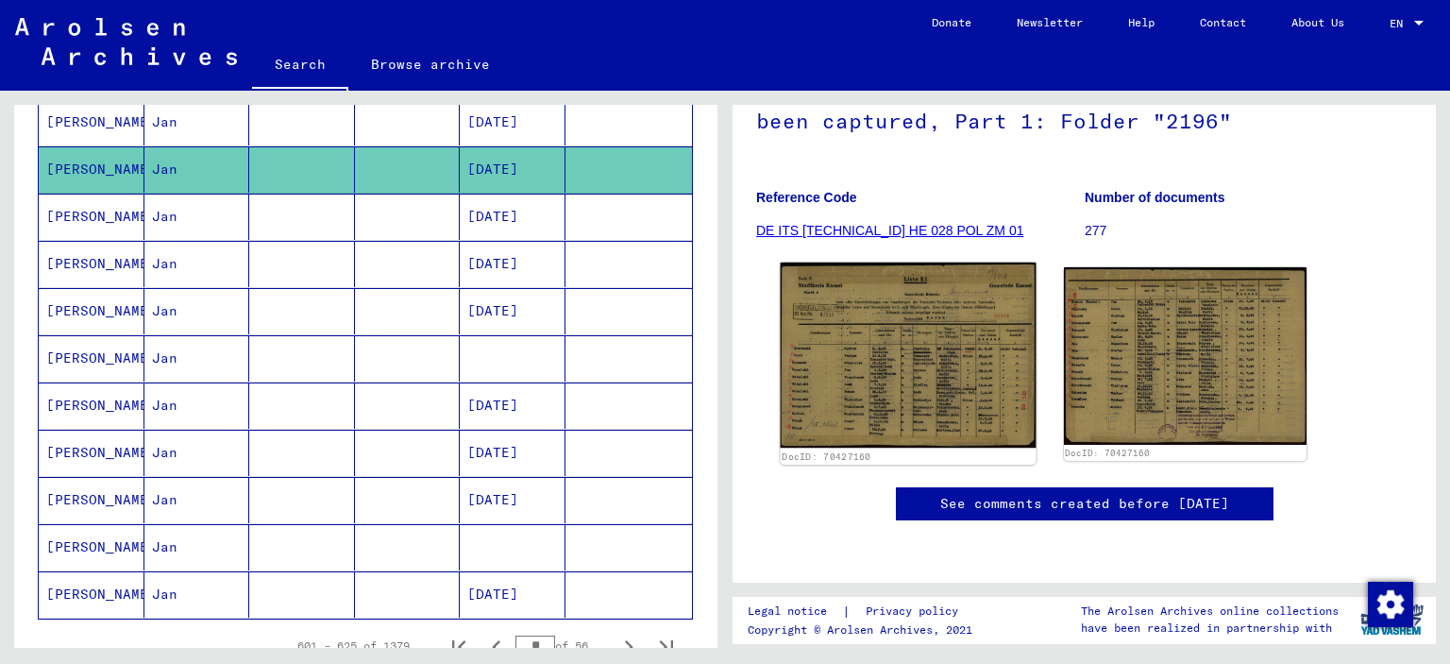
click at [925, 309] on img at bounding box center [908, 355] width 255 height 186
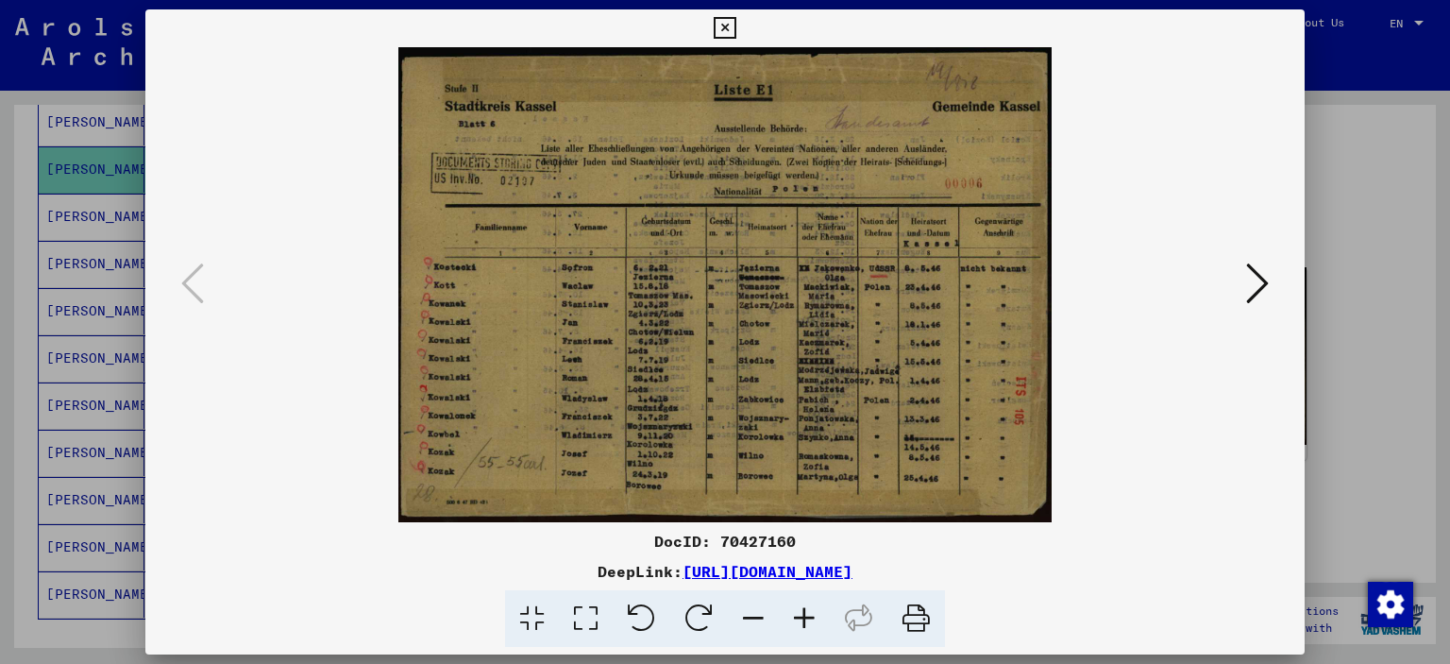
click at [813, 622] on icon at bounding box center [804, 619] width 51 height 58
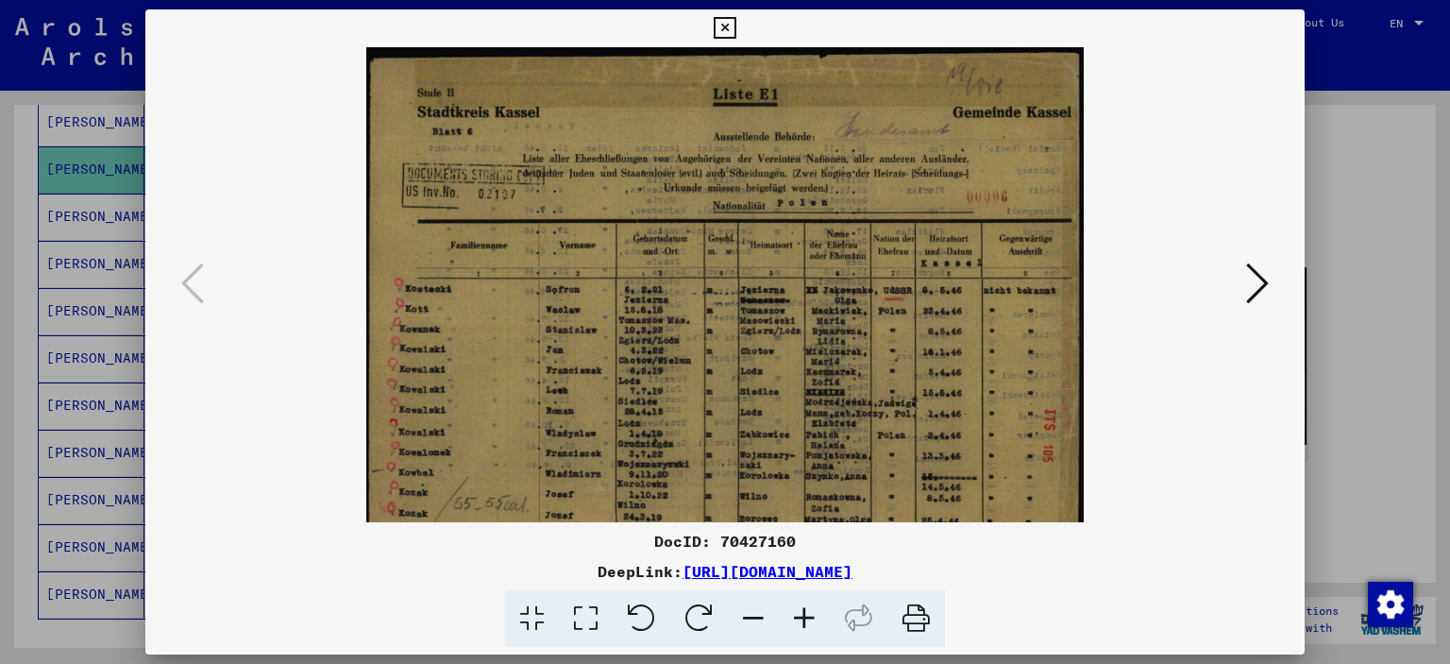
click at [813, 622] on icon at bounding box center [804, 619] width 51 height 58
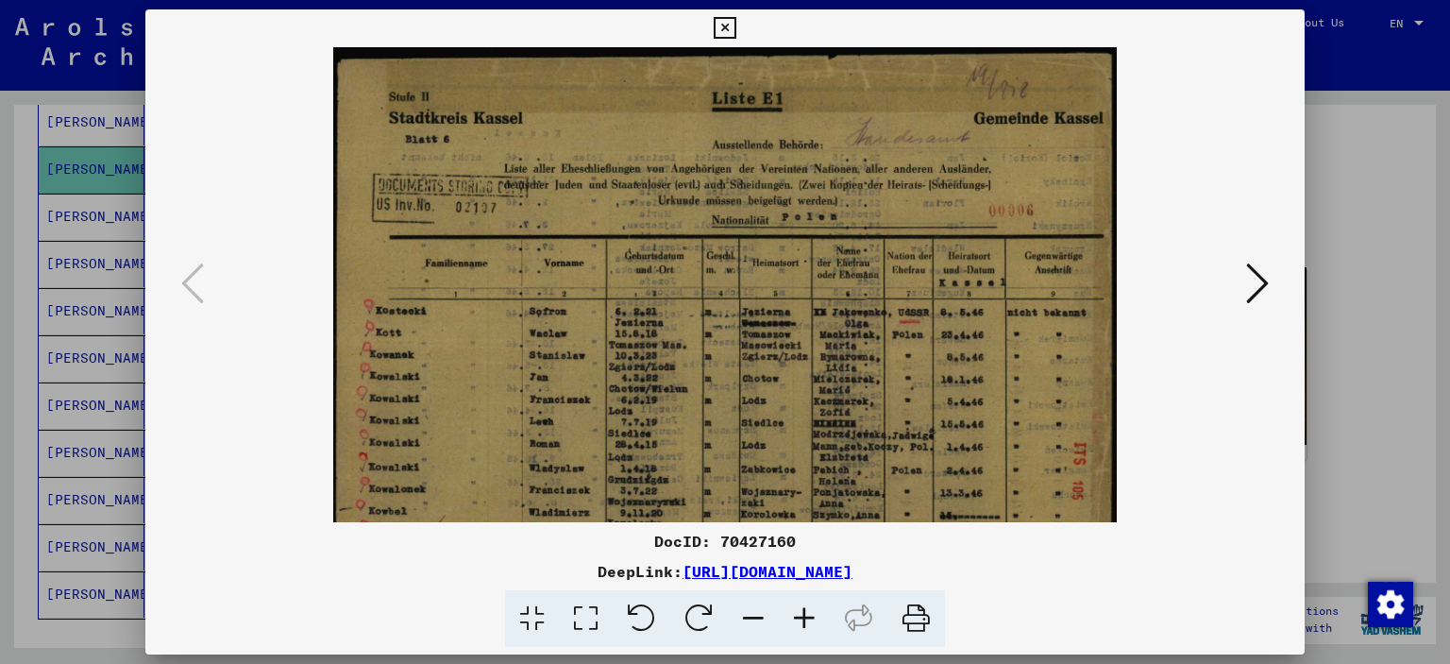
click at [813, 622] on icon at bounding box center [804, 619] width 51 height 58
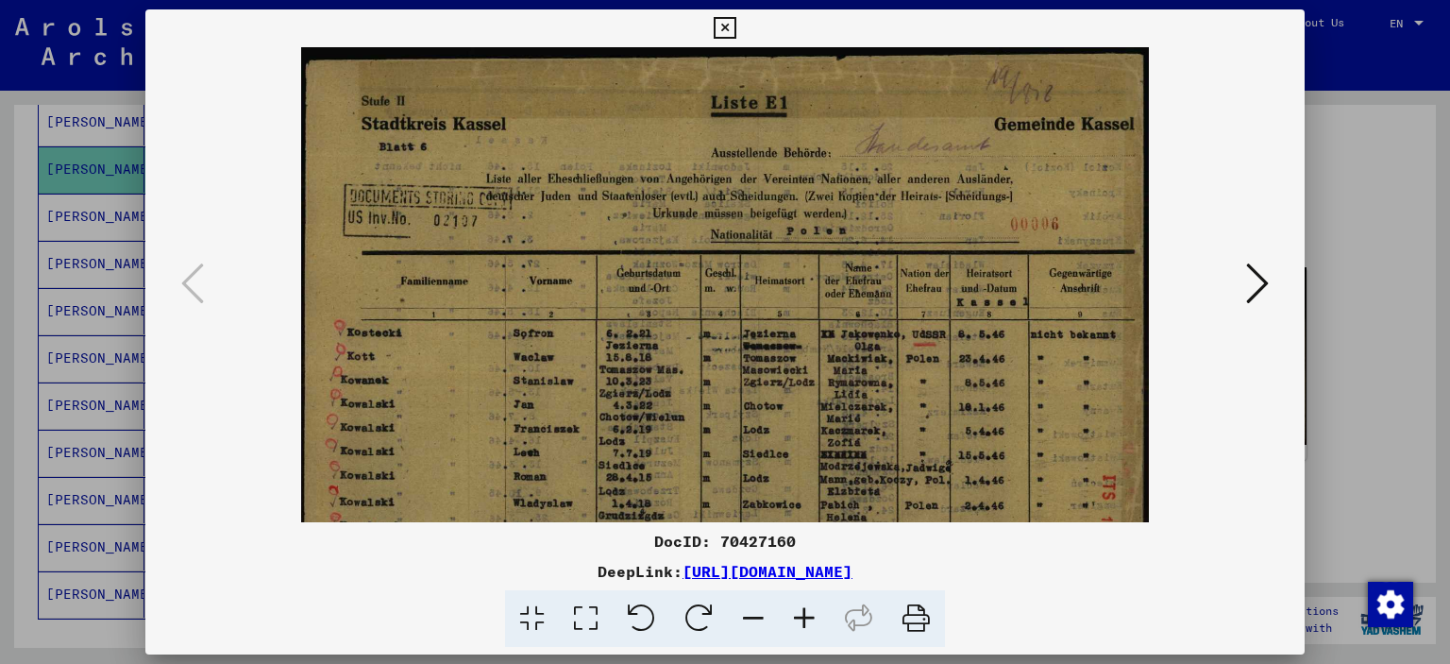
click at [813, 622] on icon at bounding box center [804, 619] width 51 height 58
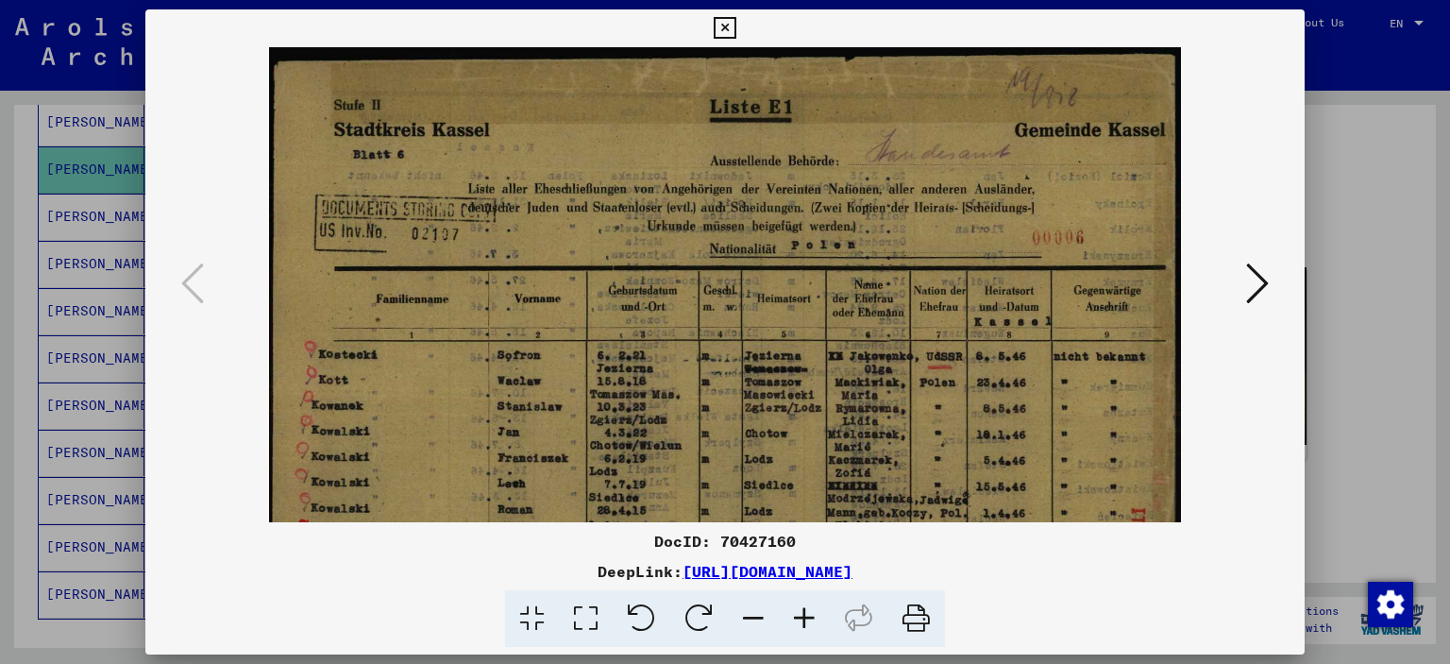
click at [813, 622] on icon at bounding box center [804, 619] width 51 height 58
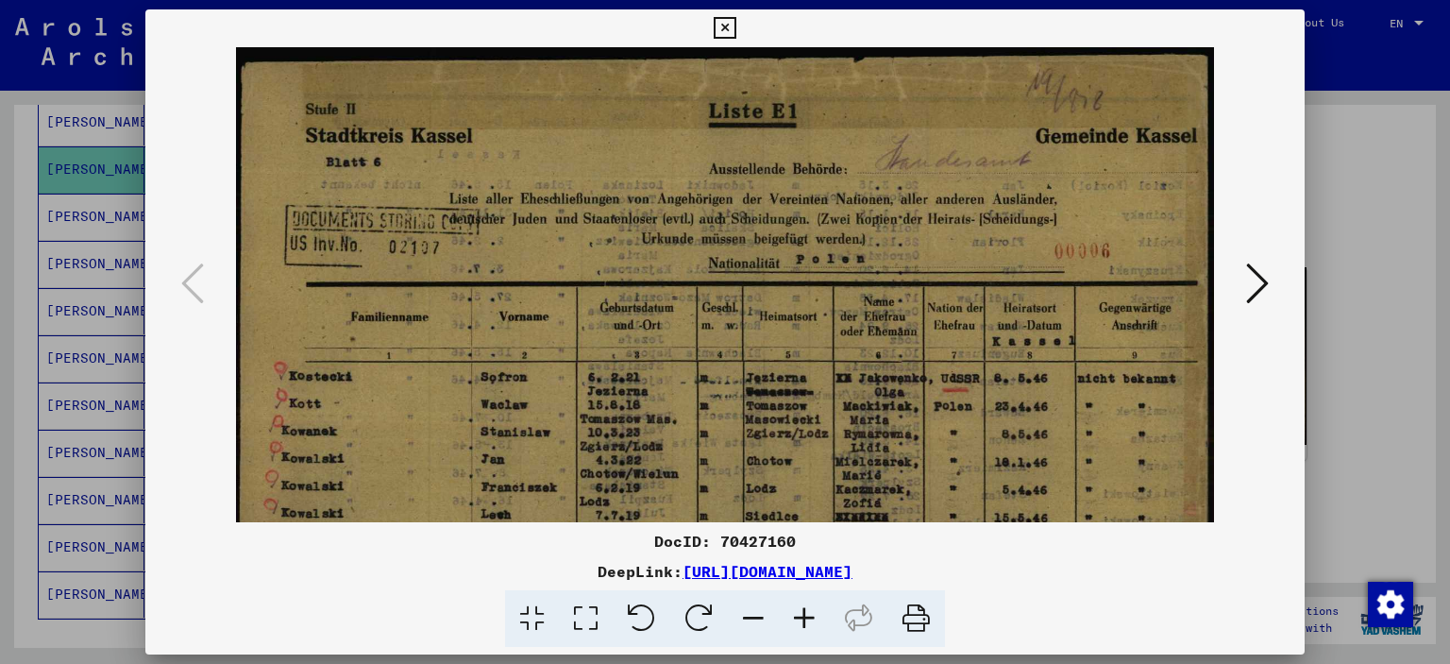
click at [813, 622] on icon at bounding box center [804, 619] width 51 height 58
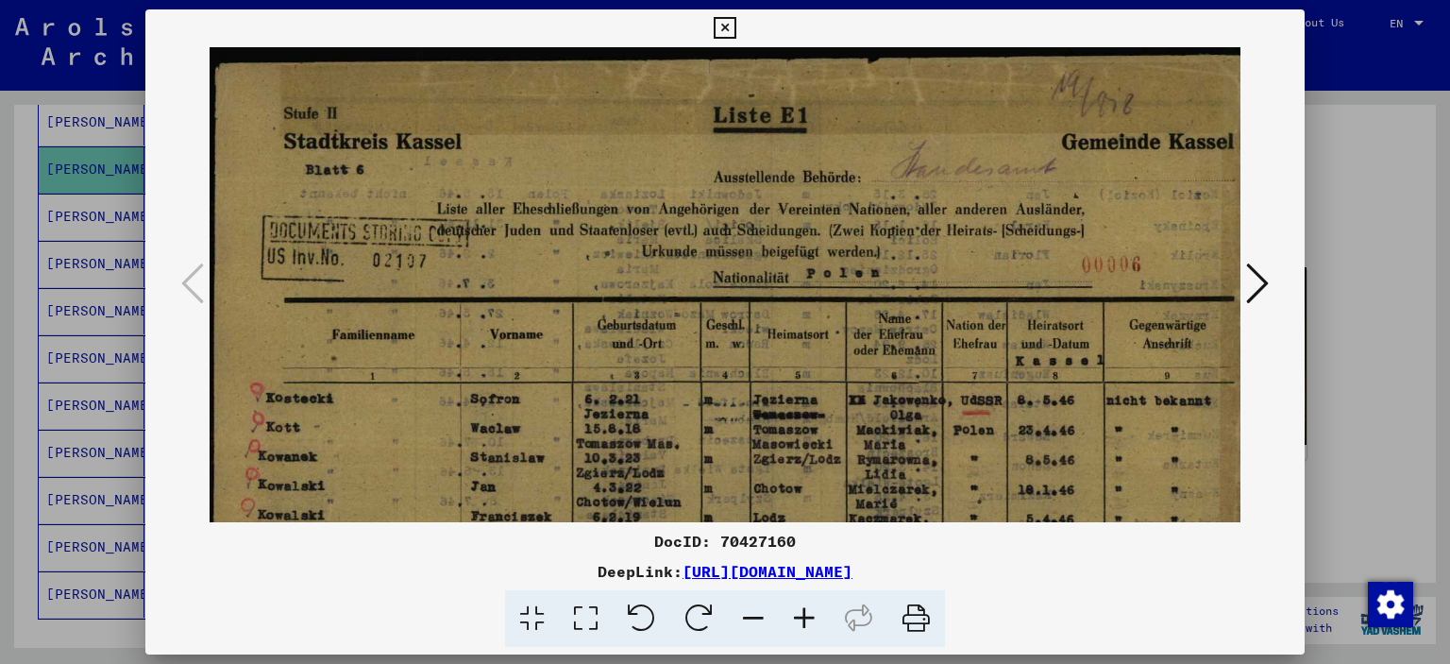
click at [813, 622] on icon at bounding box center [804, 619] width 51 height 58
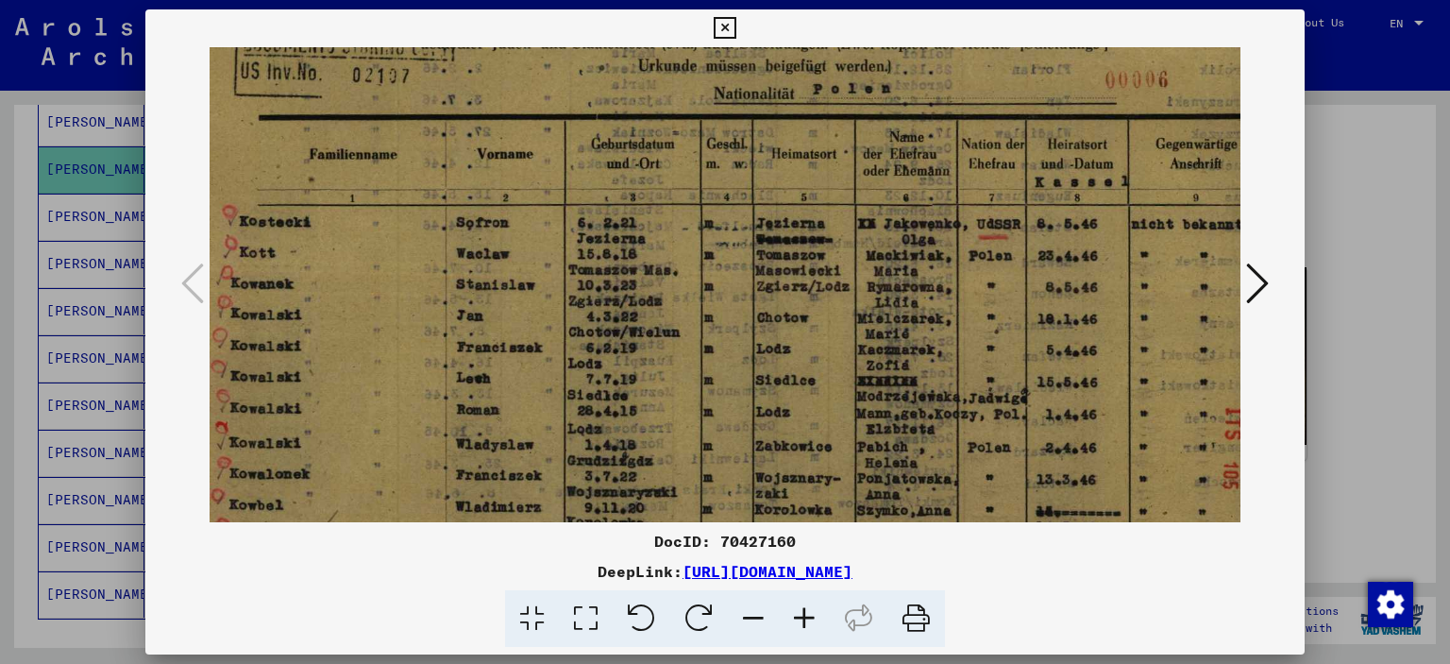
drag, startPoint x: 776, startPoint y: 482, endPoint x: 752, endPoint y: 288, distance: 195.9
click at [752, 288] on img at bounding box center [732, 251] width 1107 height 805
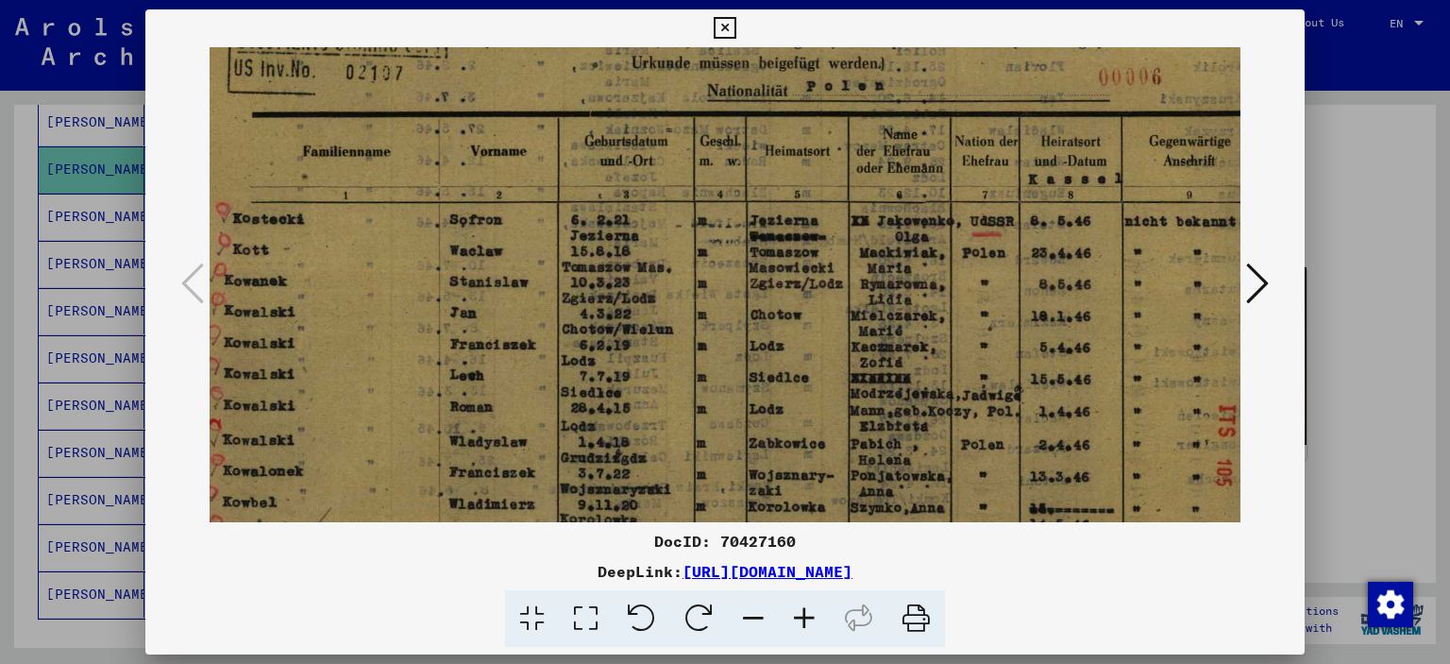
scroll to position [201, 38]
drag, startPoint x: 793, startPoint y: 328, endPoint x: 783, endPoint y: 334, distance: 11.0
click at [783, 334] on img at bounding box center [725, 248] width 1107 height 805
click at [1257, 285] on icon at bounding box center [1257, 282] width 23 height 45
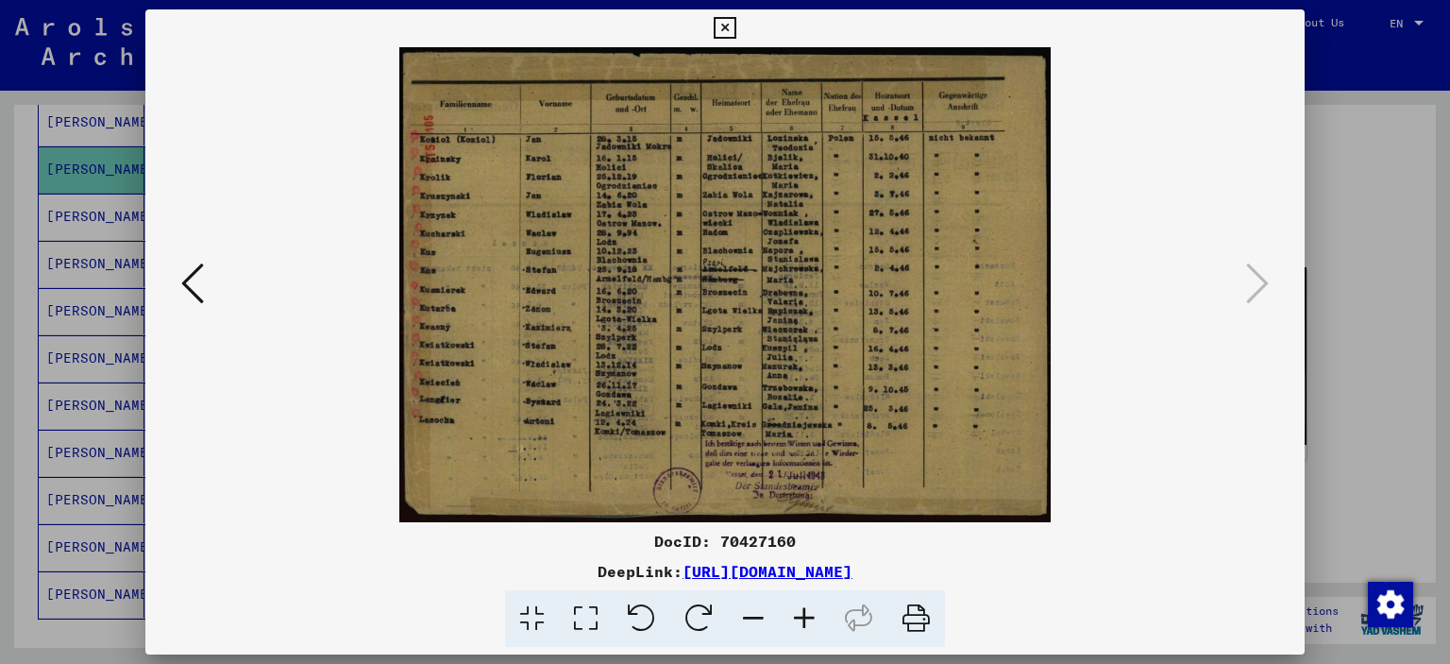
click at [727, 33] on icon at bounding box center [725, 28] width 22 height 23
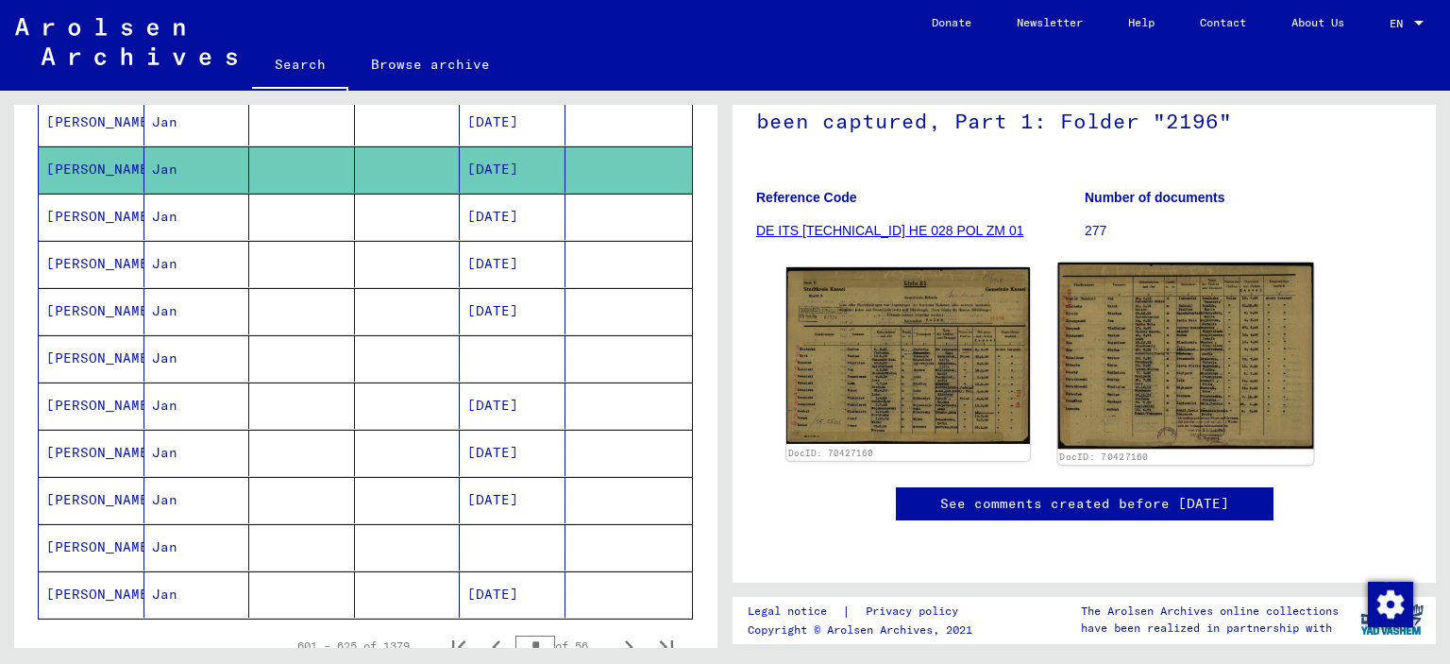
click at [1167, 298] on img at bounding box center [1184, 355] width 255 height 186
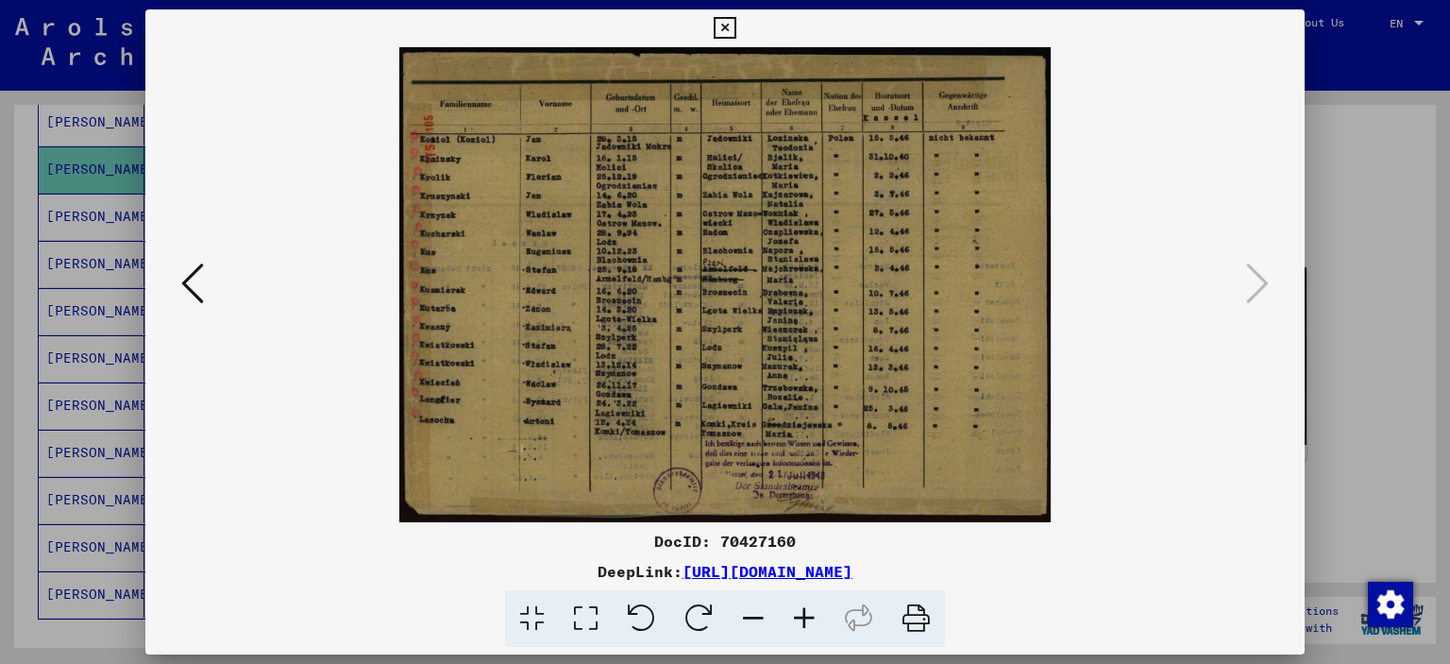
click at [725, 21] on icon at bounding box center [725, 28] width 22 height 23
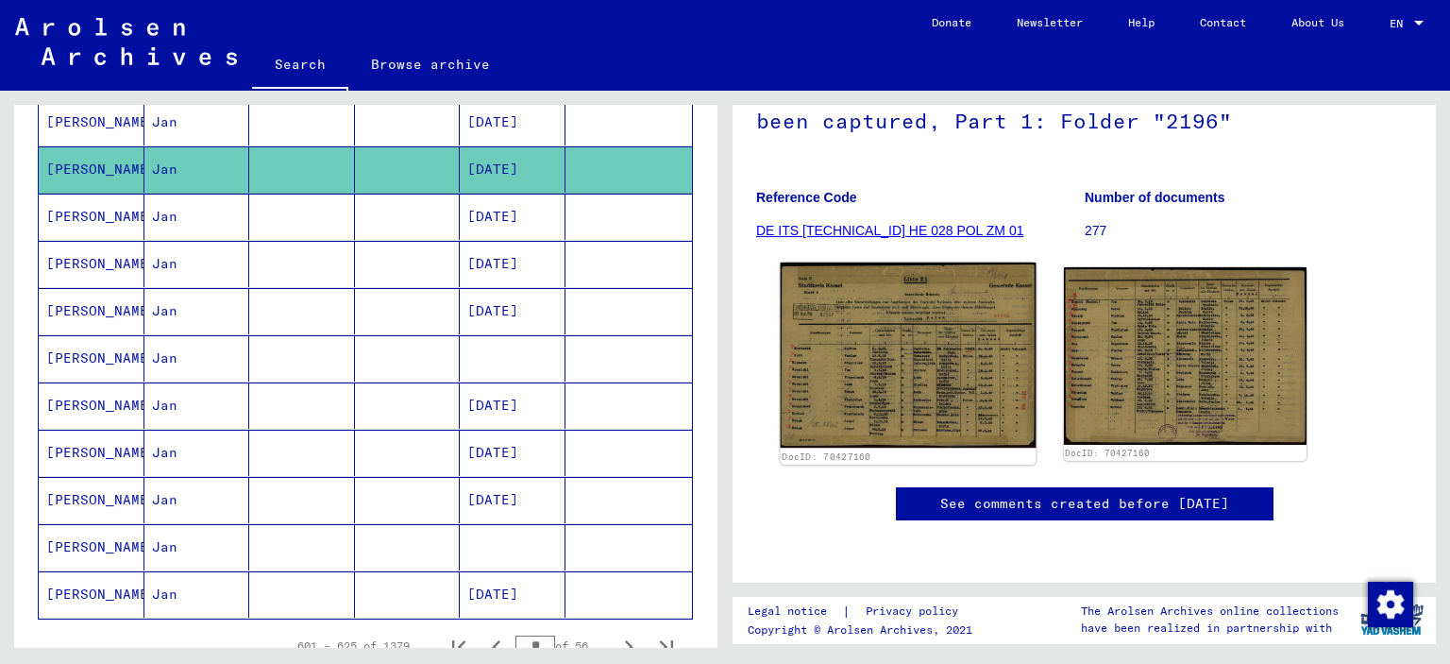
click at [911, 293] on img at bounding box center [908, 355] width 255 height 186
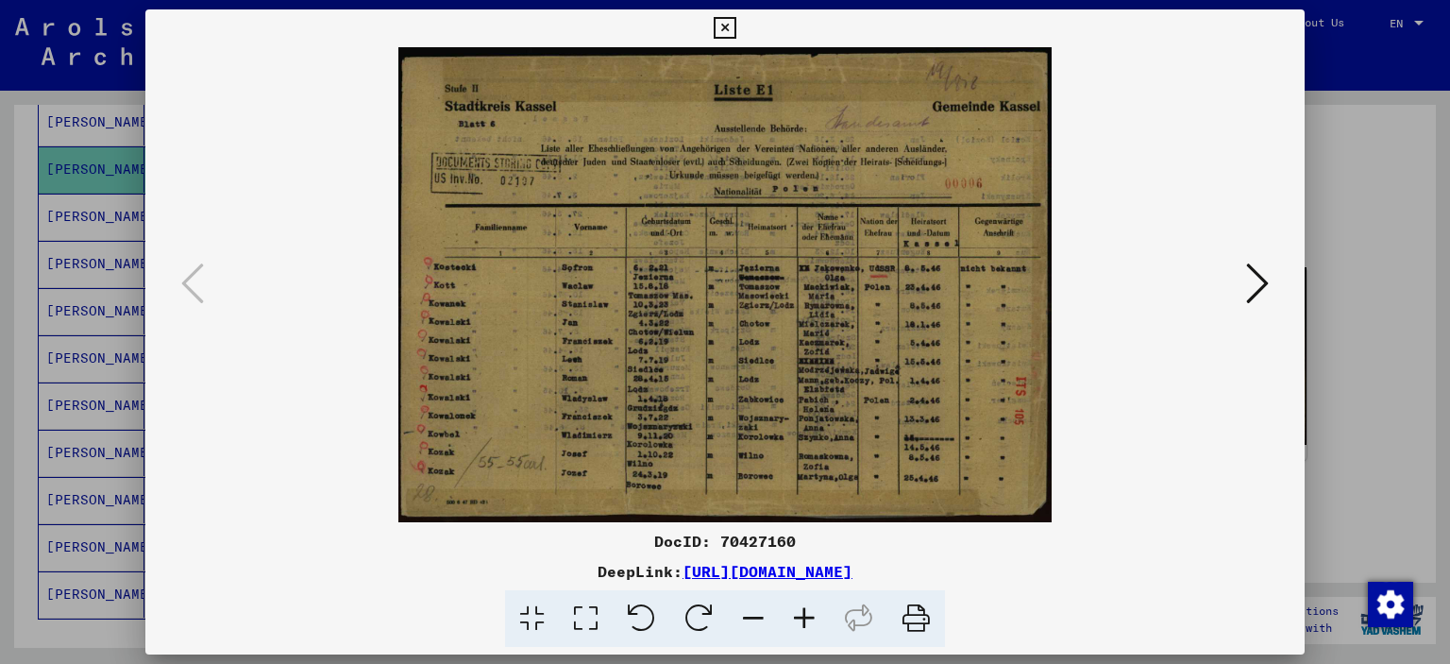
click at [808, 617] on icon at bounding box center [804, 619] width 51 height 58
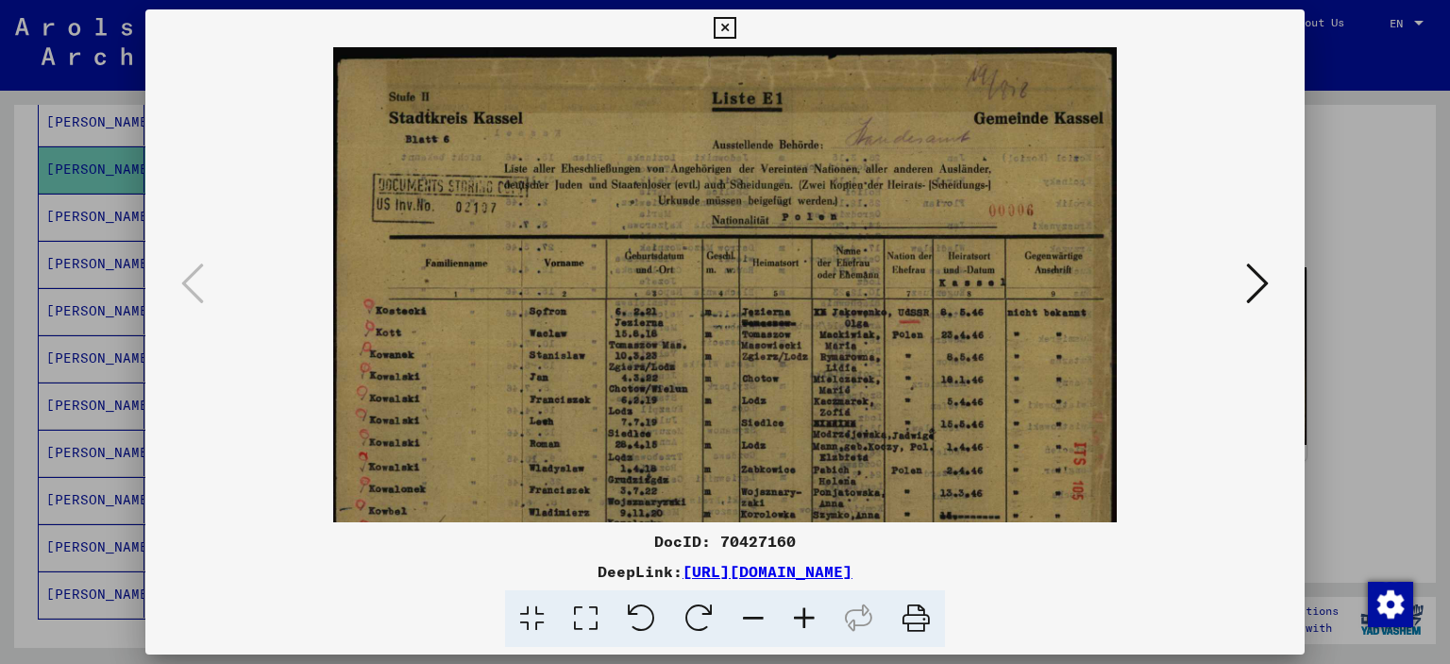
click at [808, 617] on icon at bounding box center [804, 619] width 51 height 58
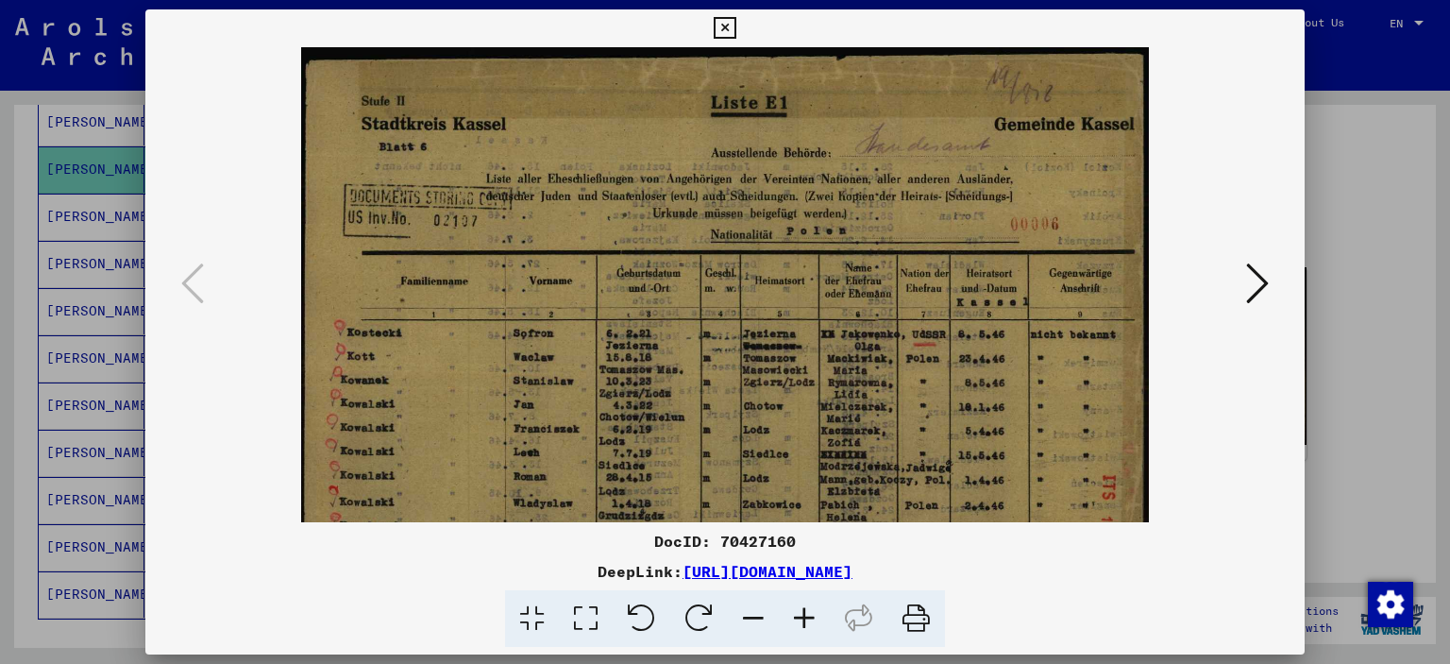
click at [808, 617] on icon at bounding box center [804, 619] width 51 height 58
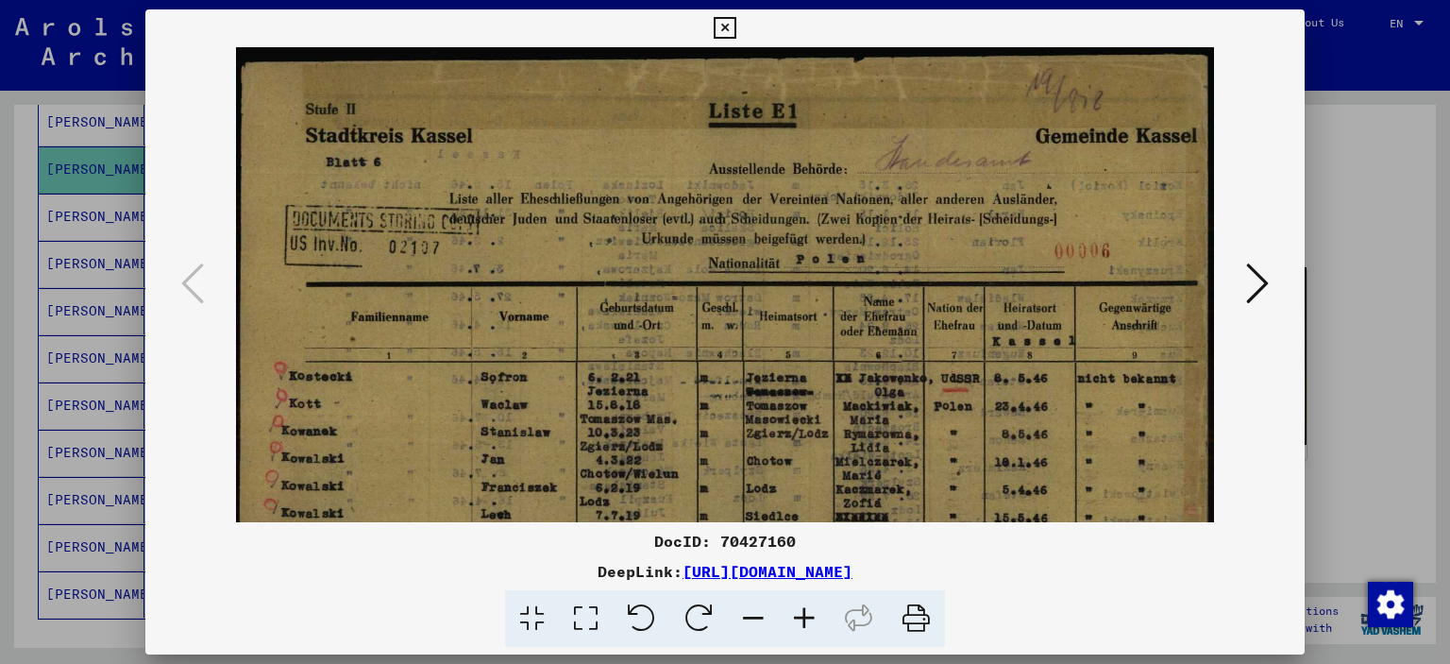
drag, startPoint x: 808, startPoint y: 617, endPoint x: 805, endPoint y: 604, distance: 13.5
click at [808, 617] on icon at bounding box center [804, 619] width 51 height 58
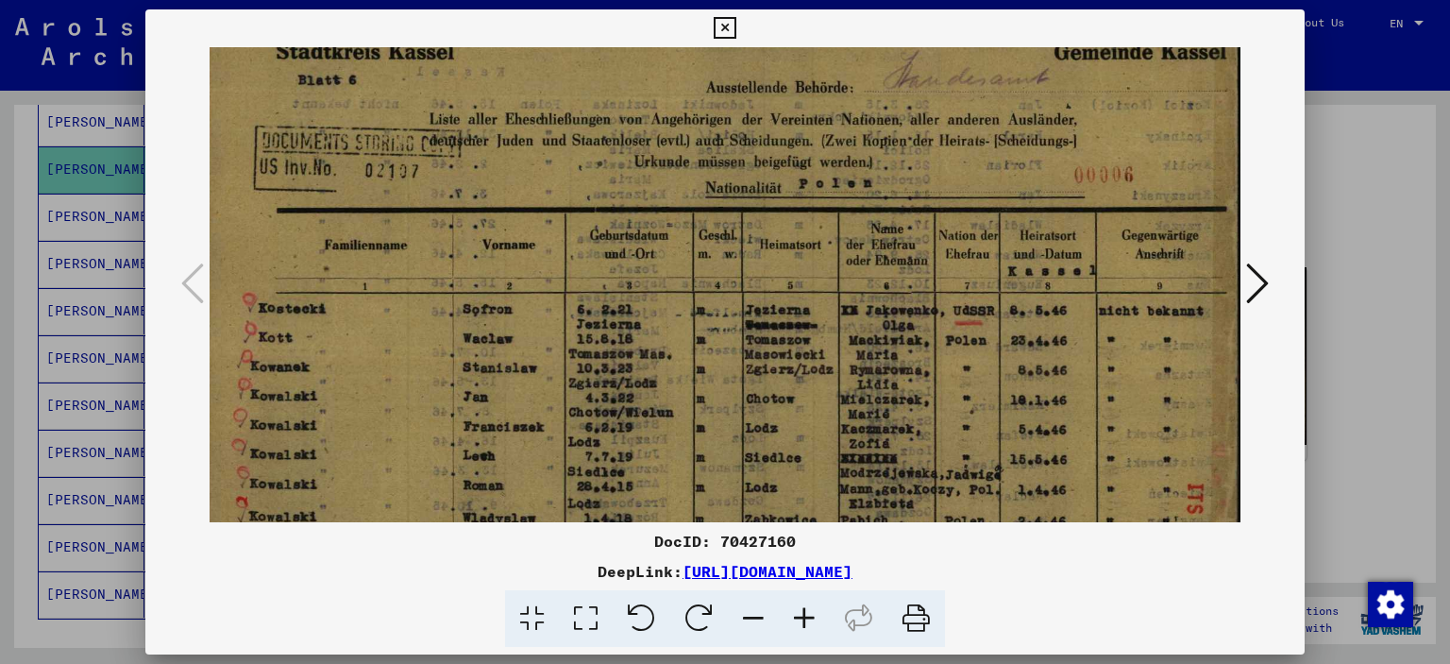
drag, startPoint x: 748, startPoint y: 453, endPoint x: 748, endPoint y: 303, distance: 150.1
click at [748, 311] on img at bounding box center [723, 337] width 1042 height 758
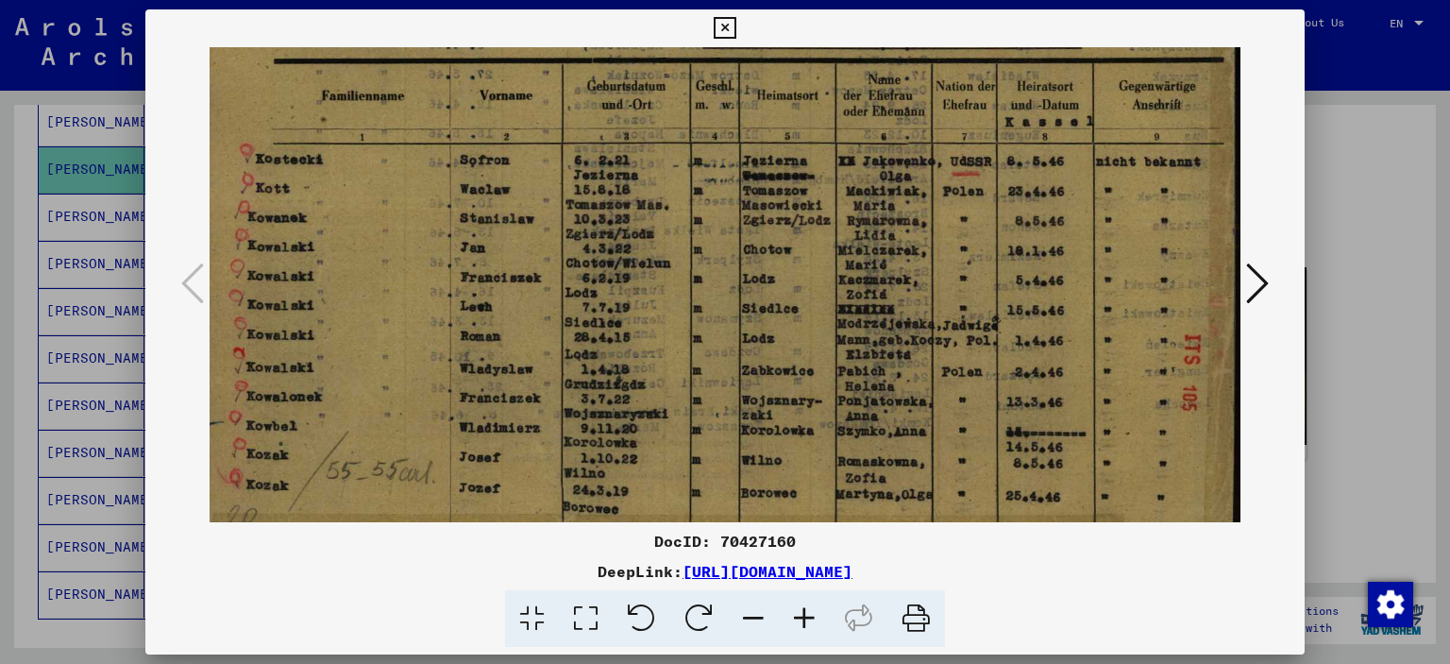
drag, startPoint x: 736, startPoint y: 365, endPoint x: 715, endPoint y: 256, distance: 111.4
click at [715, 256] on img at bounding box center [720, 187] width 1042 height 758
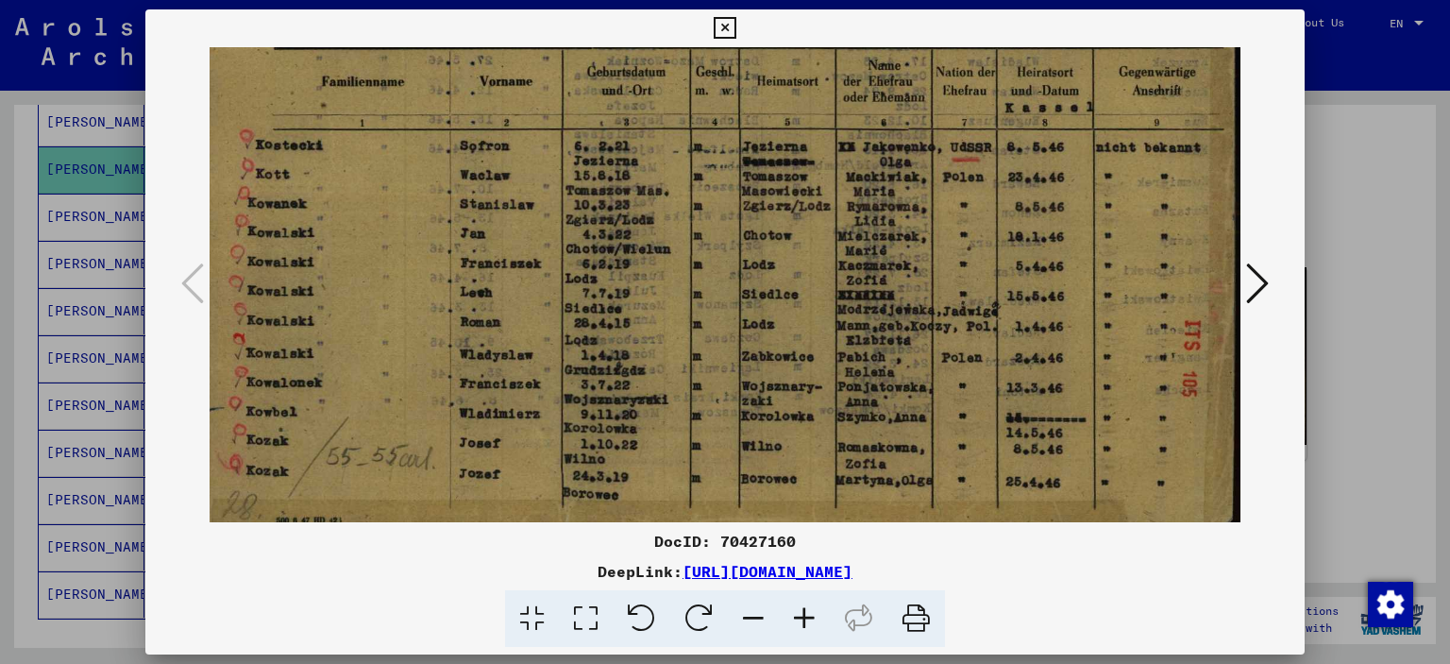
click at [728, 18] on icon at bounding box center [725, 28] width 22 height 23
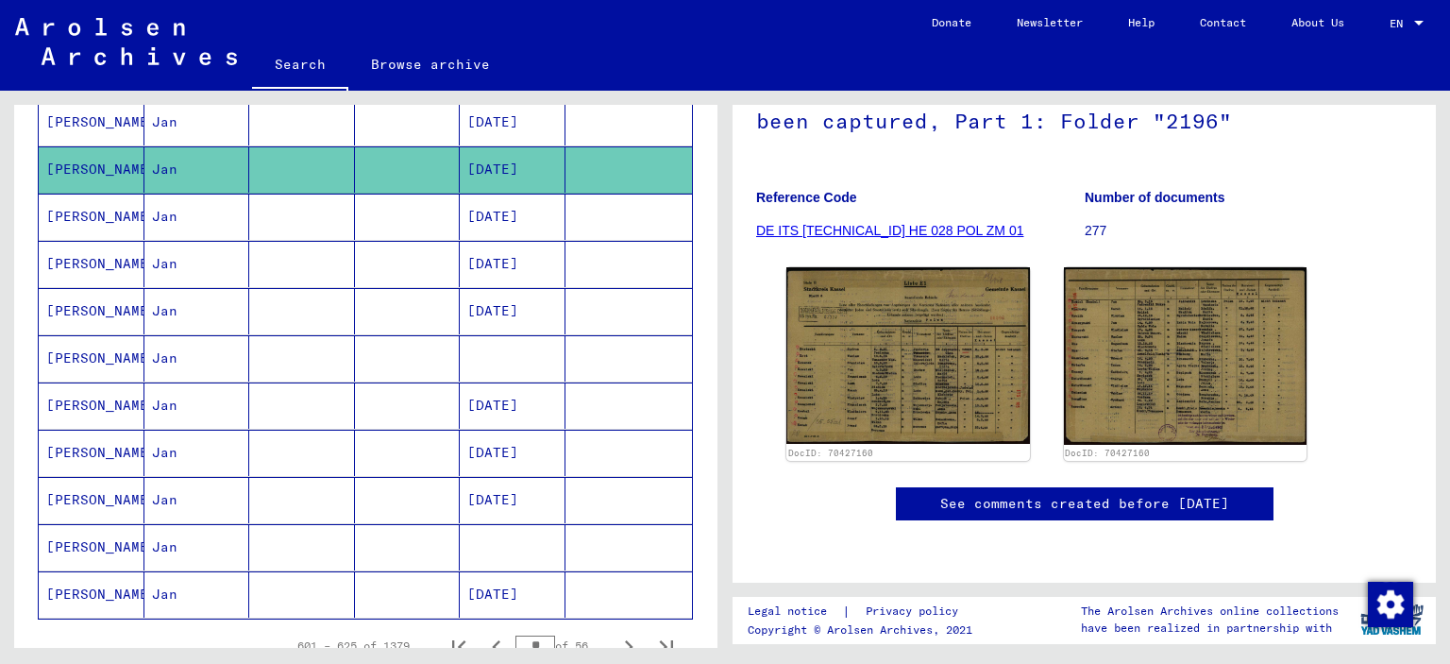
click at [483, 245] on mat-cell "[DATE]" at bounding box center [513, 264] width 106 height 46
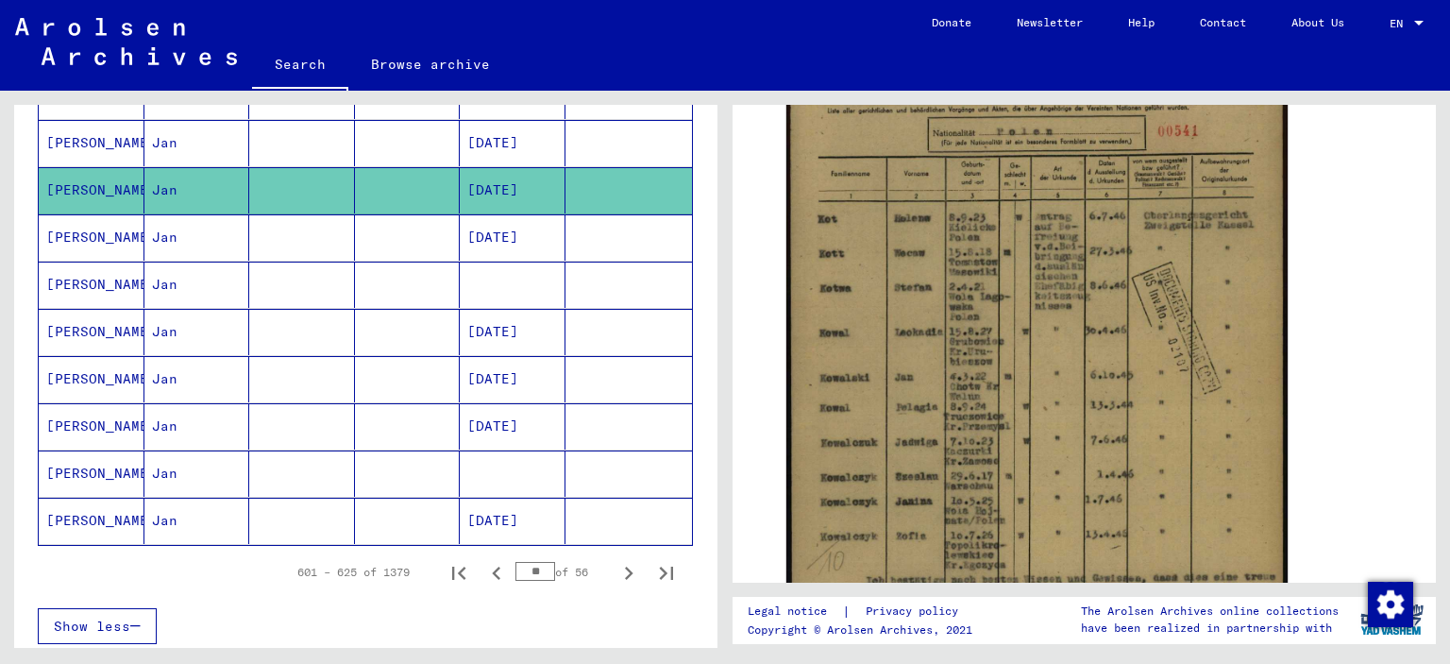
scroll to position [1133, 0]
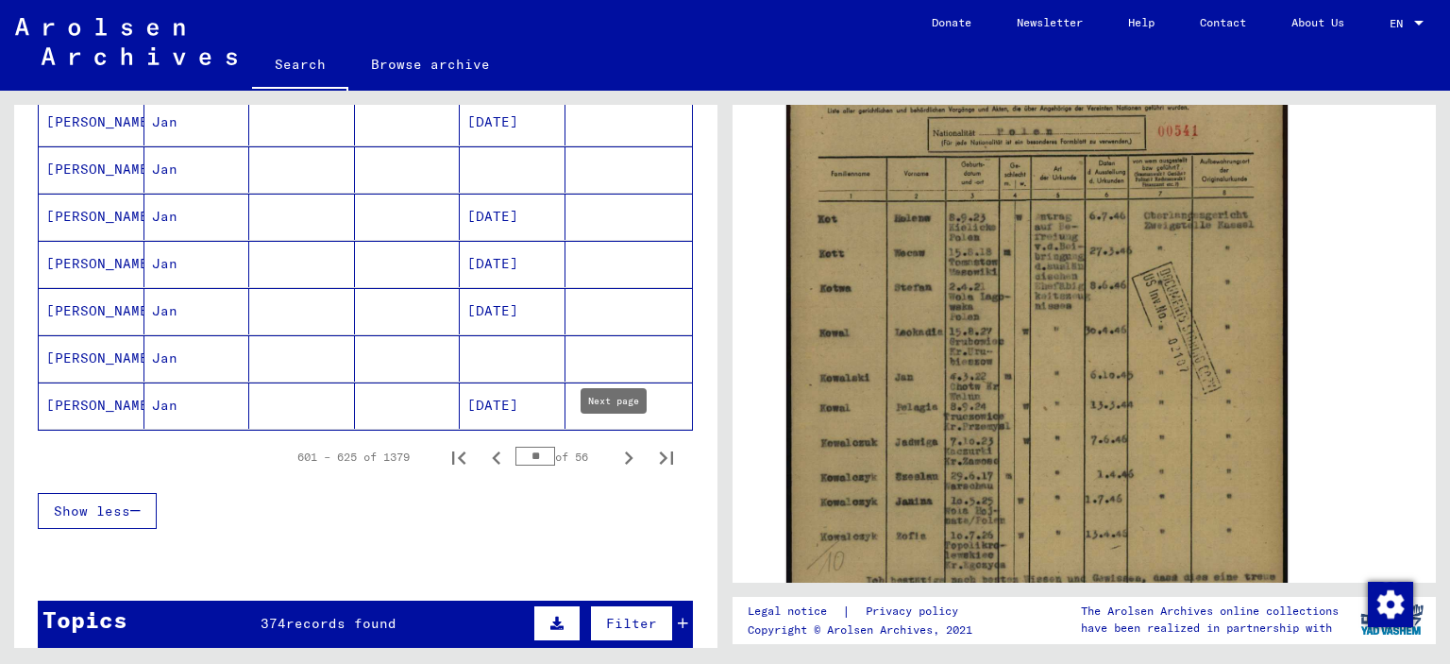
click at [616, 450] on icon "Next page" at bounding box center [628, 458] width 26 height 26
type input "**"
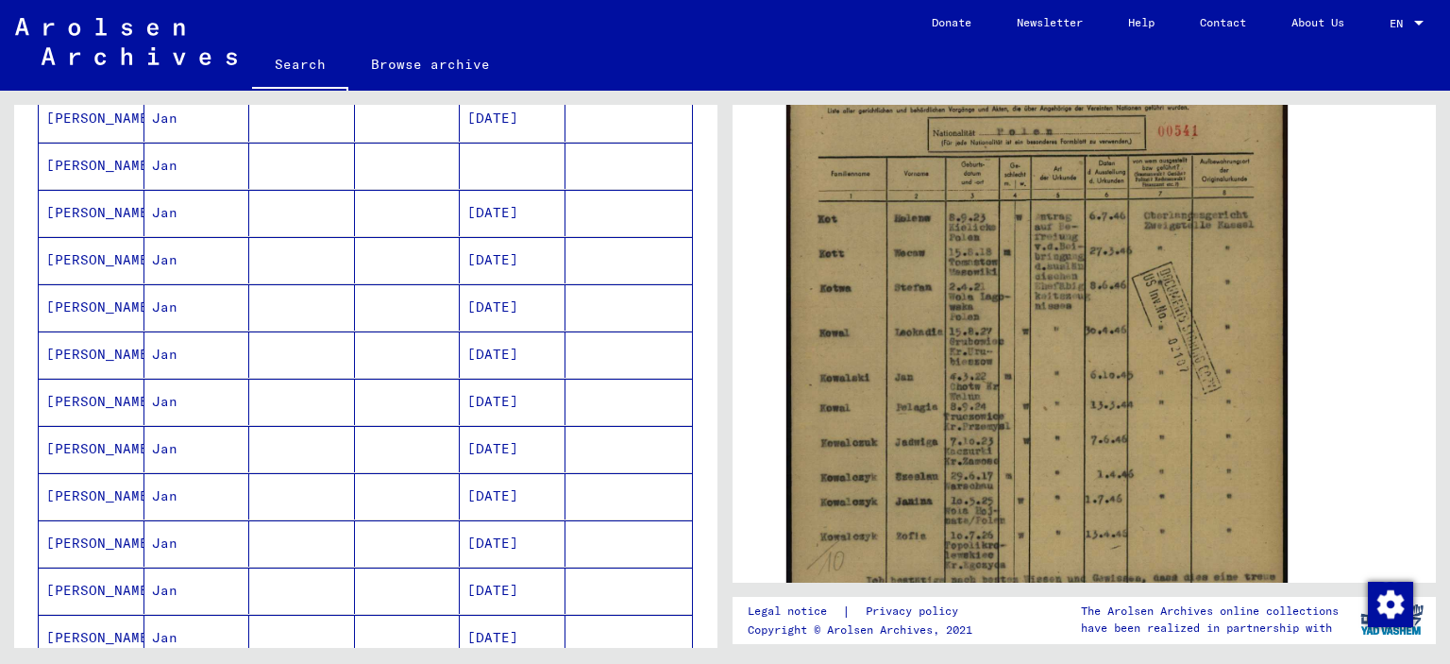
scroll to position [755, 0]
